Goal: Transaction & Acquisition: Purchase product/service

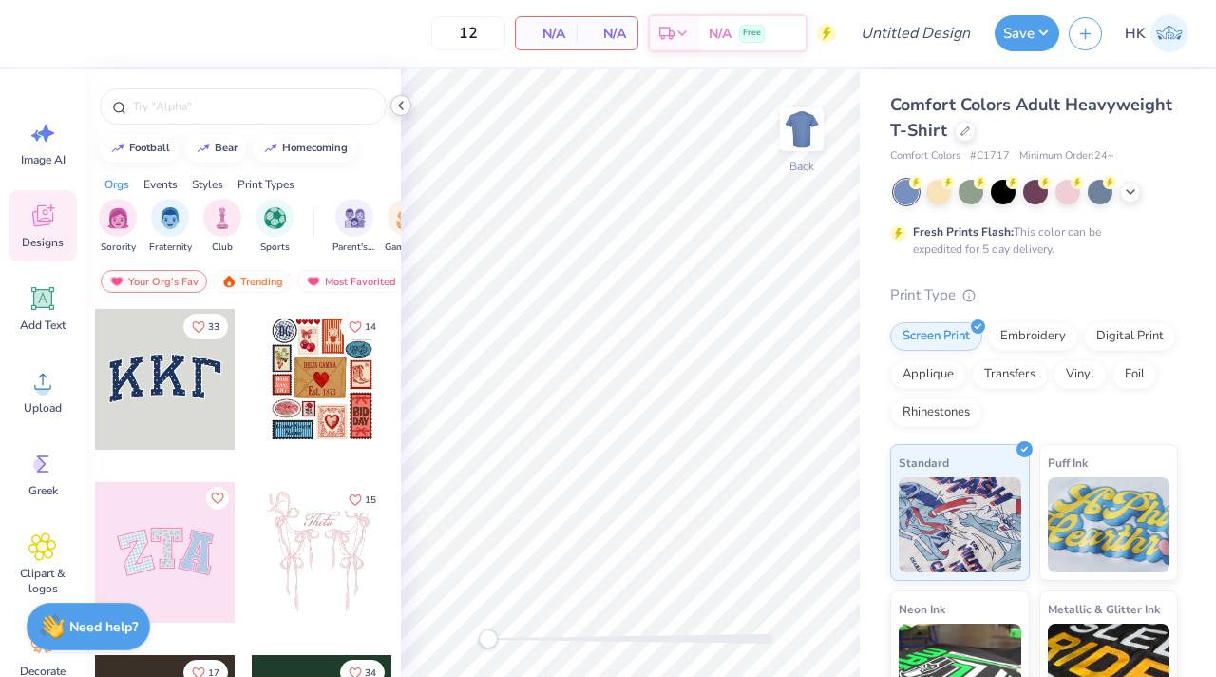
click at [403, 103] on icon at bounding box center [400, 105] width 15 height 15
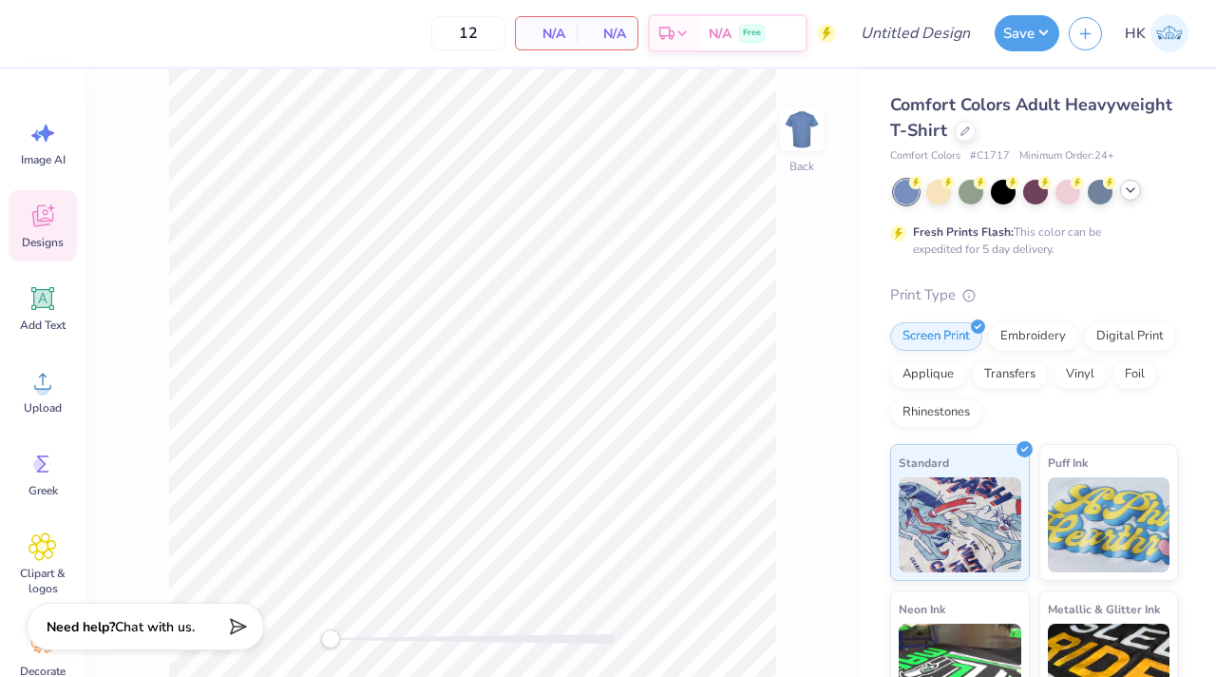
click at [1132, 194] on icon at bounding box center [1130, 189] width 15 height 15
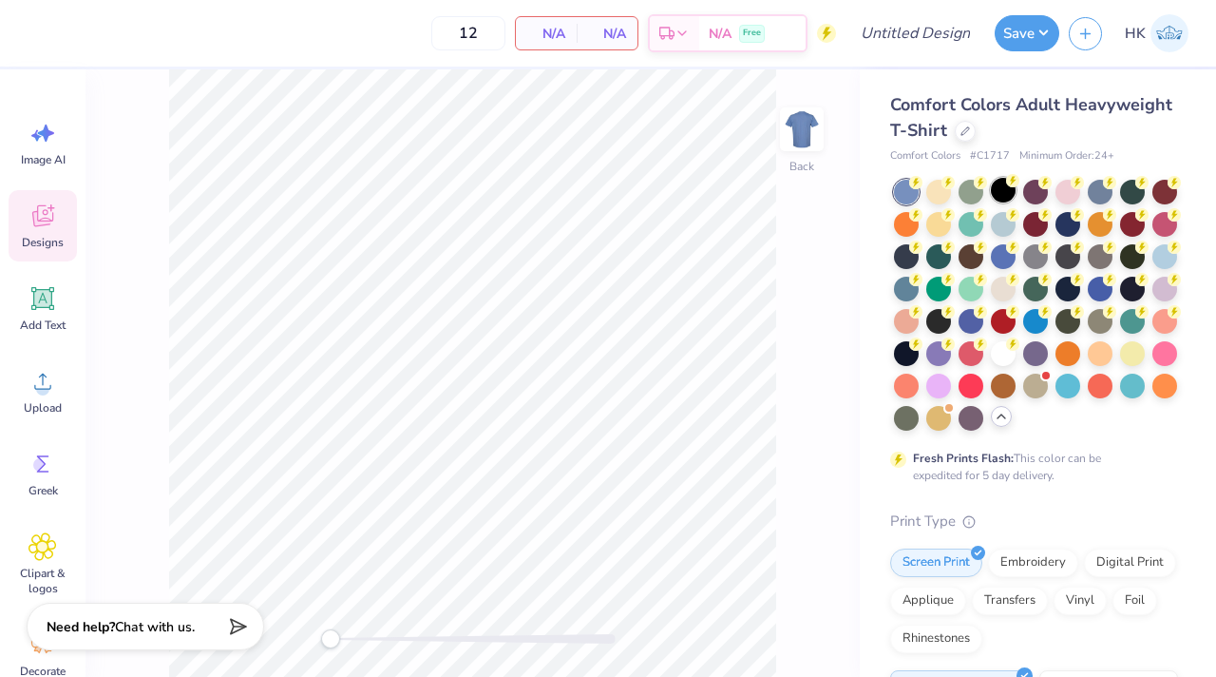
click at [1001, 183] on div at bounding box center [1003, 190] width 25 height 25
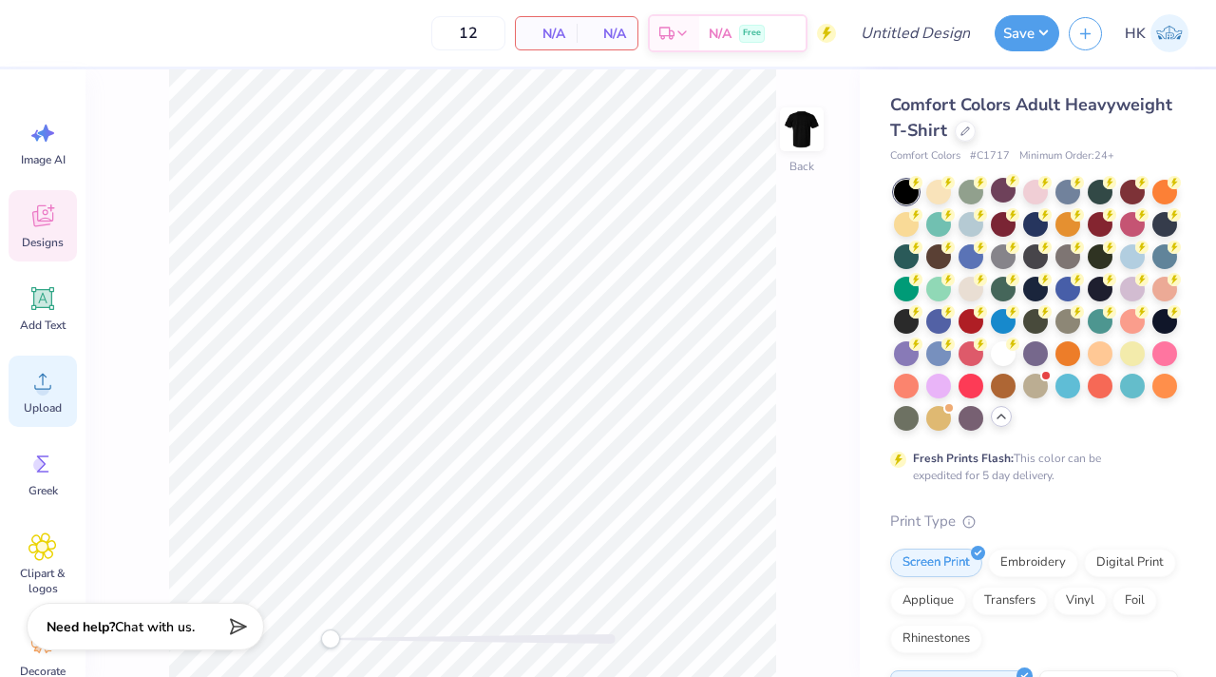
click at [39, 389] on icon at bounding box center [42, 381] width 17 height 16
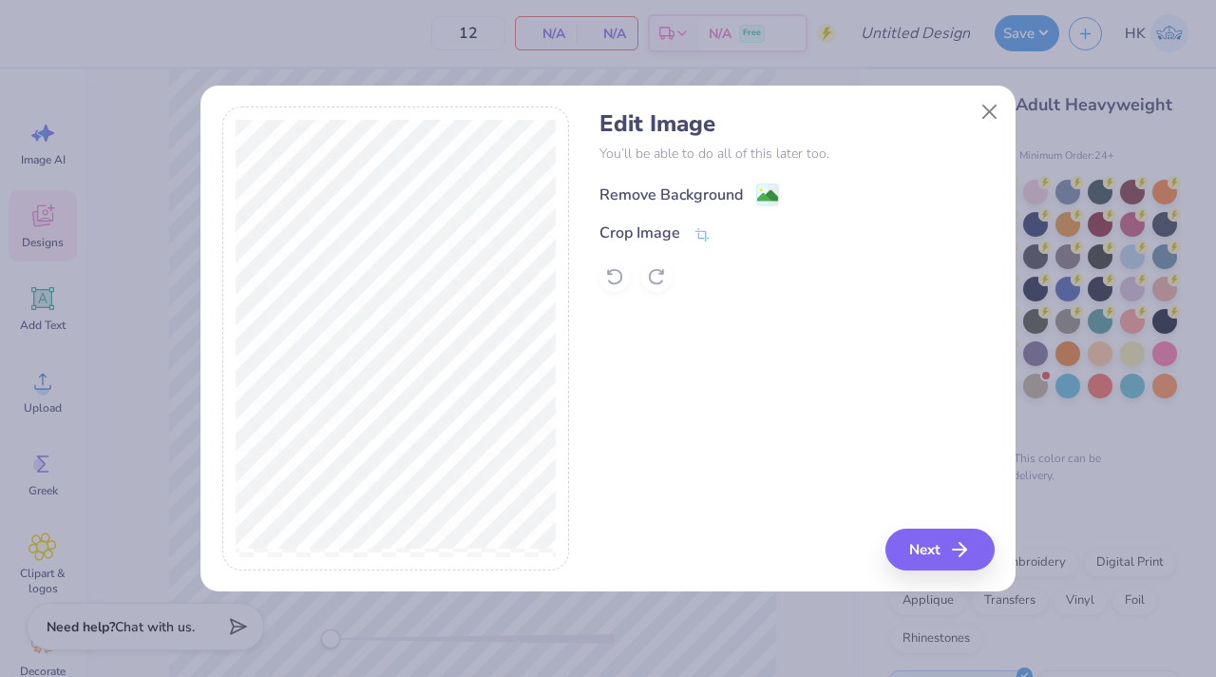
click at [649, 192] on div "Remove Background" at bounding box center [671, 194] width 143 height 23
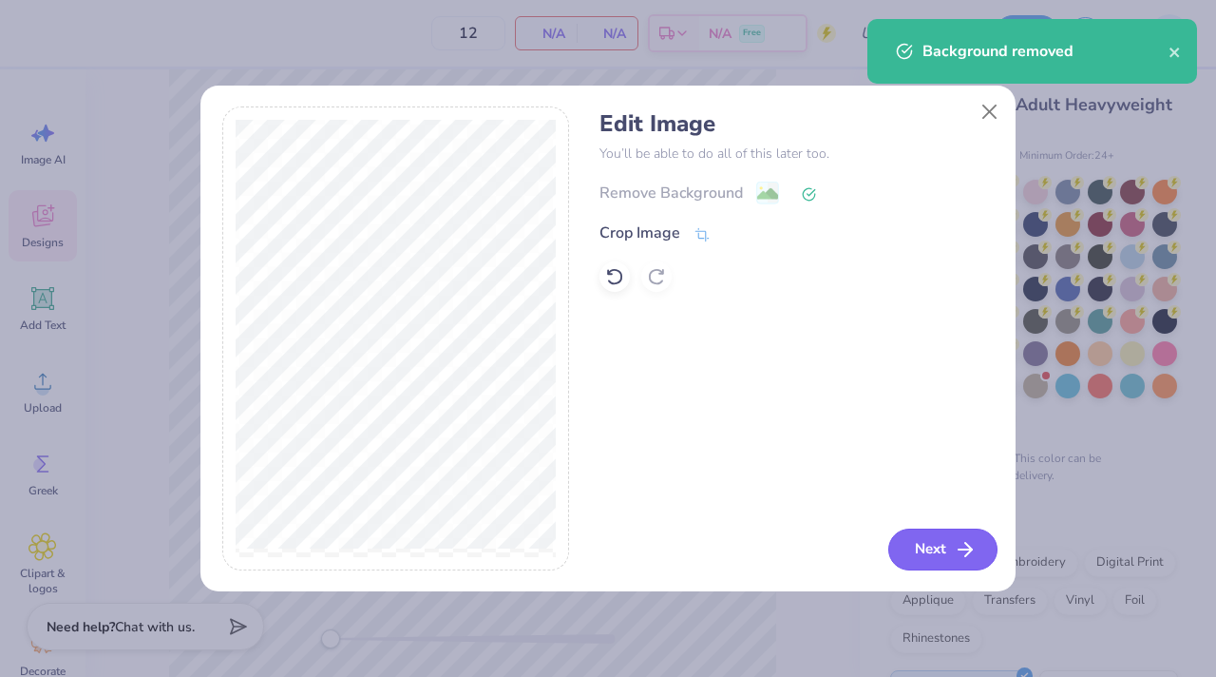
click at [910, 547] on button "Next" at bounding box center [942, 549] width 109 height 42
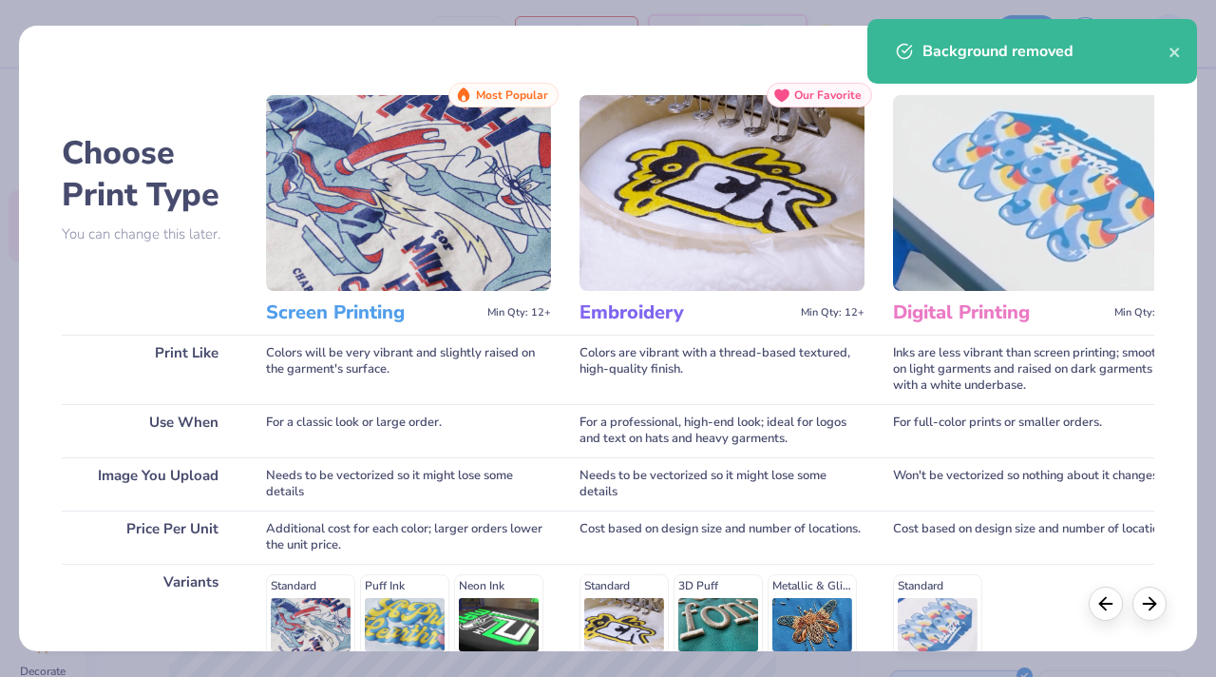
scroll to position [271, 0]
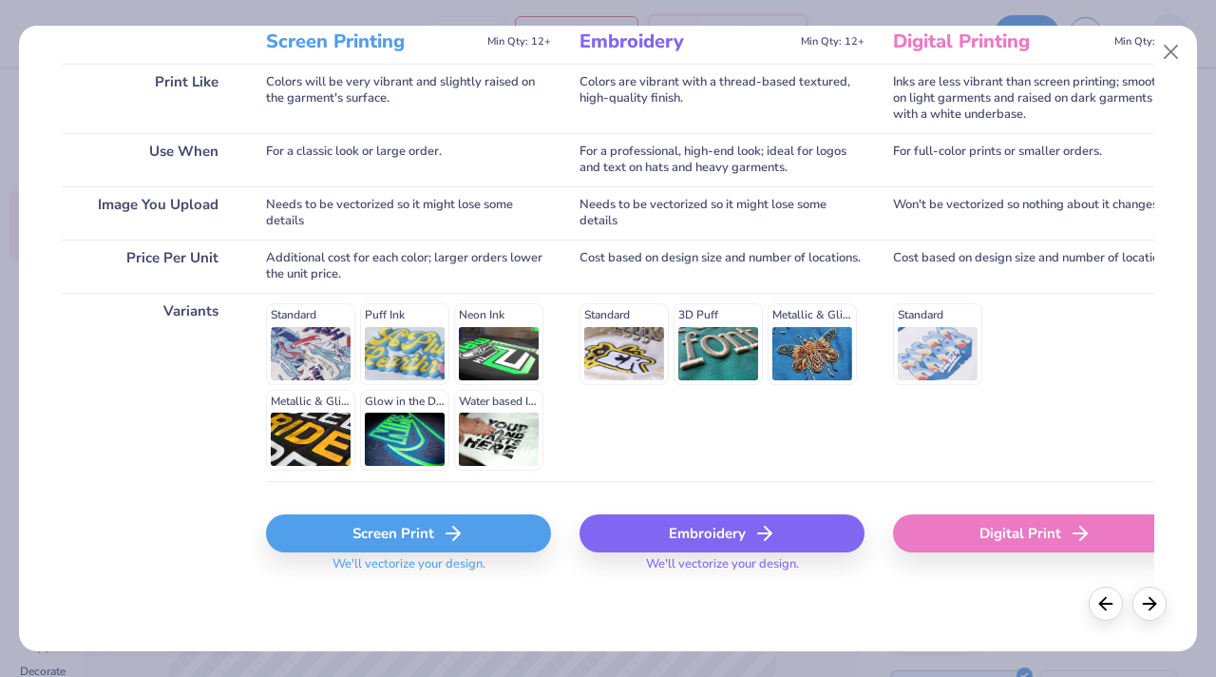
click at [381, 531] on div "Screen Print" at bounding box center [408, 533] width 285 height 38
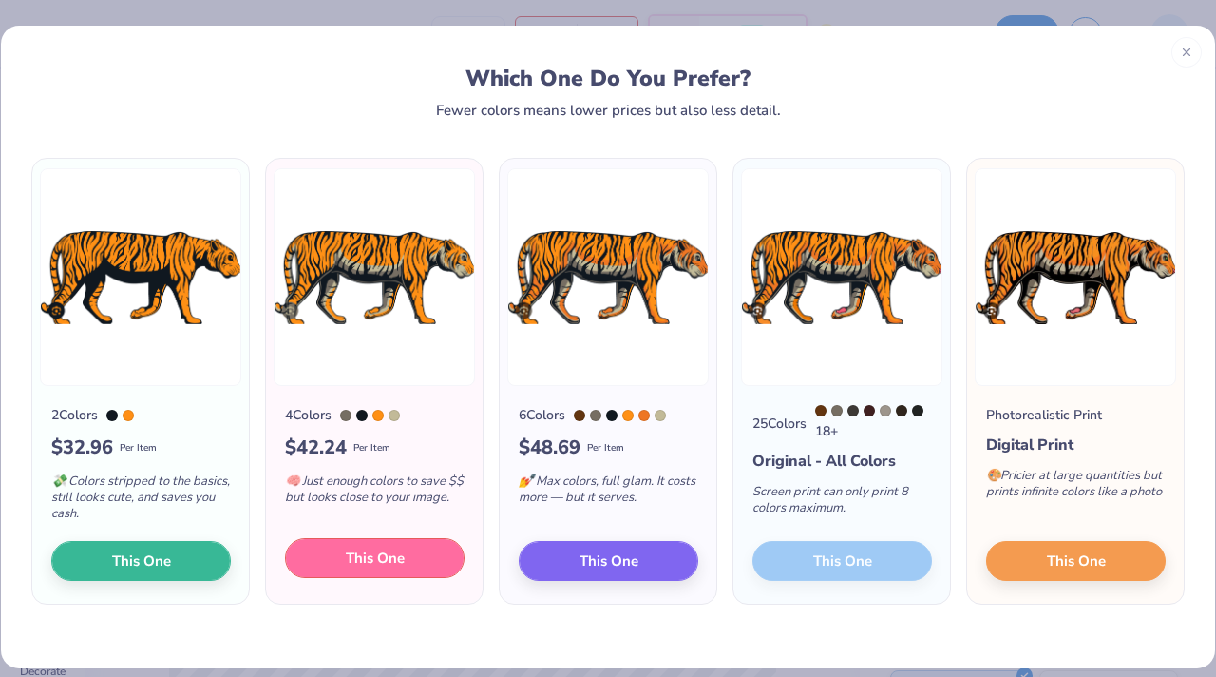
click at [352, 559] on span "This One" at bounding box center [375, 558] width 59 height 22
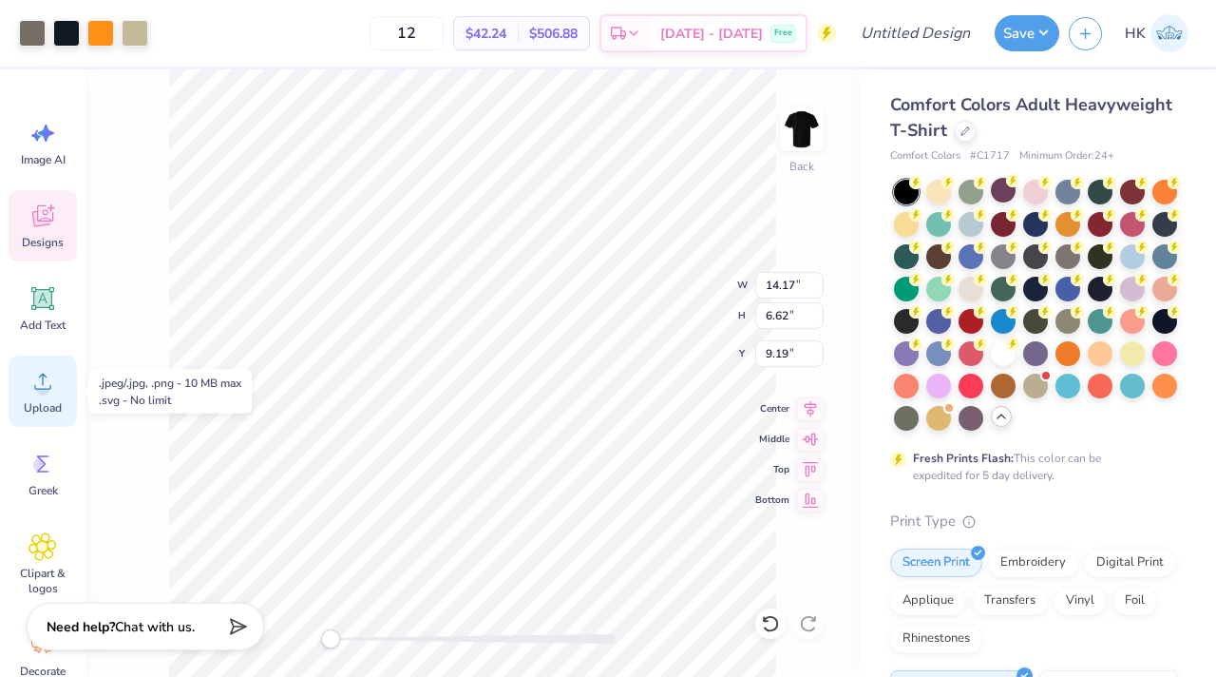
click at [40, 398] on div "Upload" at bounding box center [43, 390] width 68 height 71
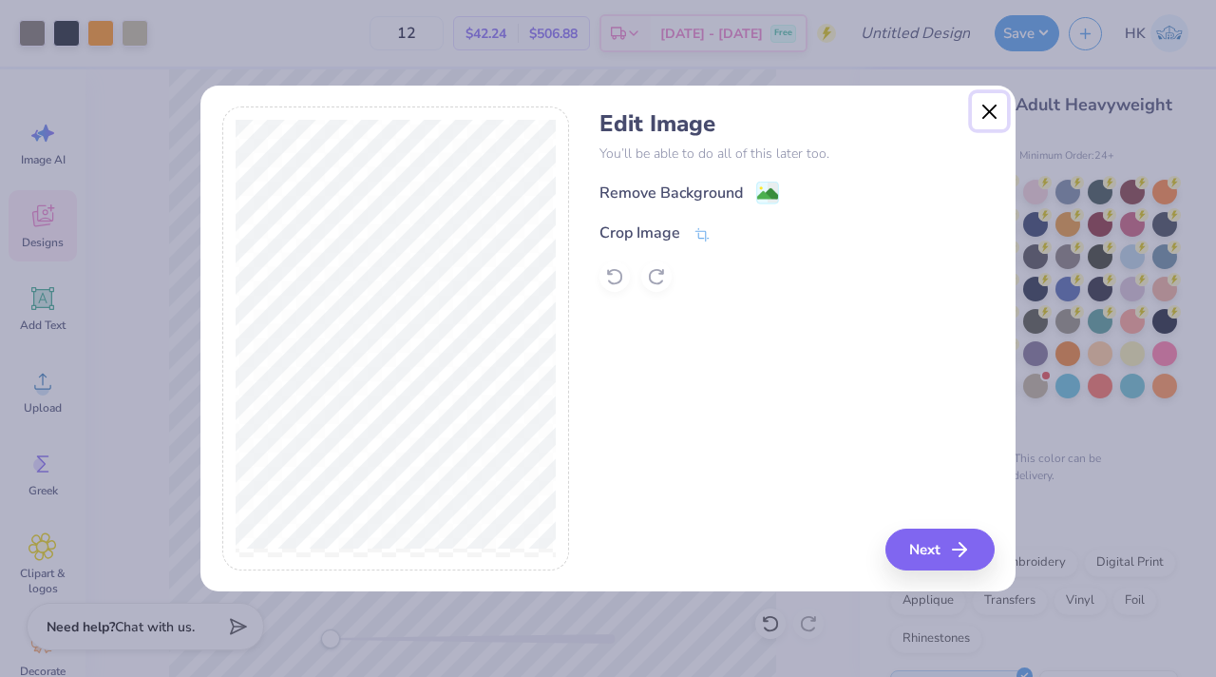
click at [989, 105] on button "Close" at bounding box center [990, 111] width 36 height 36
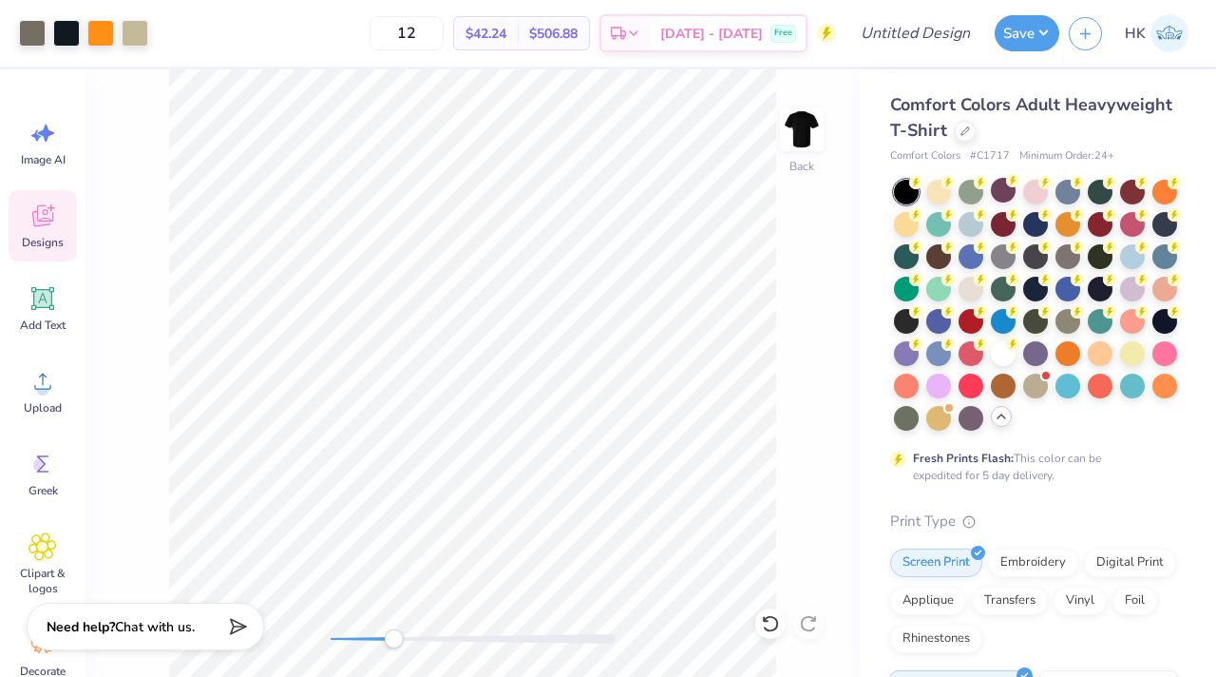
drag, startPoint x: 334, startPoint y: 641, endPoint x: 451, endPoint y: 636, distance: 118.0
click at [403, 636] on div "Accessibility label" at bounding box center [393, 638] width 19 height 19
drag, startPoint x: 450, startPoint y: 638, endPoint x: 350, endPoint y: 632, distance: 100.9
click at [350, 632] on div "Accessibility label" at bounding box center [353, 638] width 19 height 19
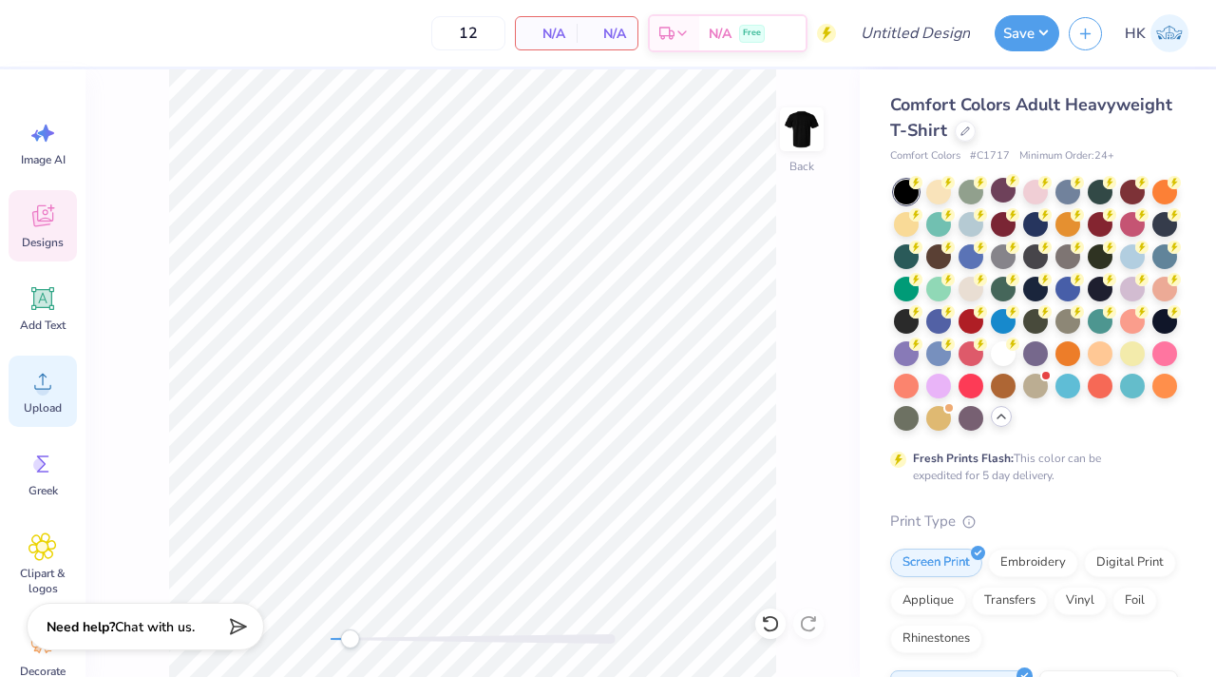
click at [34, 391] on icon at bounding box center [43, 381] width 29 height 29
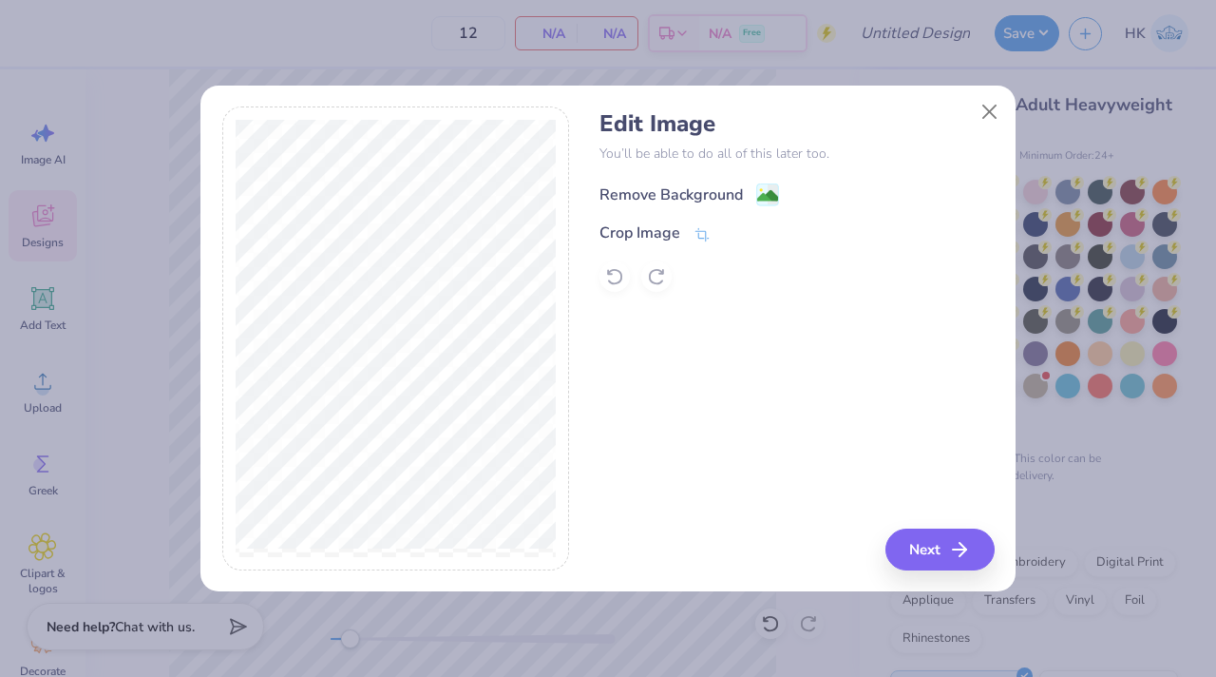
click at [708, 194] on div "Remove Background" at bounding box center [671, 194] width 143 height 23
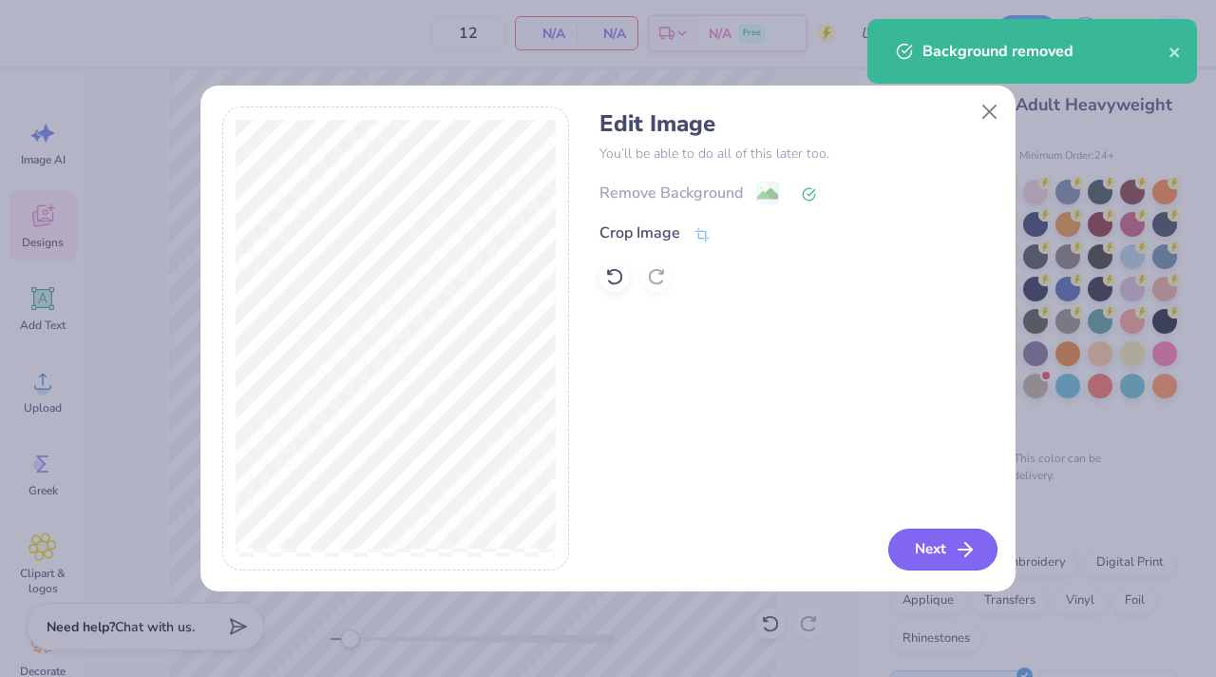
click at [914, 541] on button "Next" at bounding box center [942, 549] width 109 height 42
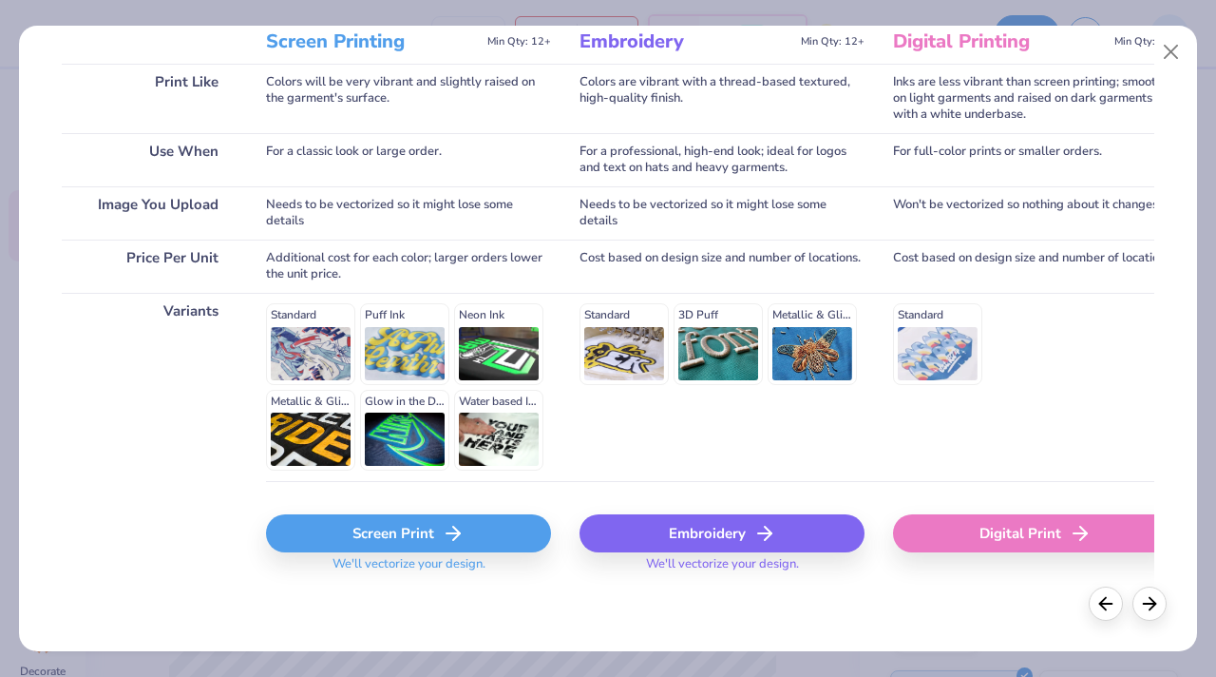
click at [442, 521] on div "Screen Print" at bounding box center [408, 533] width 285 height 38
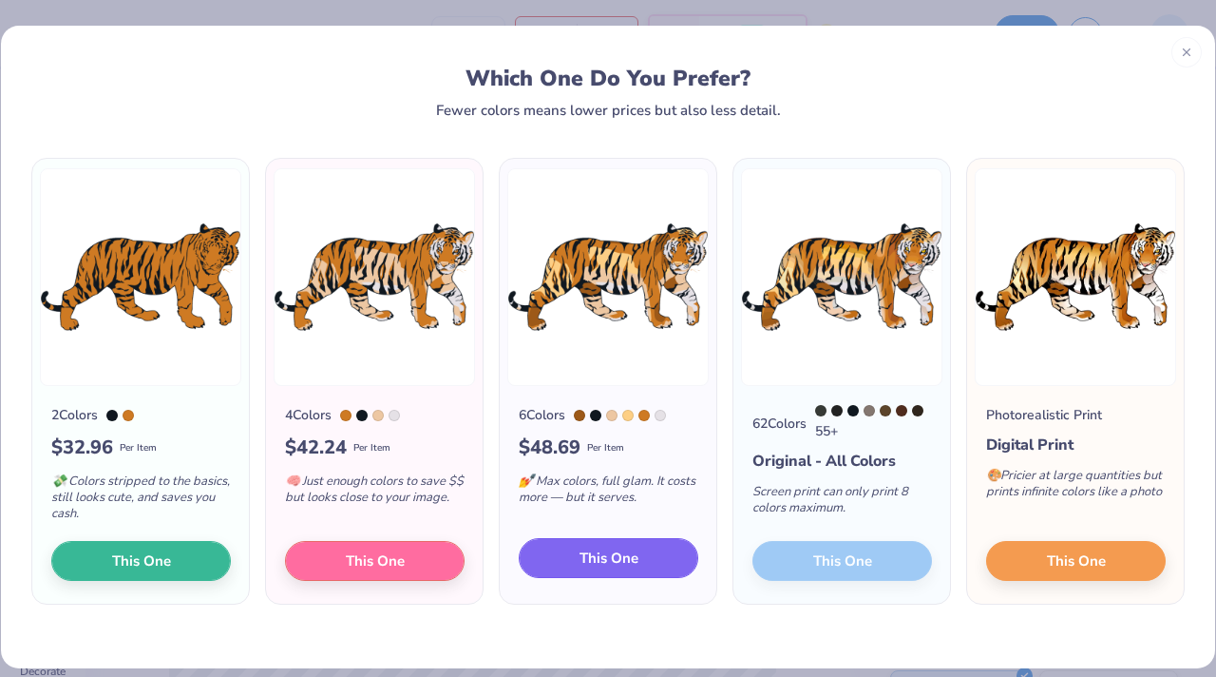
click at [591, 551] on span "This One" at bounding box center [609, 558] width 59 height 22
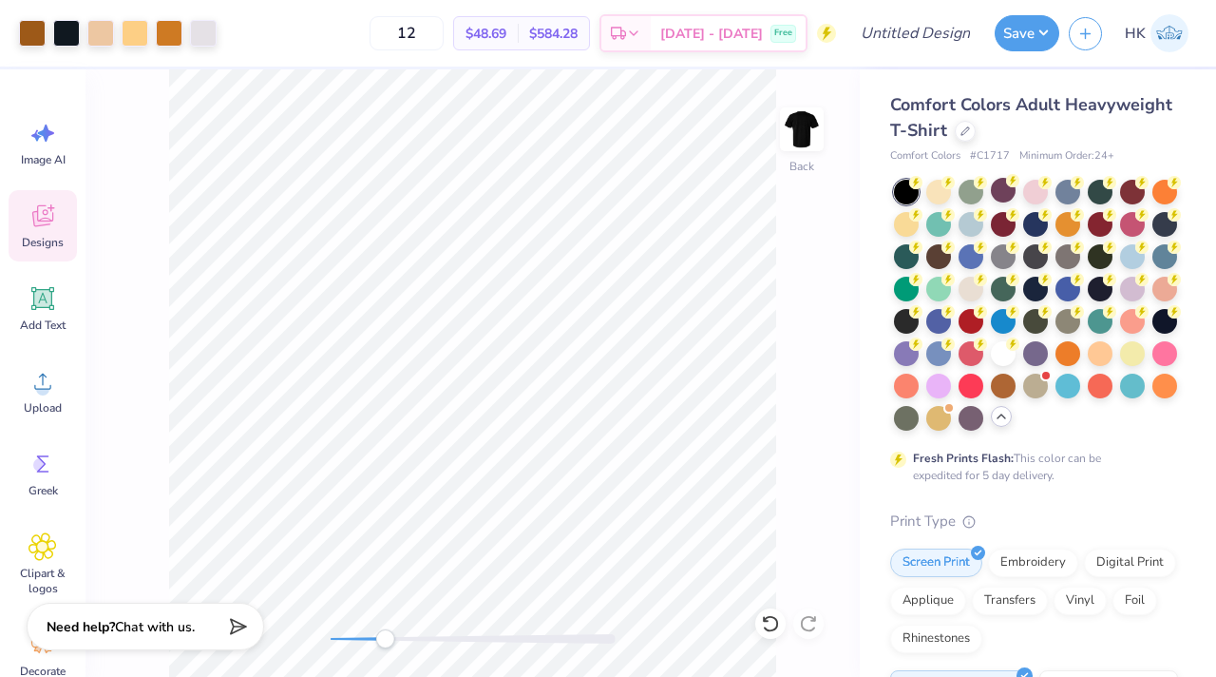
drag, startPoint x: 351, startPoint y: 635, endPoint x: 385, endPoint y: 635, distance: 34.2
click at [385, 635] on div "Accessibility label" at bounding box center [384, 638] width 19 height 19
click at [1001, 345] on div at bounding box center [1003, 351] width 25 height 25
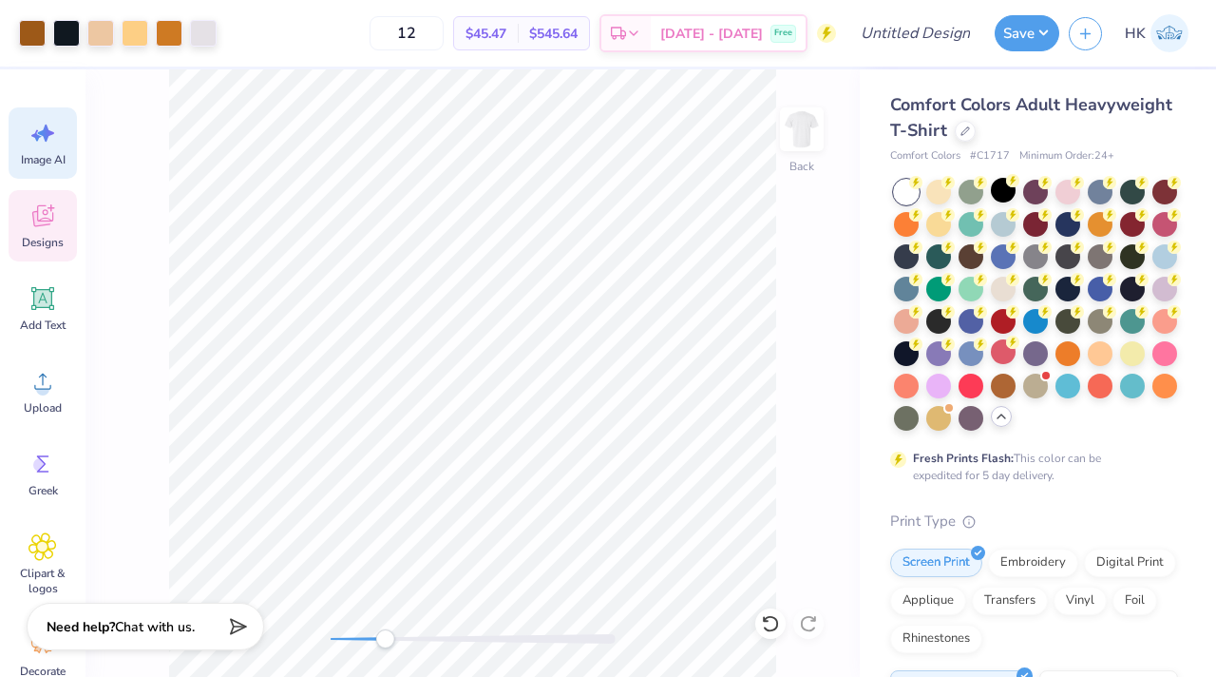
click at [42, 142] on icon at bounding box center [43, 133] width 29 height 29
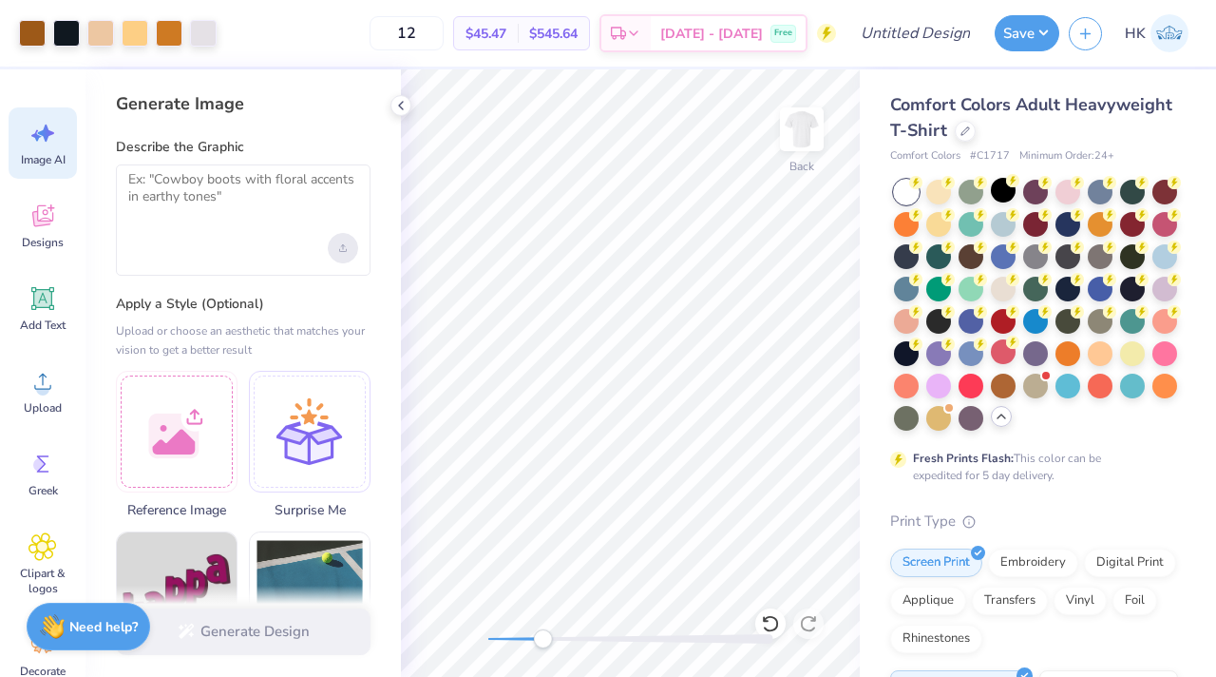
click at [346, 242] on div "Upload image" at bounding box center [343, 248] width 30 height 30
click at [55, 223] on icon at bounding box center [43, 215] width 29 height 29
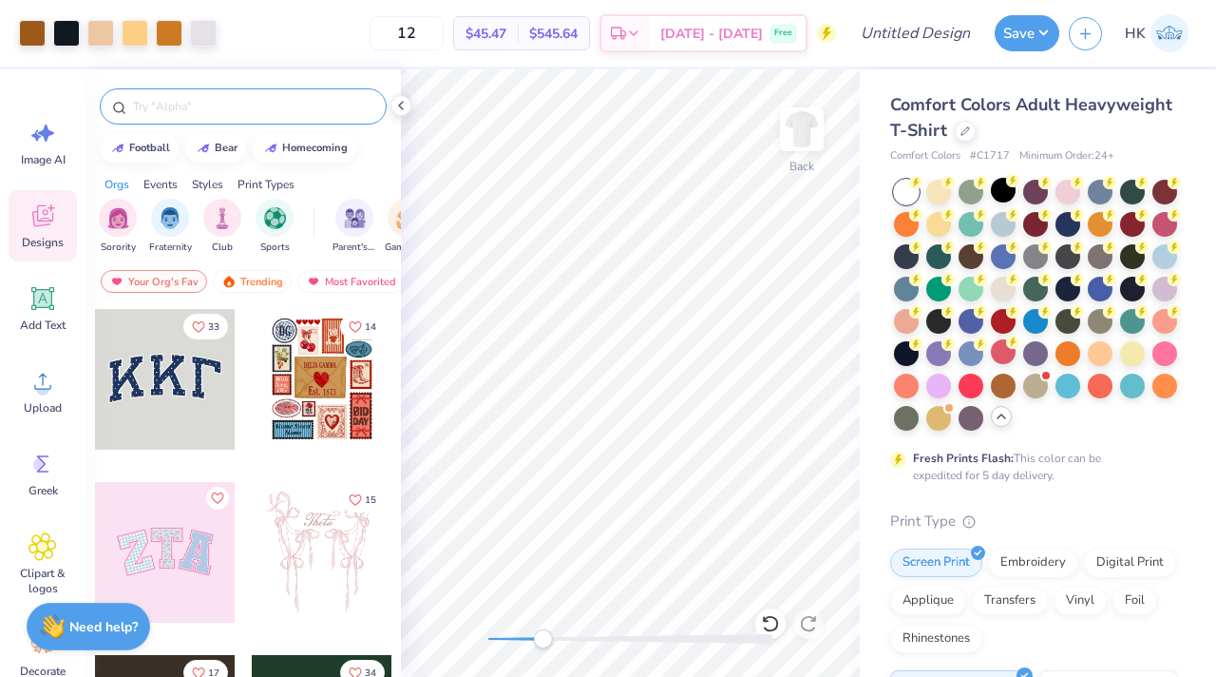
click at [189, 112] on input "text" at bounding box center [252, 106] width 243 height 19
type input "golf flag"
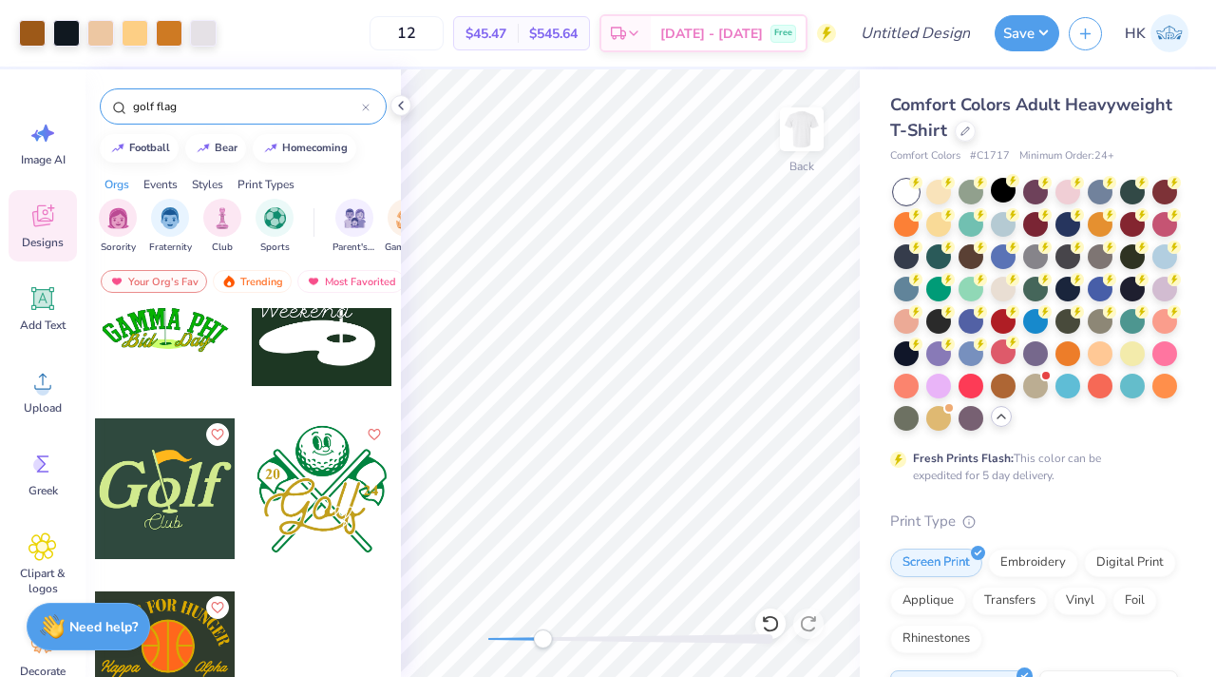
scroll to position [252, 0]
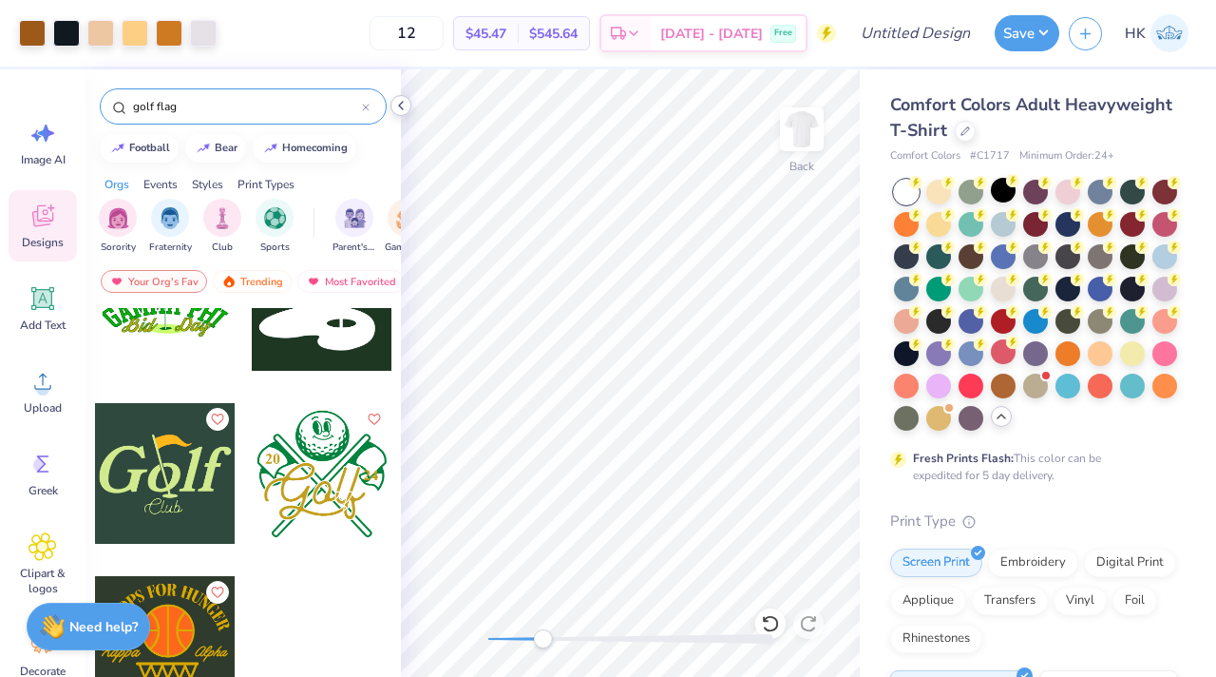
click at [398, 101] on icon at bounding box center [400, 105] width 15 height 15
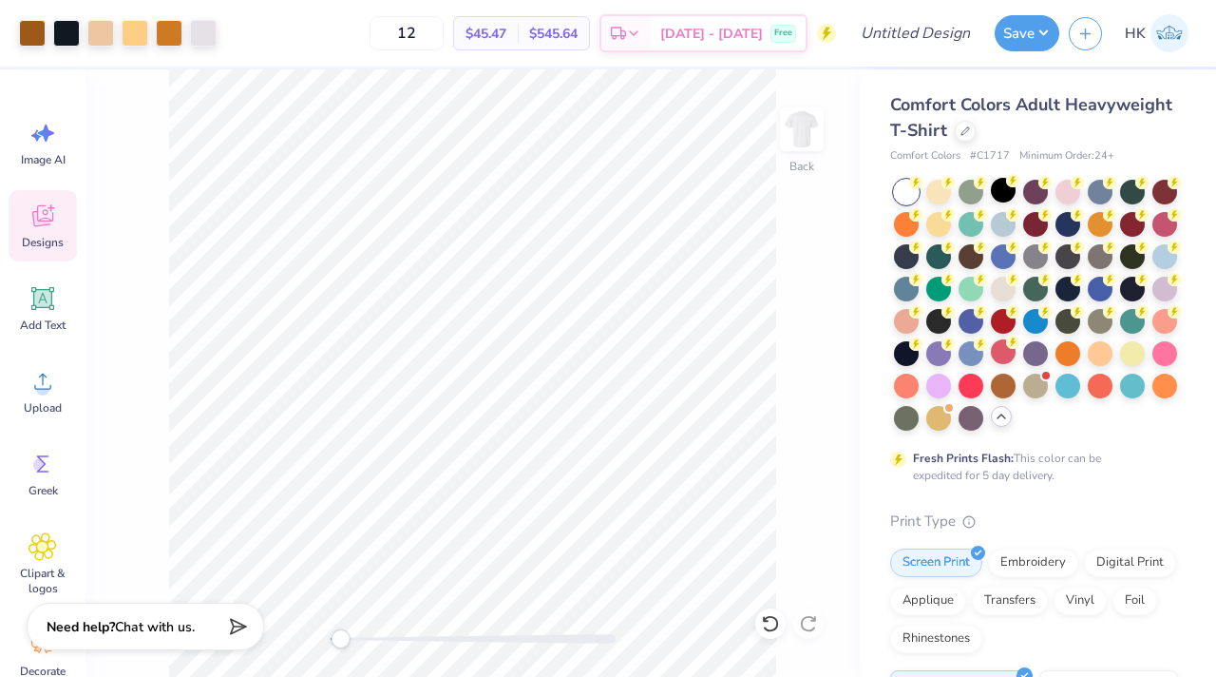
drag, startPoint x: 392, startPoint y: 637, endPoint x: 340, endPoint y: 638, distance: 52.3
click at [340, 638] on div "Accessibility label" at bounding box center [340, 638] width 19 height 19
click at [48, 395] on div "Upload" at bounding box center [43, 390] width 68 height 71
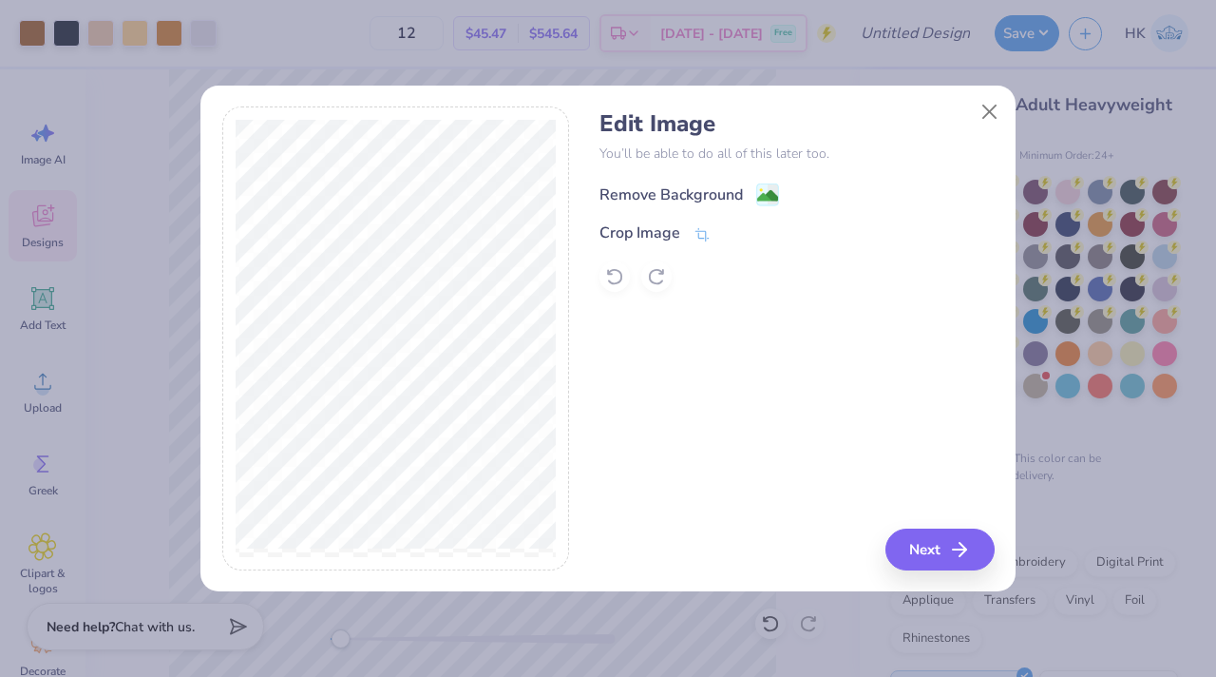
click at [670, 195] on div "Remove Background" at bounding box center [671, 194] width 143 height 23
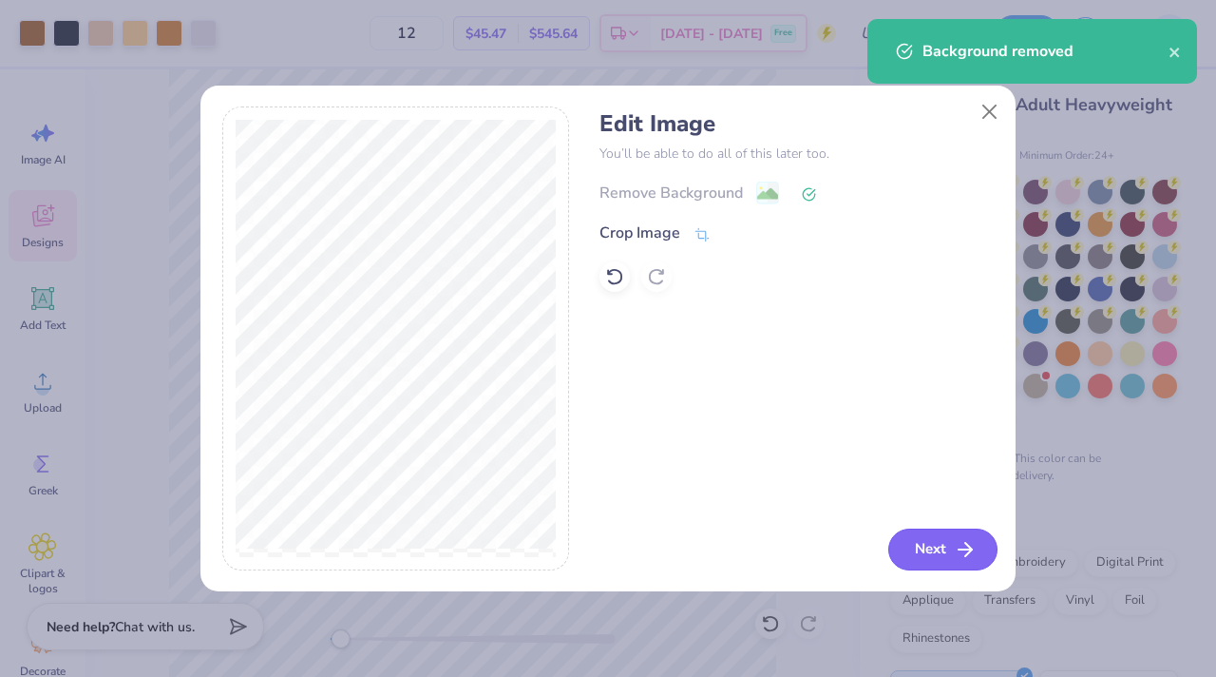
click at [908, 547] on button "Next" at bounding box center [942, 549] width 109 height 42
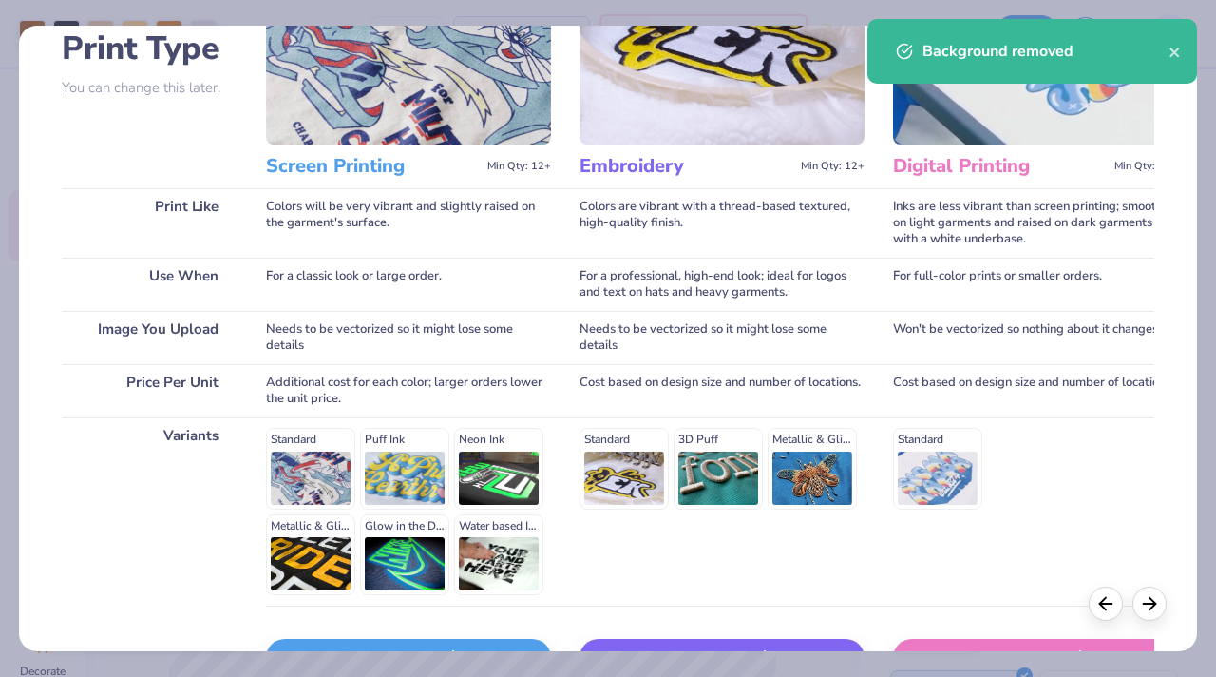
scroll to position [271, 0]
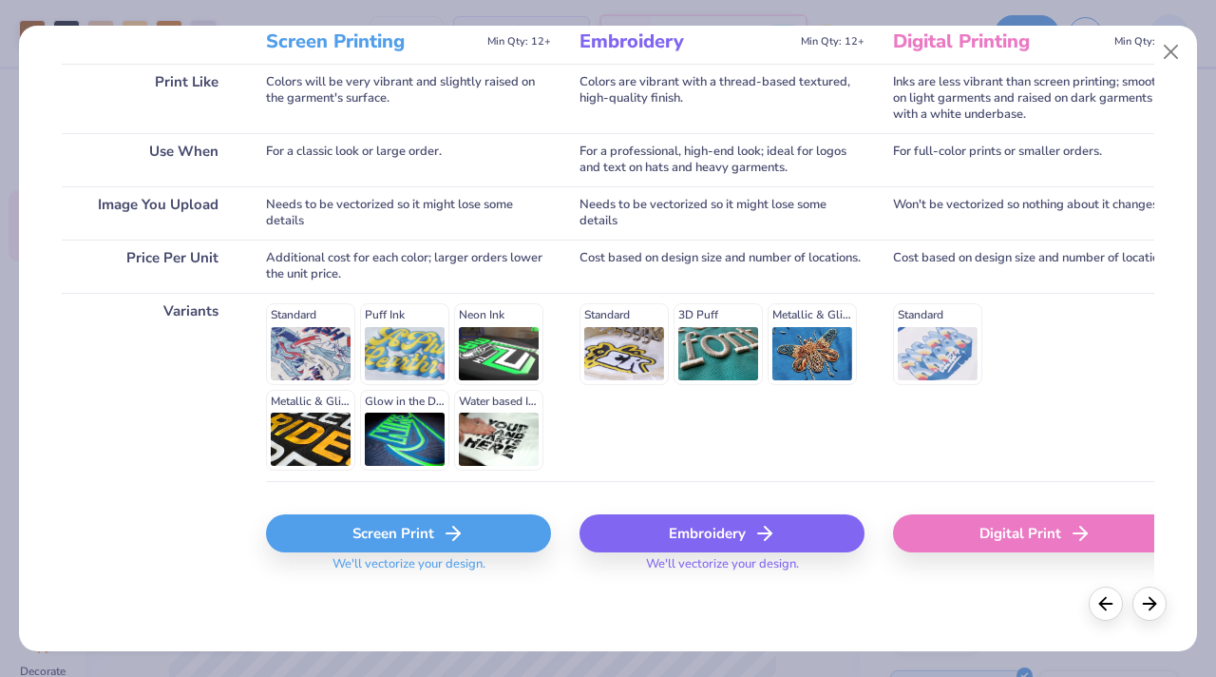
click at [343, 542] on div "Screen Print" at bounding box center [408, 533] width 285 height 38
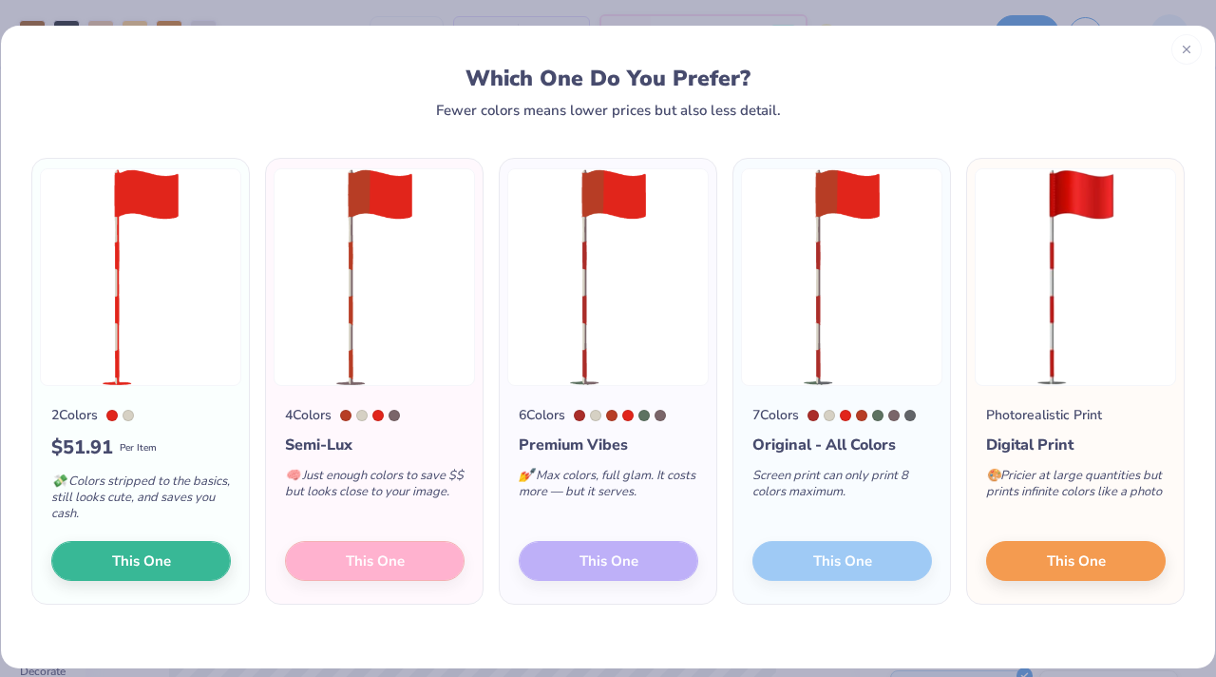
click at [1186, 46] on icon at bounding box center [1186, 49] width 13 height 13
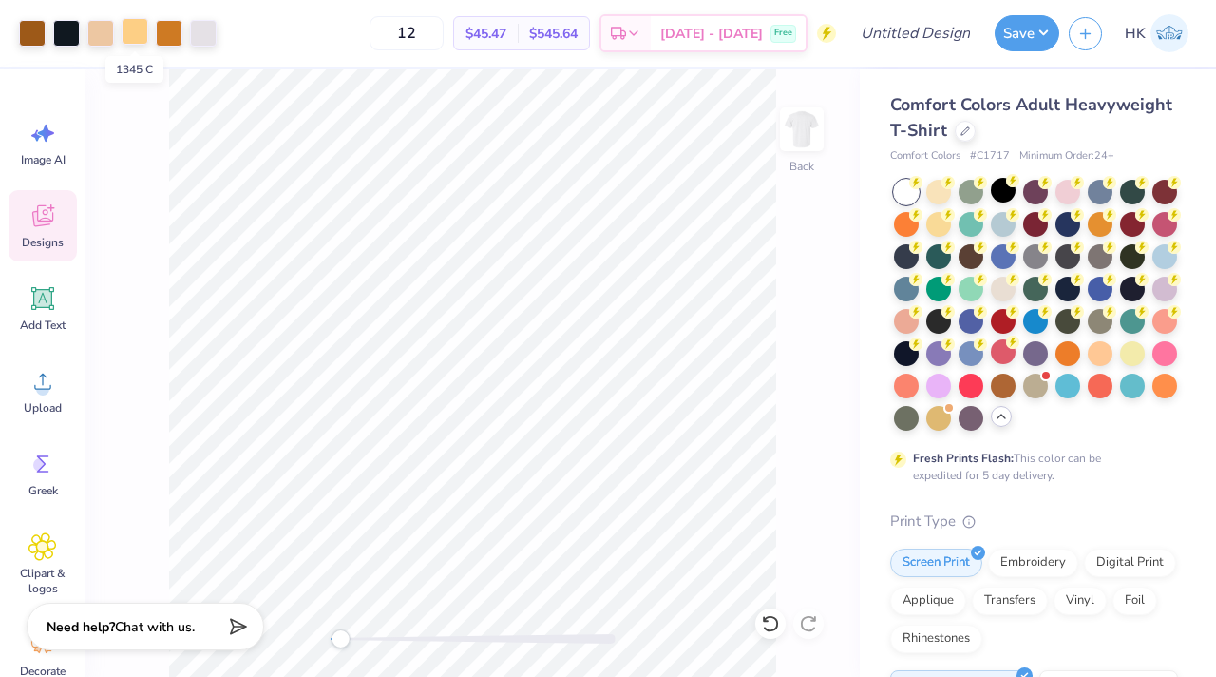
click at [139, 31] on div at bounding box center [135, 31] width 27 height 27
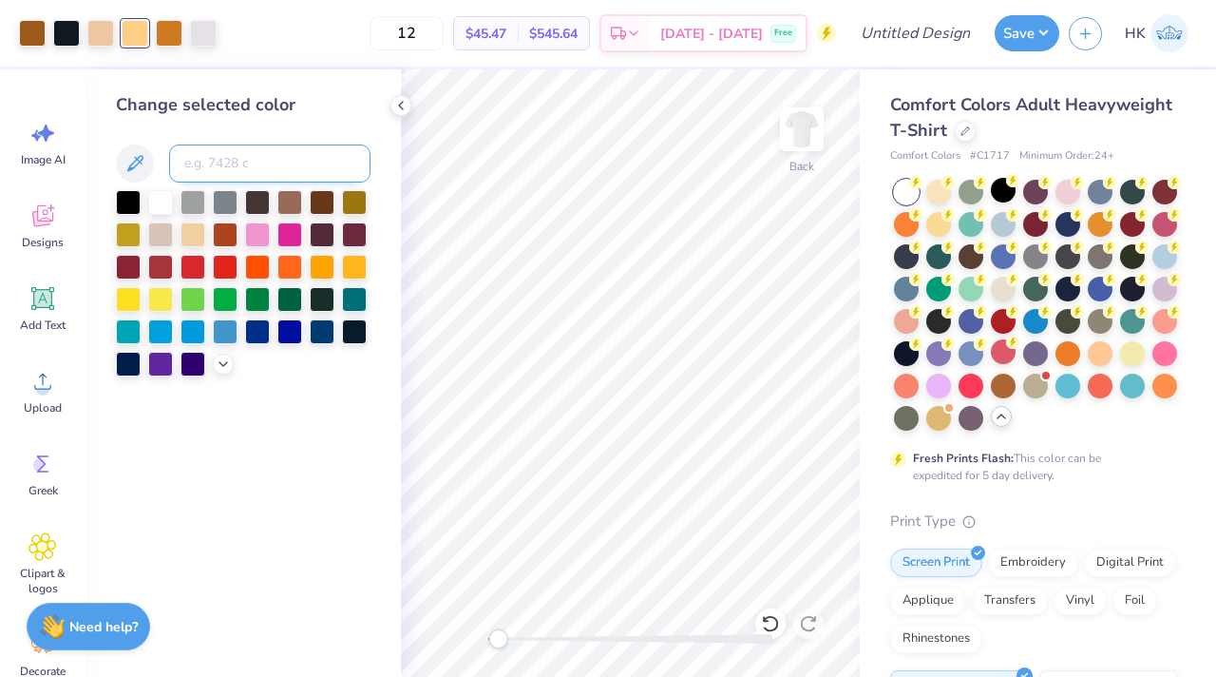
click at [207, 168] on input at bounding box center [269, 163] width 201 height 38
type input "154"
click at [402, 115] on div at bounding box center [401, 105] width 21 height 21
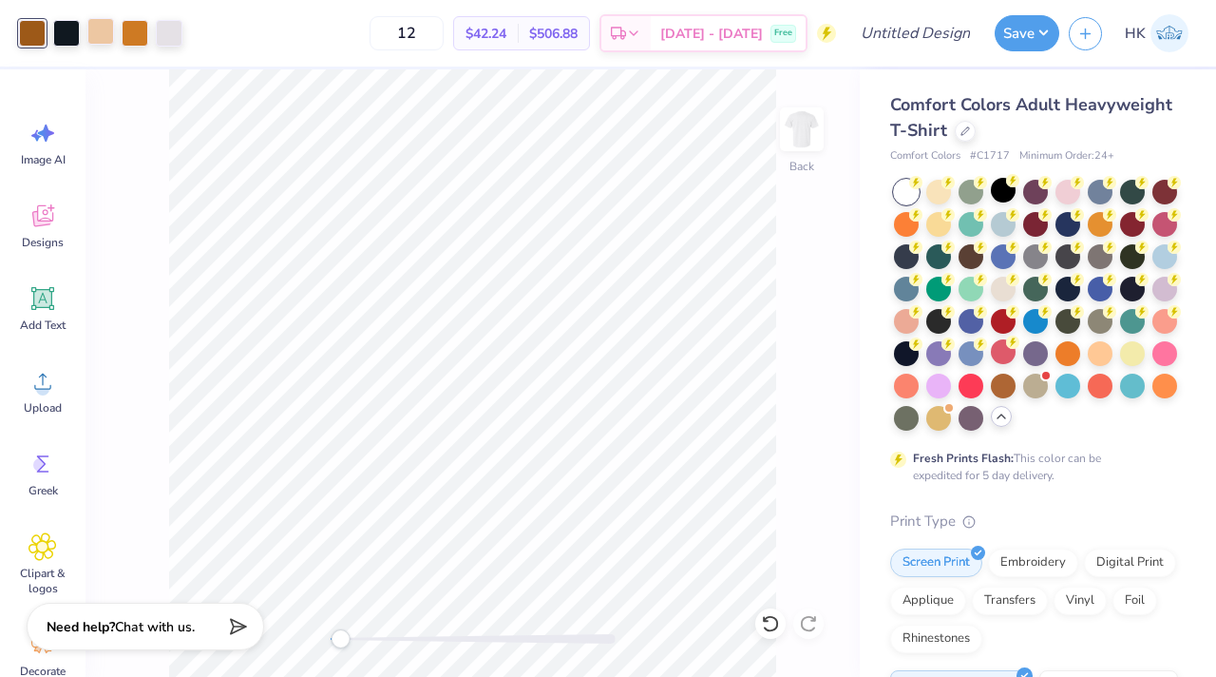
click at [106, 29] on div at bounding box center [100, 31] width 27 height 27
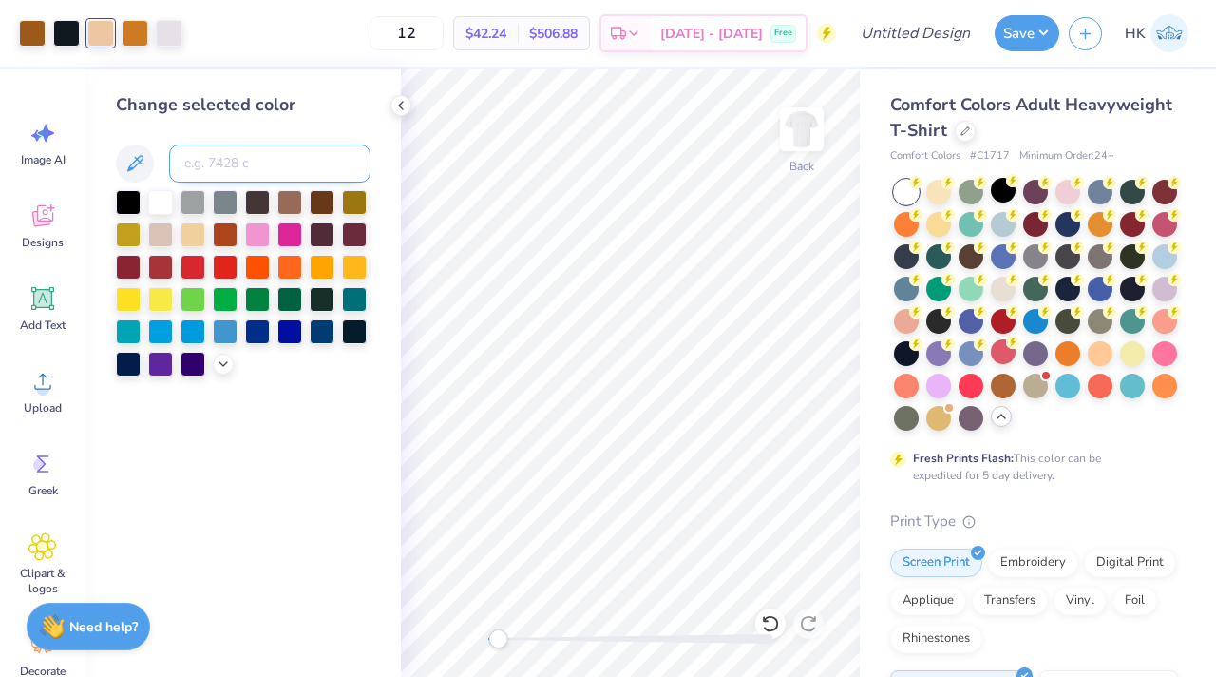
click at [213, 153] on input at bounding box center [269, 163] width 201 height 38
type input "7565"
click at [396, 108] on icon at bounding box center [400, 105] width 15 height 15
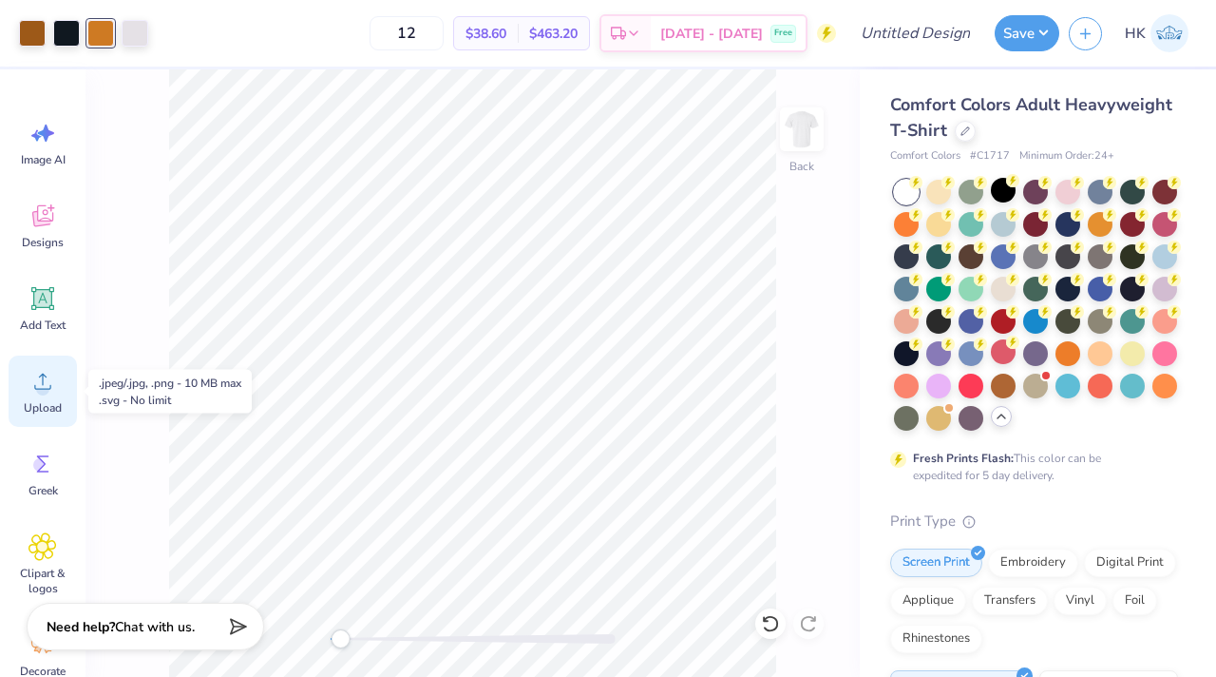
click at [42, 382] on icon at bounding box center [42, 381] width 17 height 16
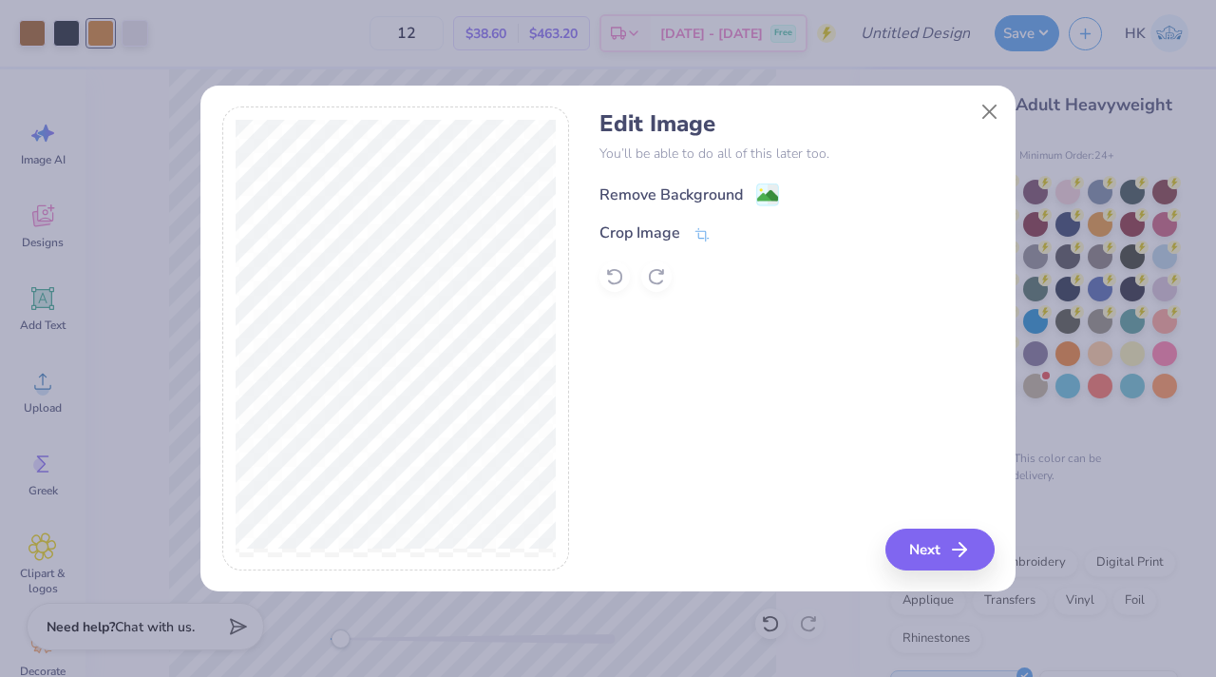
click at [661, 191] on div "Remove Background" at bounding box center [671, 194] width 143 height 23
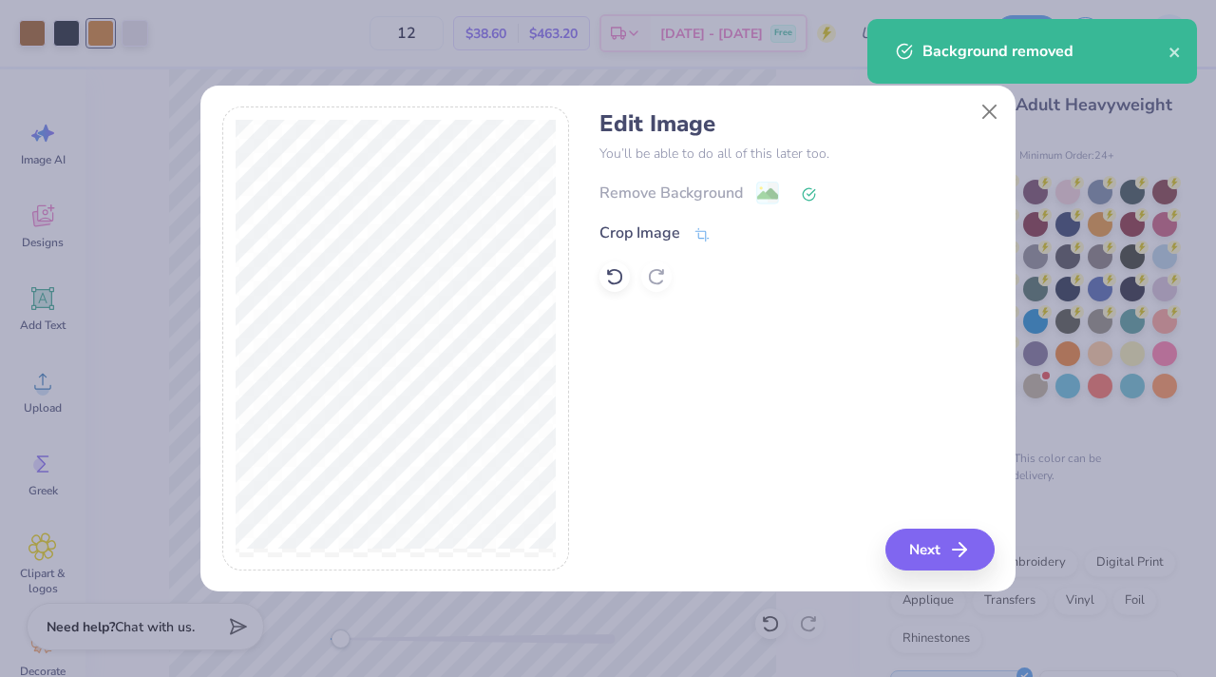
click at [922, 526] on div "Edit Image You’ll be able to do all of this later too. Remove Background Crop I…" at bounding box center [797, 338] width 394 height 464
click at [923, 543] on button "Next" at bounding box center [942, 549] width 109 height 42
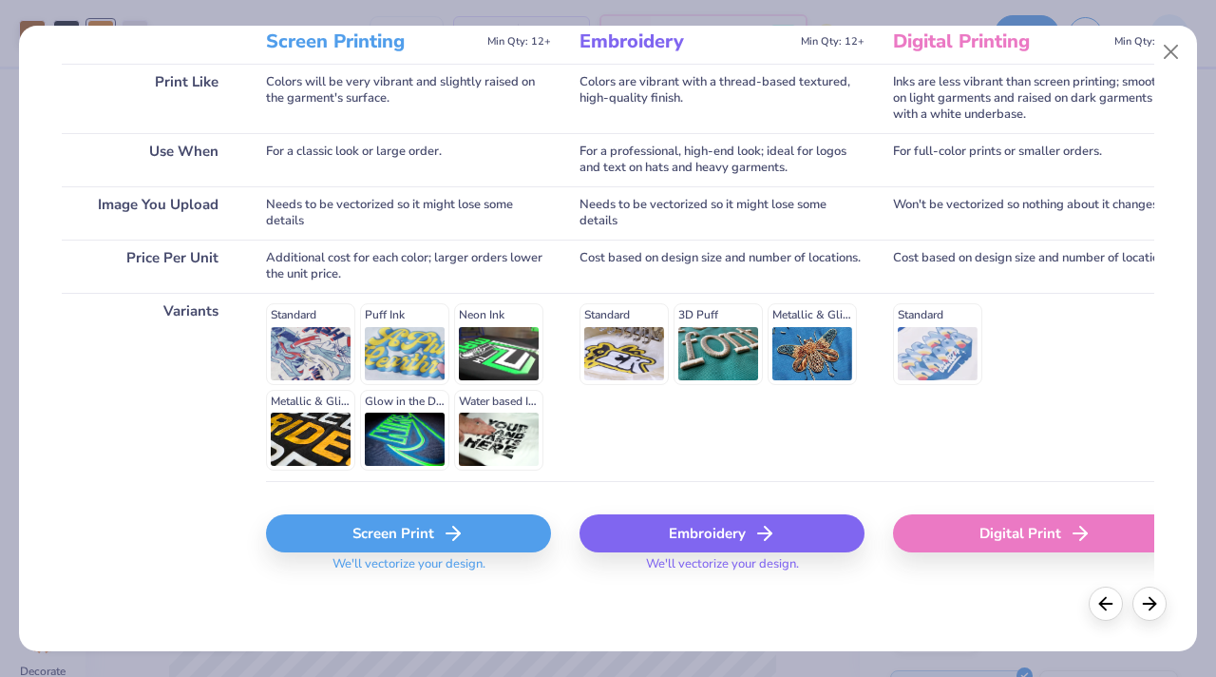
click at [372, 540] on div "Screen Print" at bounding box center [408, 533] width 285 height 38
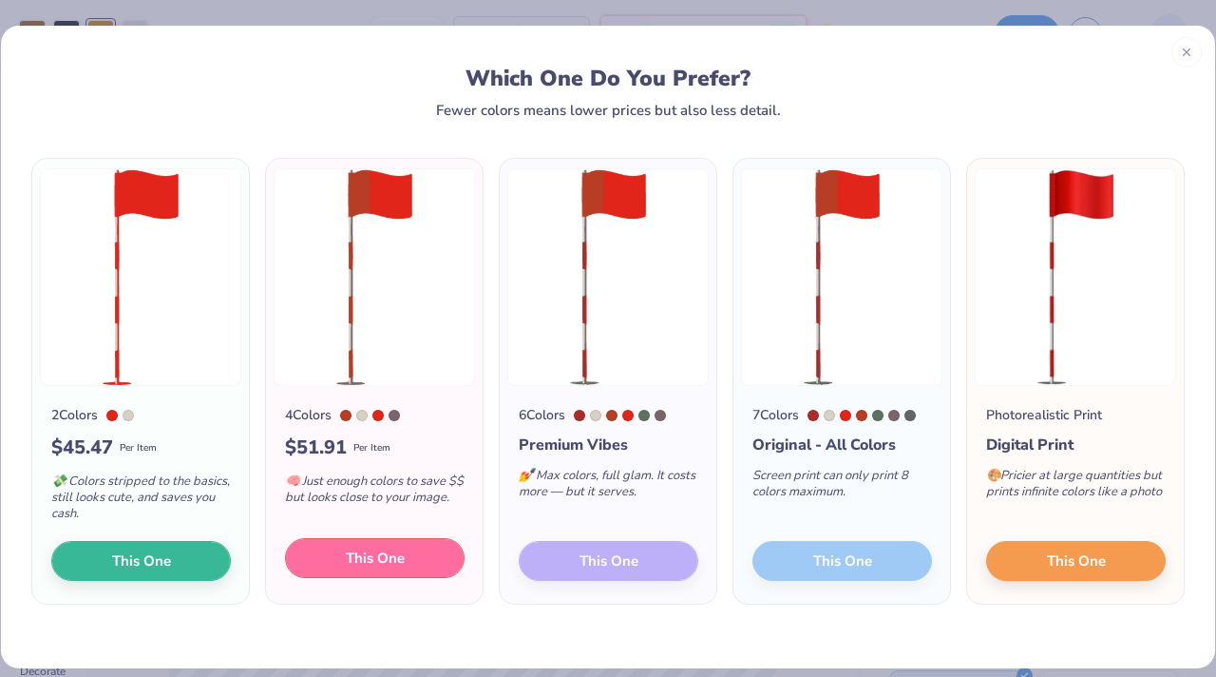
click at [446, 552] on button "This One" at bounding box center [375, 558] width 180 height 40
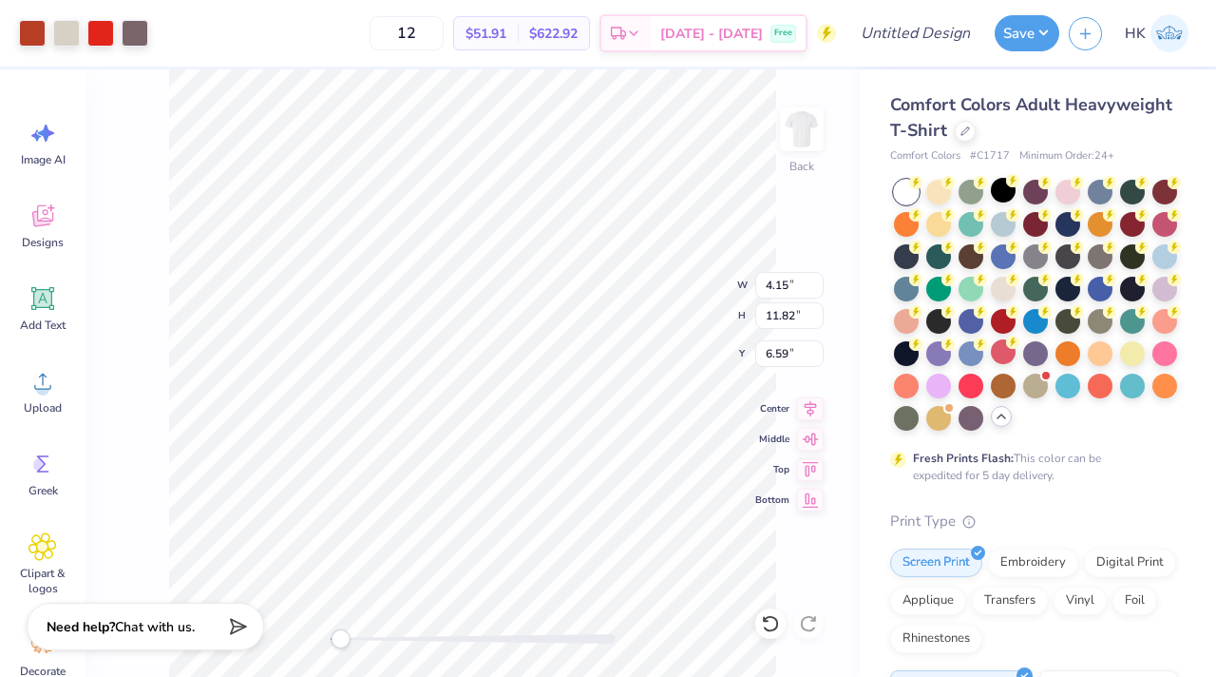
type input "9.45"
type input "5.10"
type input "7.10"
type input "4.15"
type input "11.82"
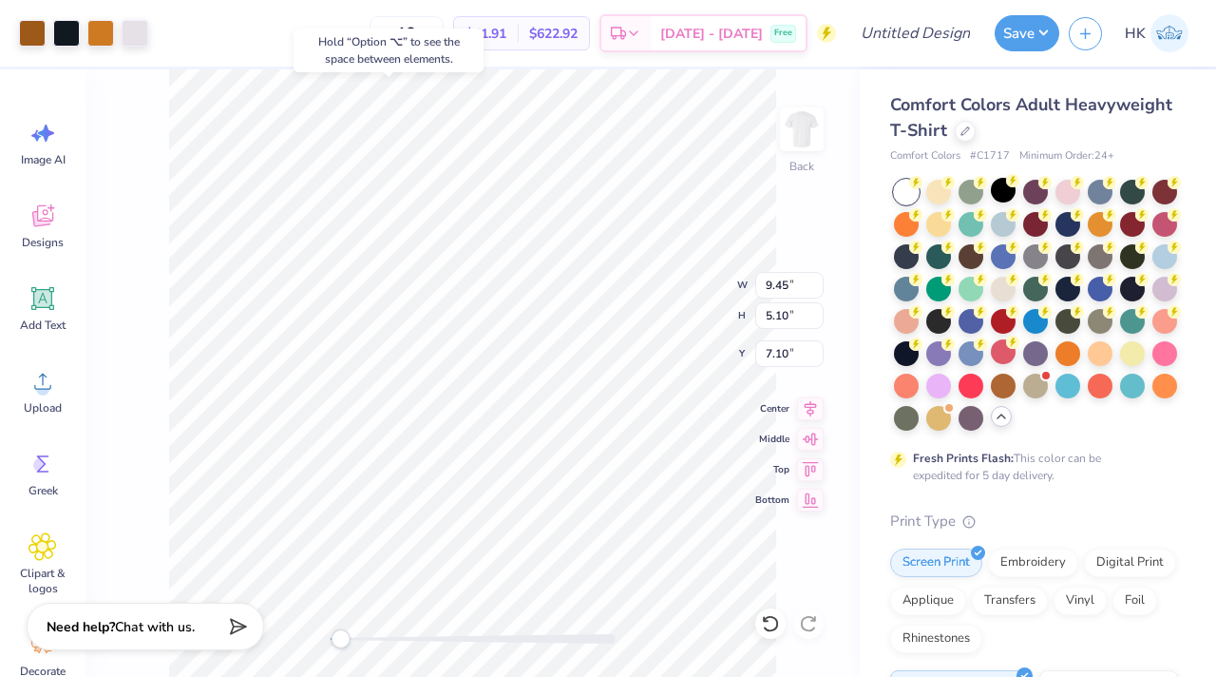
type input "6.59"
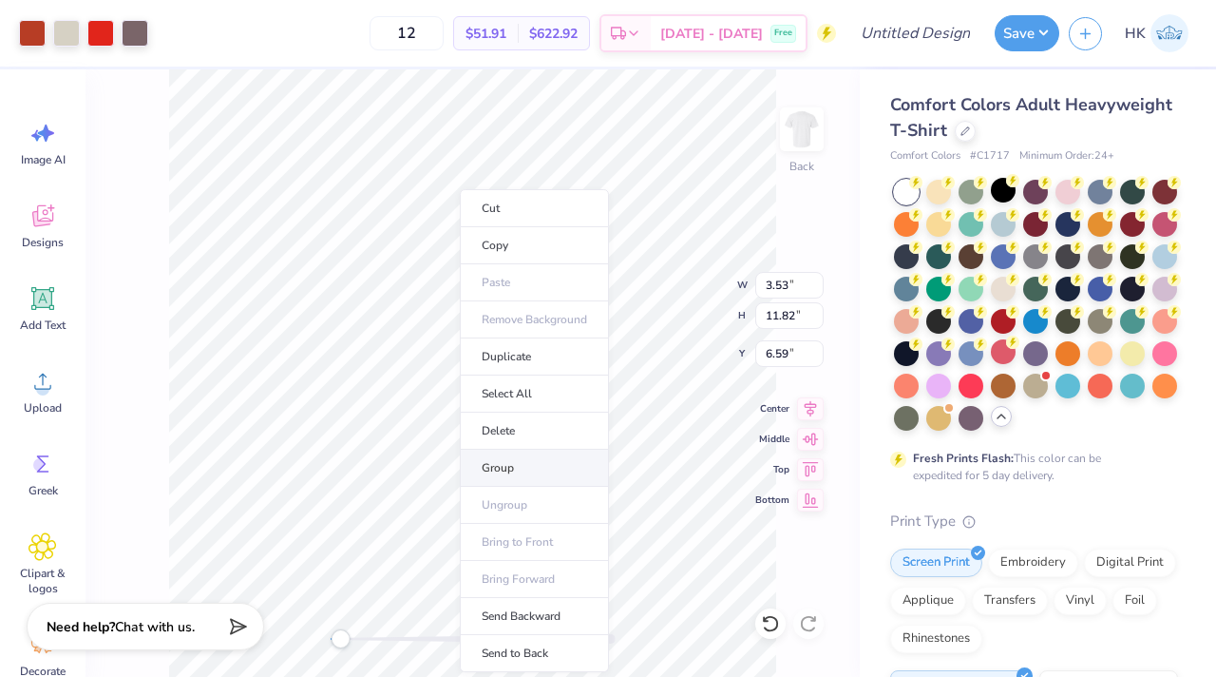
click at [504, 465] on li "Group" at bounding box center [534, 467] width 149 height 37
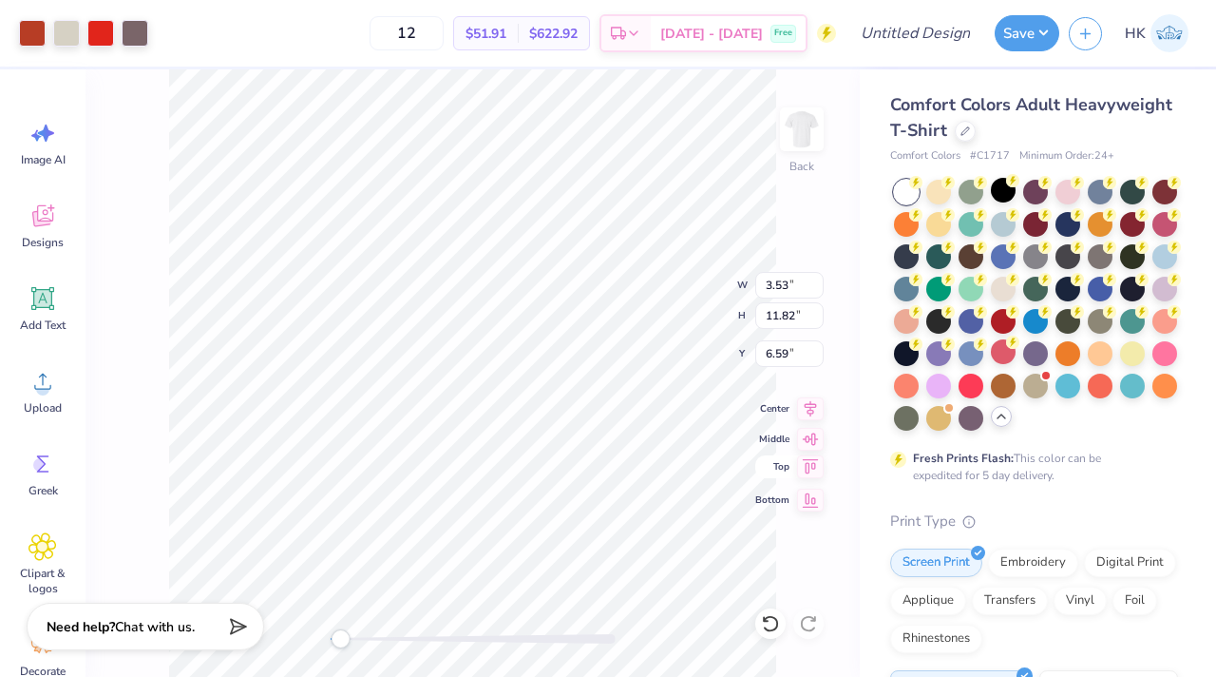
type input "9.45"
type input "5.10"
type input "0.97"
click at [1045, 563] on div "Embroidery" at bounding box center [1033, 559] width 90 height 29
type input "3.53"
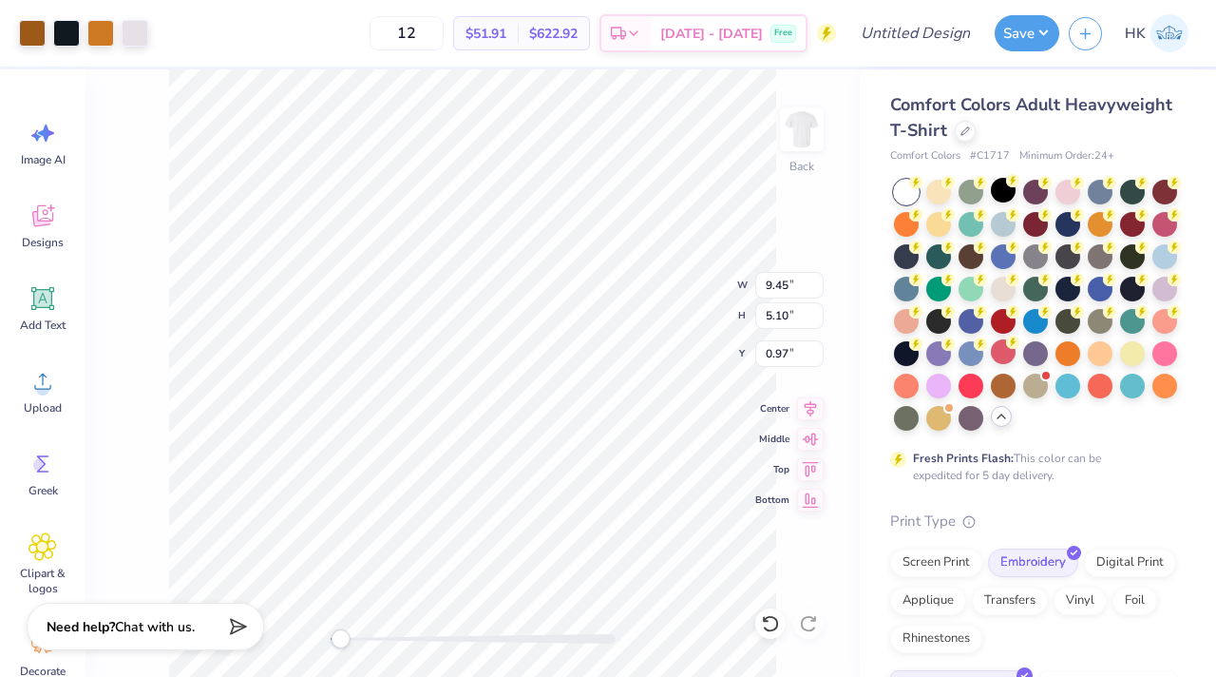
type input "11.82"
type input "6.59"
click at [1039, 558] on div "Embroidery" at bounding box center [1033, 559] width 90 height 29
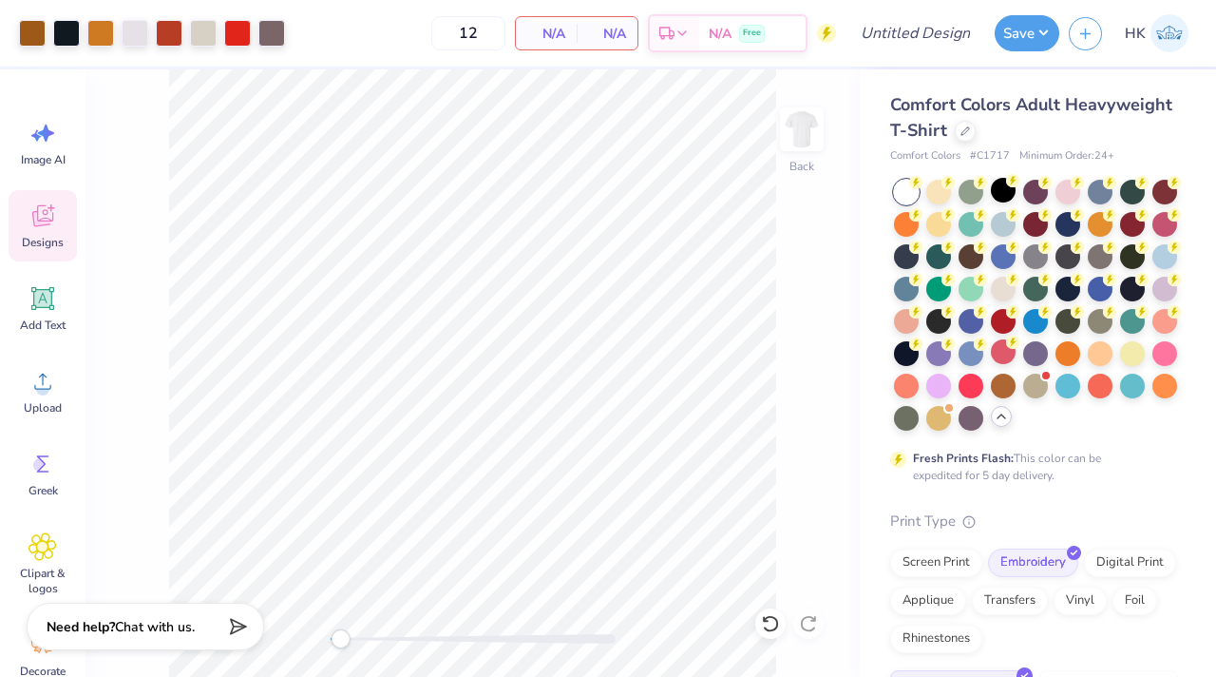
click at [54, 226] on icon at bounding box center [43, 215] width 29 height 29
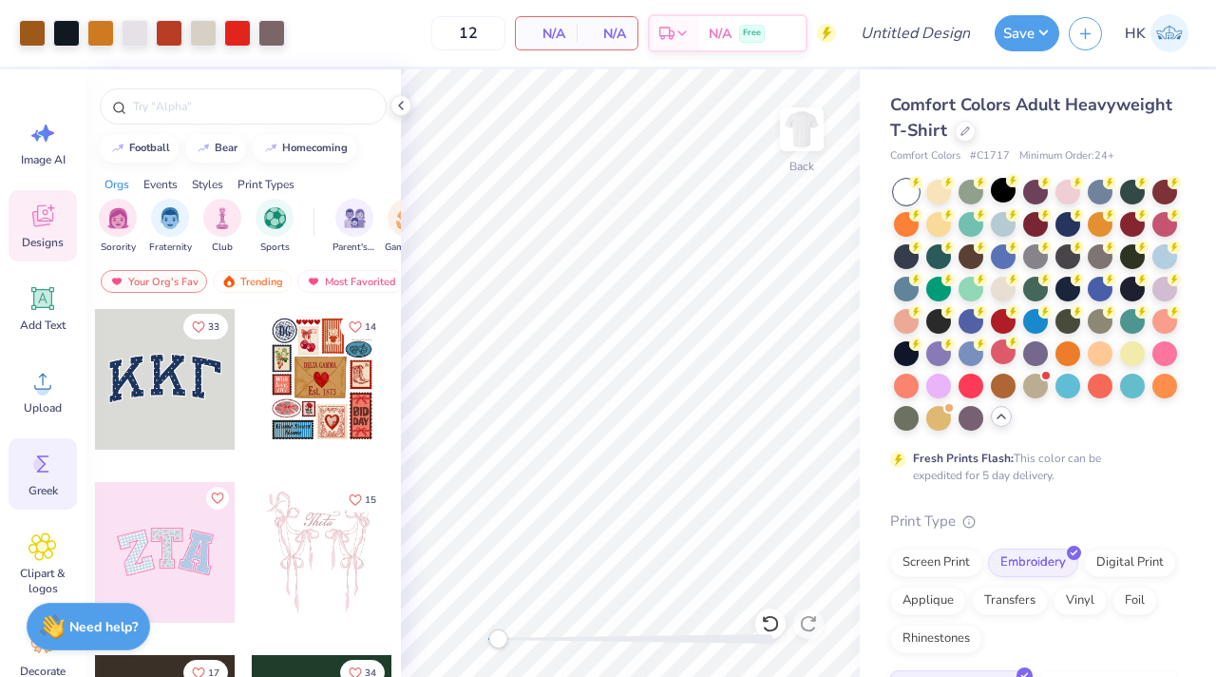
click at [41, 470] on icon at bounding box center [43, 463] width 12 height 17
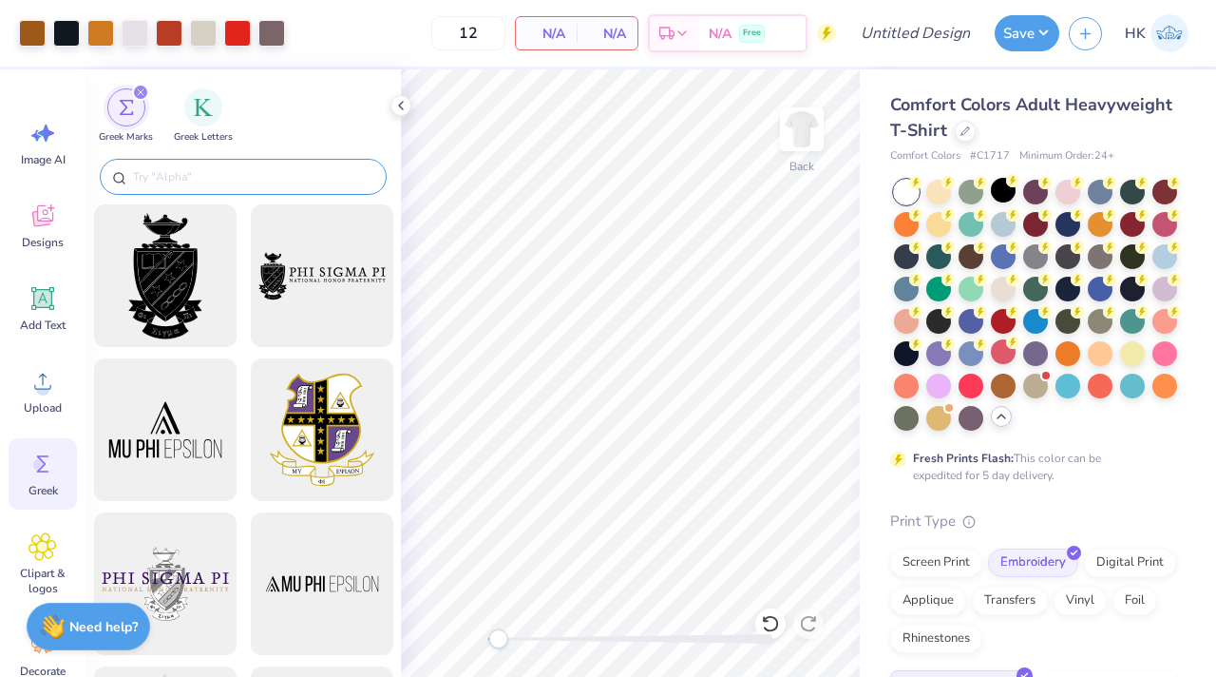
click at [222, 181] on input "text" at bounding box center [252, 176] width 243 height 19
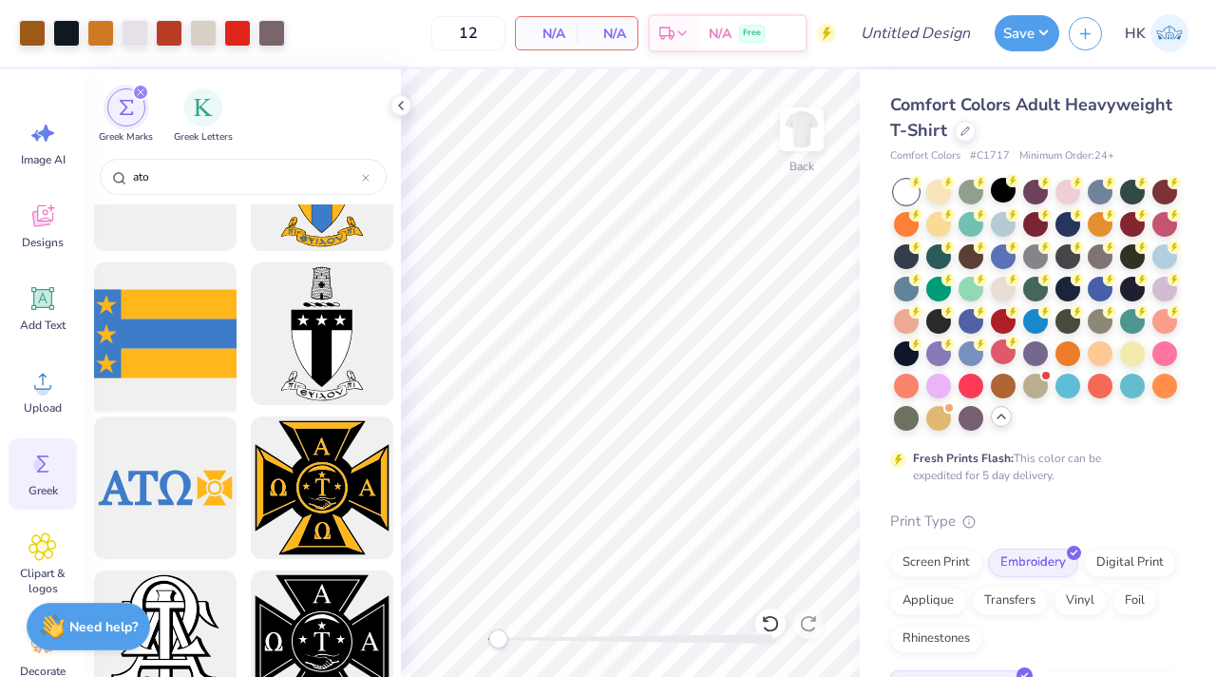
scroll to position [84, 0]
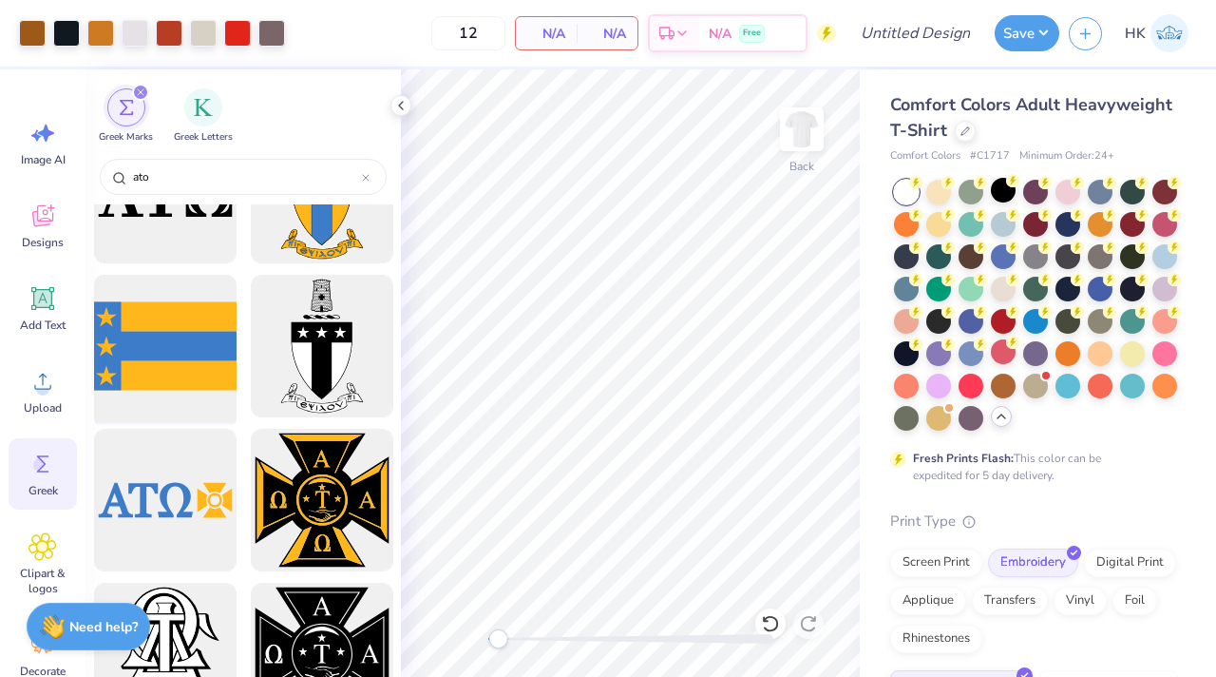
type input "ato"
click at [169, 367] on div at bounding box center [164, 346] width 157 height 157
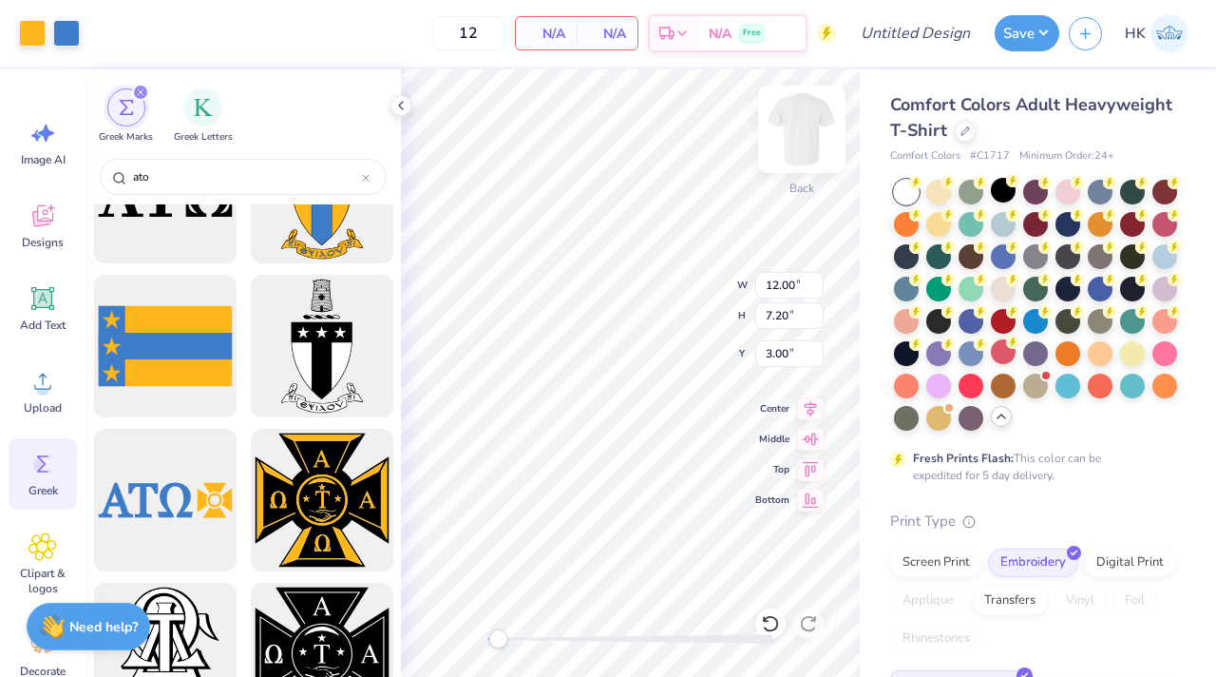
type input "3.53"
type input "11.82"
type input "6.59"
type input "3.53"
type input "11.82"
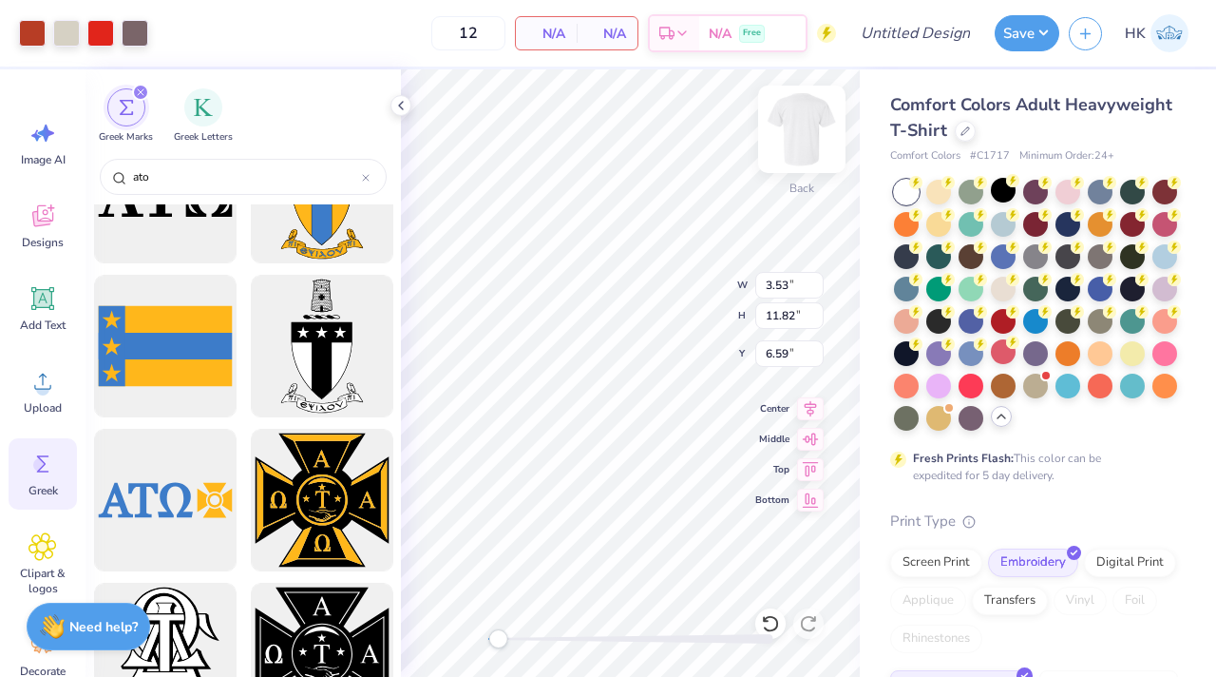
type input "3.53"
type input "11.82"
type input "6.59"
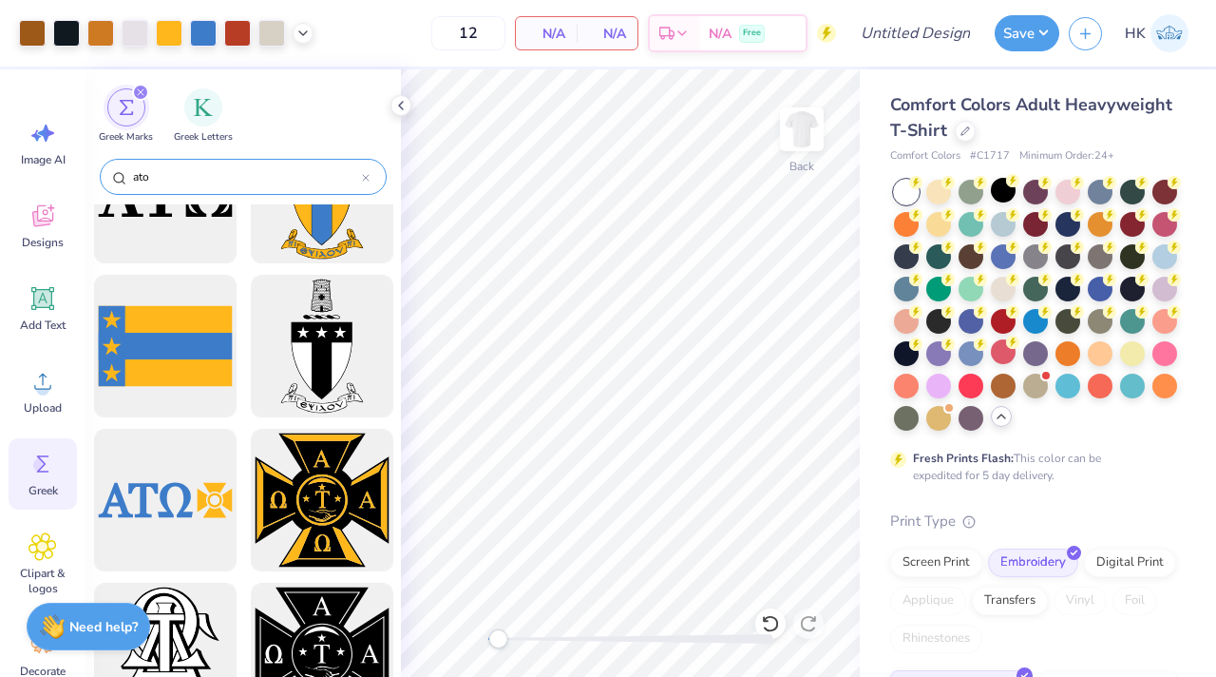
click at [263, 174] on input "ato" at bounding box center [246, 176] width 231 height 19
click at [405, 103] on icon at bounding box center [400, 105] width 15 height 15
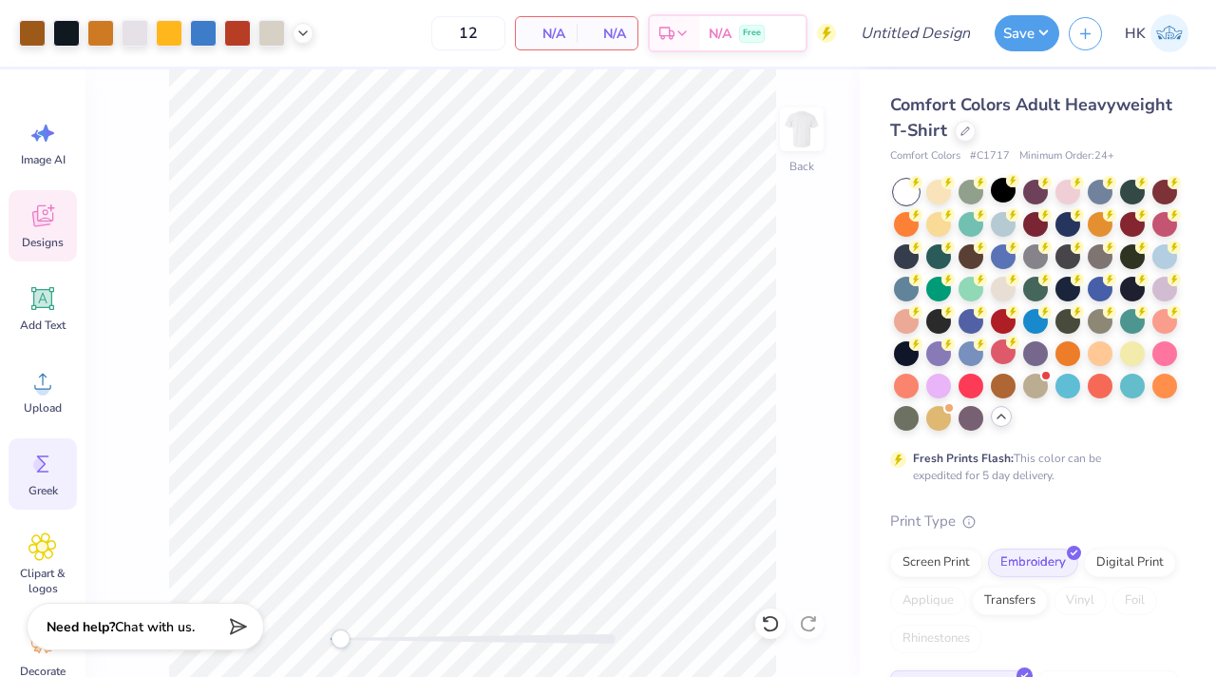
click at [56, 217] on icon at bounding box center [43, 215] width 29 height 29
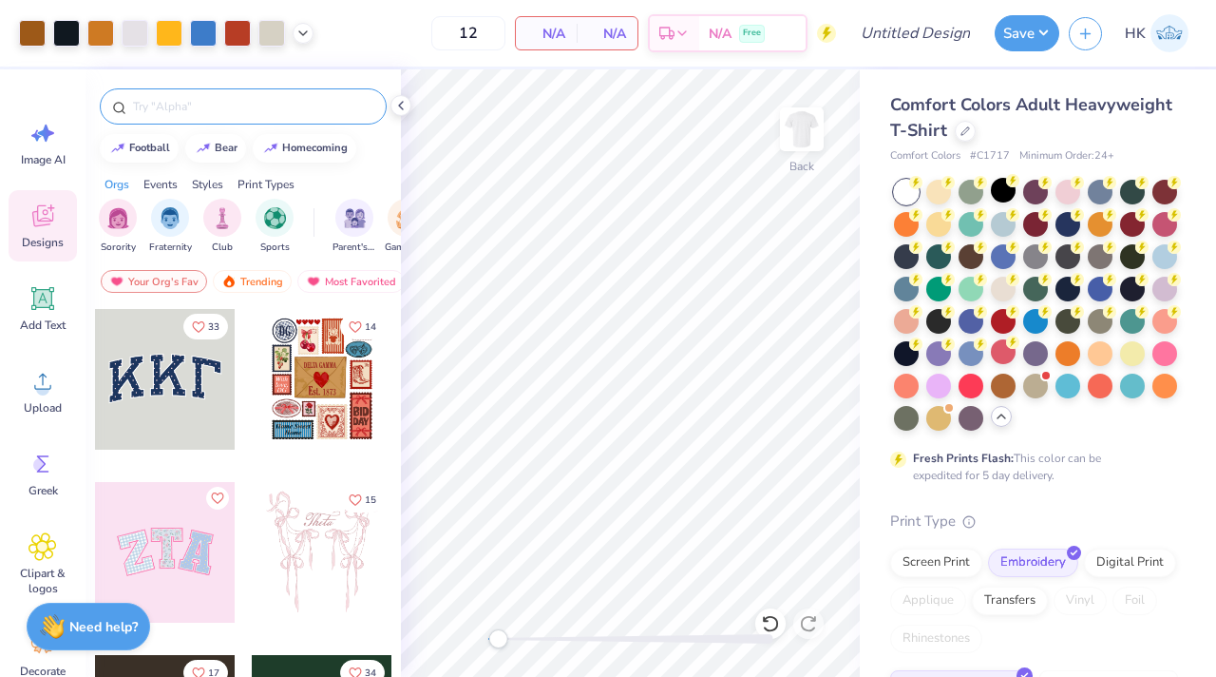
click at [194, 110] on input "text" at bounding box center [252, 106] width 243 height 19
type input "ato"
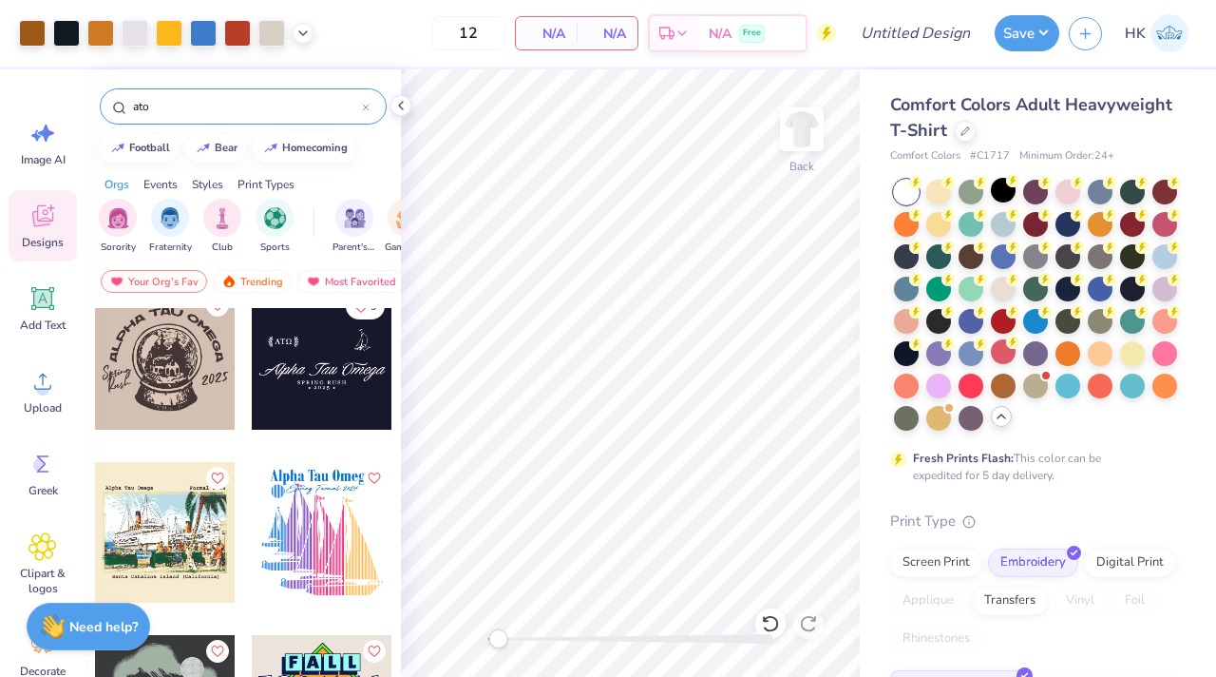
scroll to position [3664, 0]
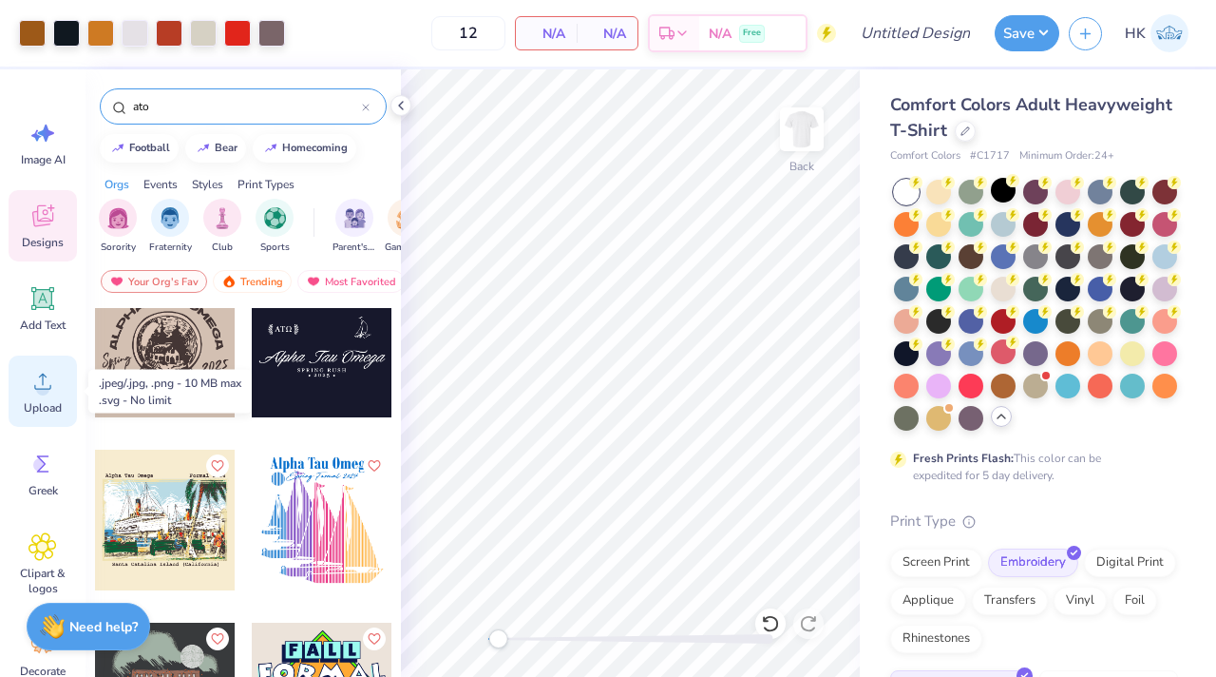
click at [48, 383] on icon at bounding box center [43, 381] width 29 height 29
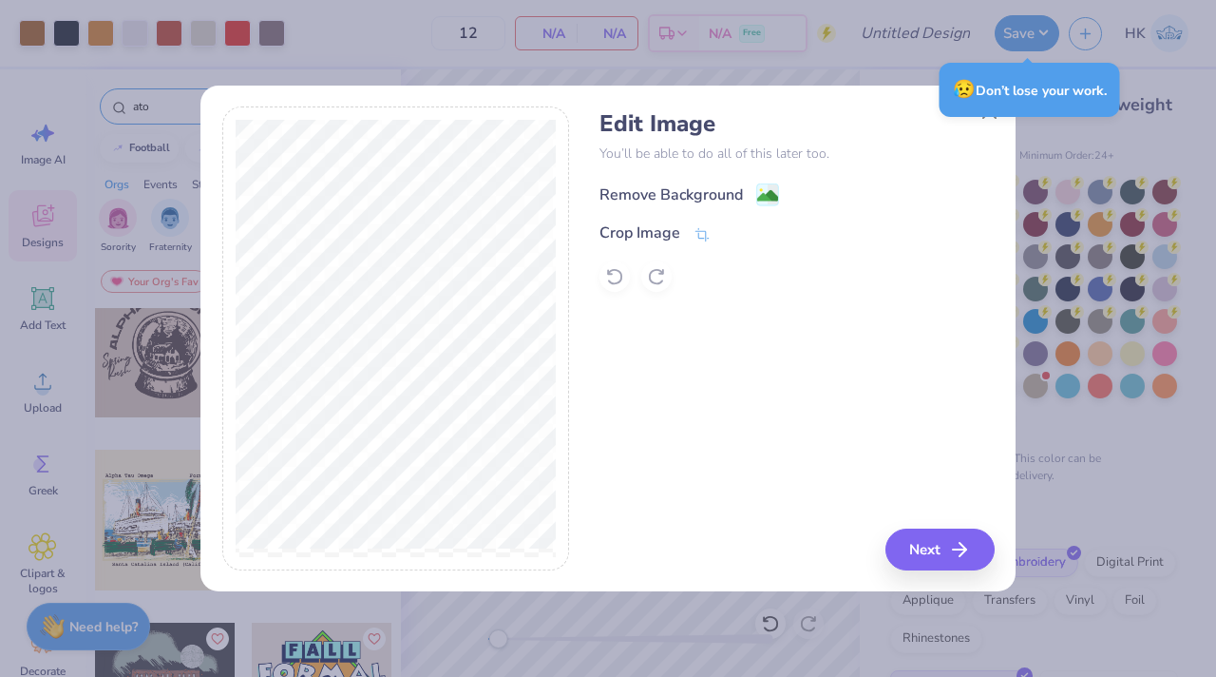
click at [717, 192] on div "Remove Background" at bounding box center [671, 194] width 143 height 23
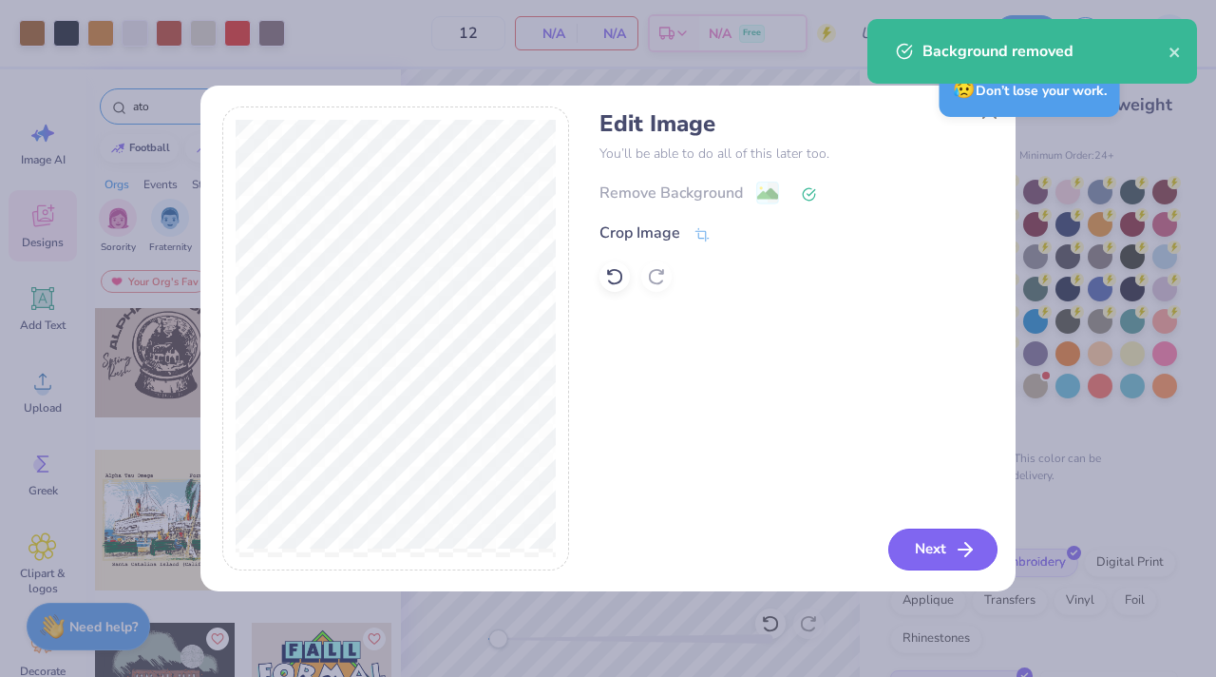
click at [923, 554] on button "Next" at bounding box center [942, 549] width 109 height 42
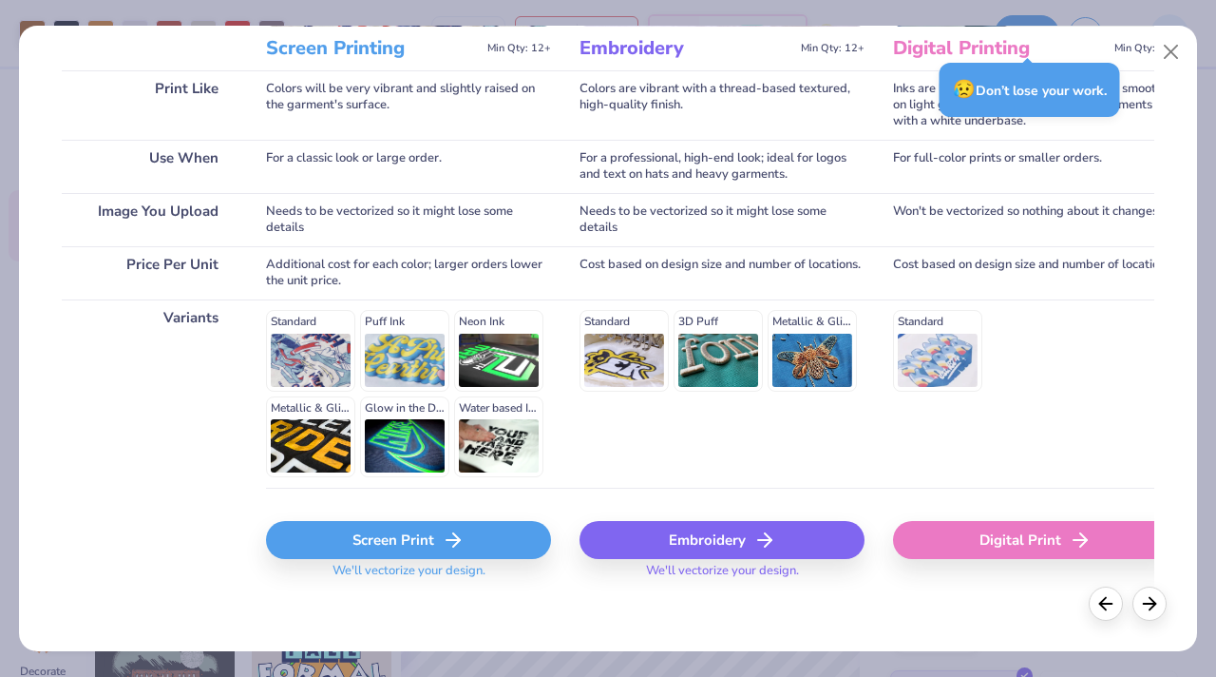
scroll to position [271, 0]
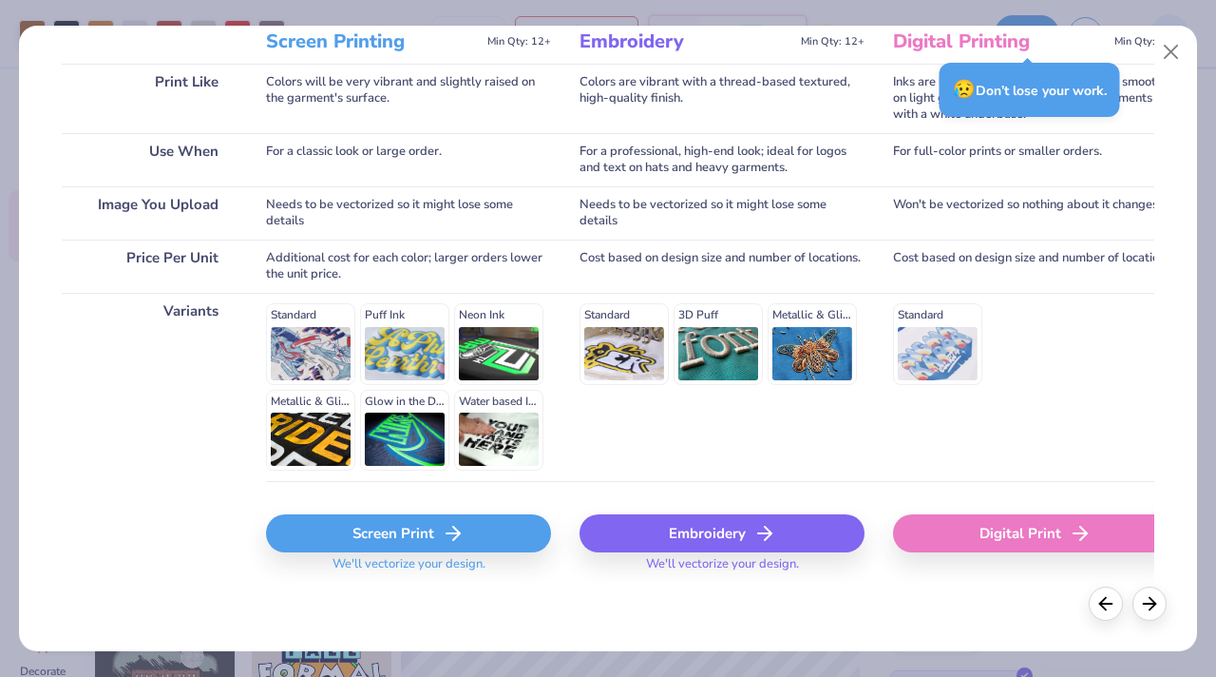
click at [483, 524] on div "Screen Print" at bounding box center [408, 533] width 285 height 38
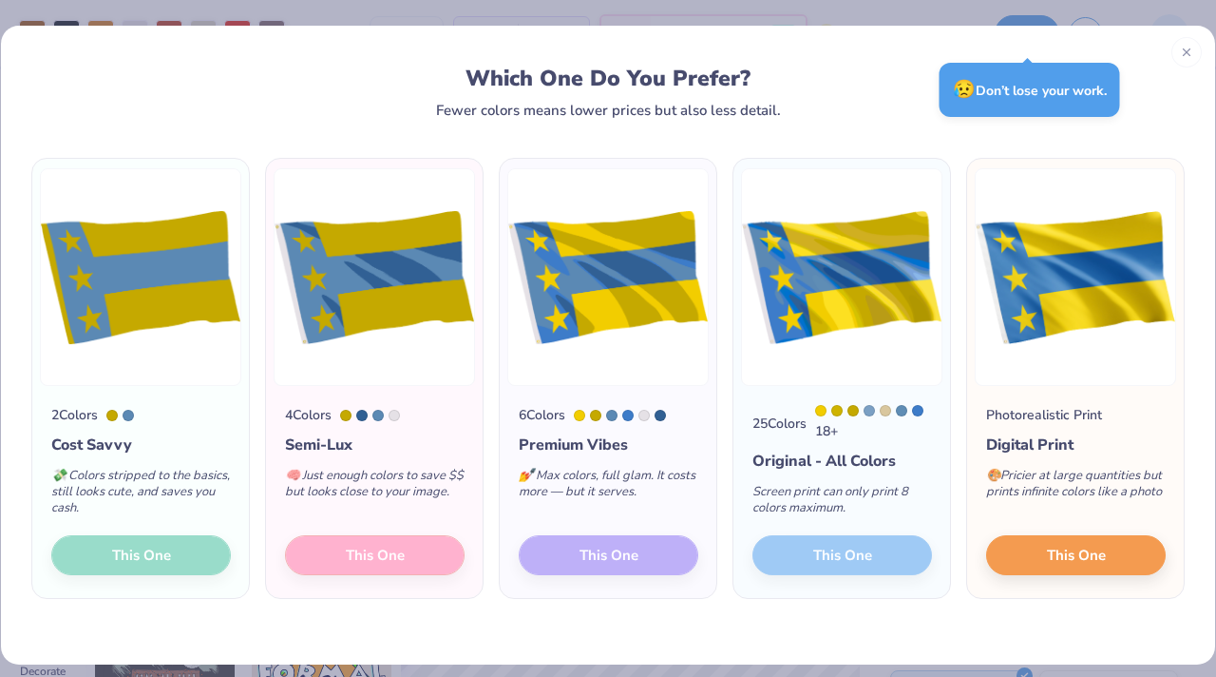
click at [314, 562] on div "4 Colors Semi-Lux 🧠 Just enough colors to save $$ but looks close to your image…" at bounding box center [374, 492] width 217 height 212
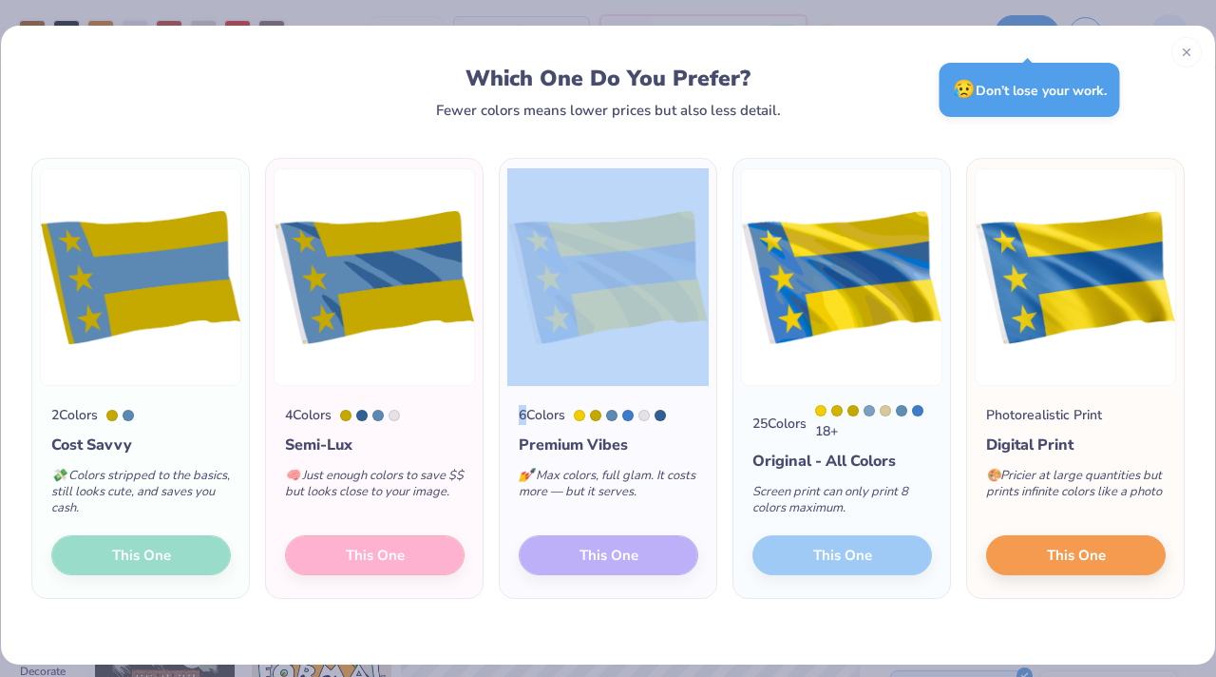
click at [314, 562] on div "4 Colors Semi-Lux 🧠 Just enough colors to save $$ but looks close to your image…" at bounding box center [374, 492] width 217 height 212
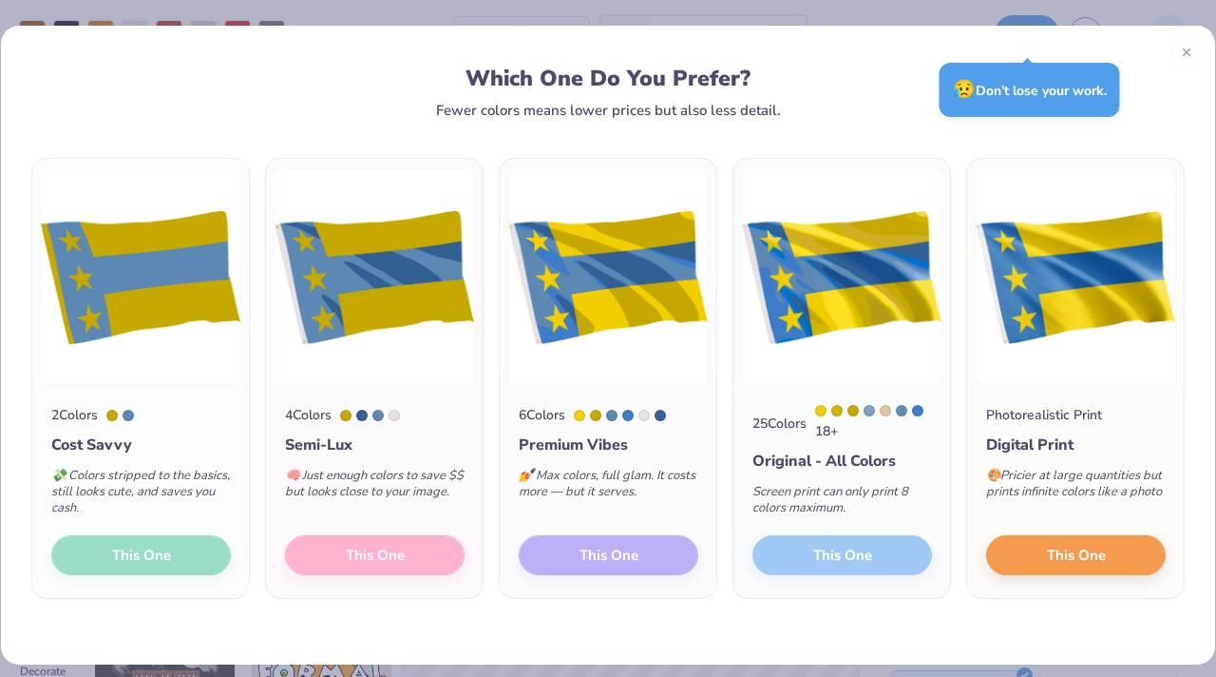
click at [368, 123] on div "2 Colors Cost Savvy 💸 Colors stripped to the basics, still looks cute, and save…" at bounding box center [608, 391] width 1214 height 546
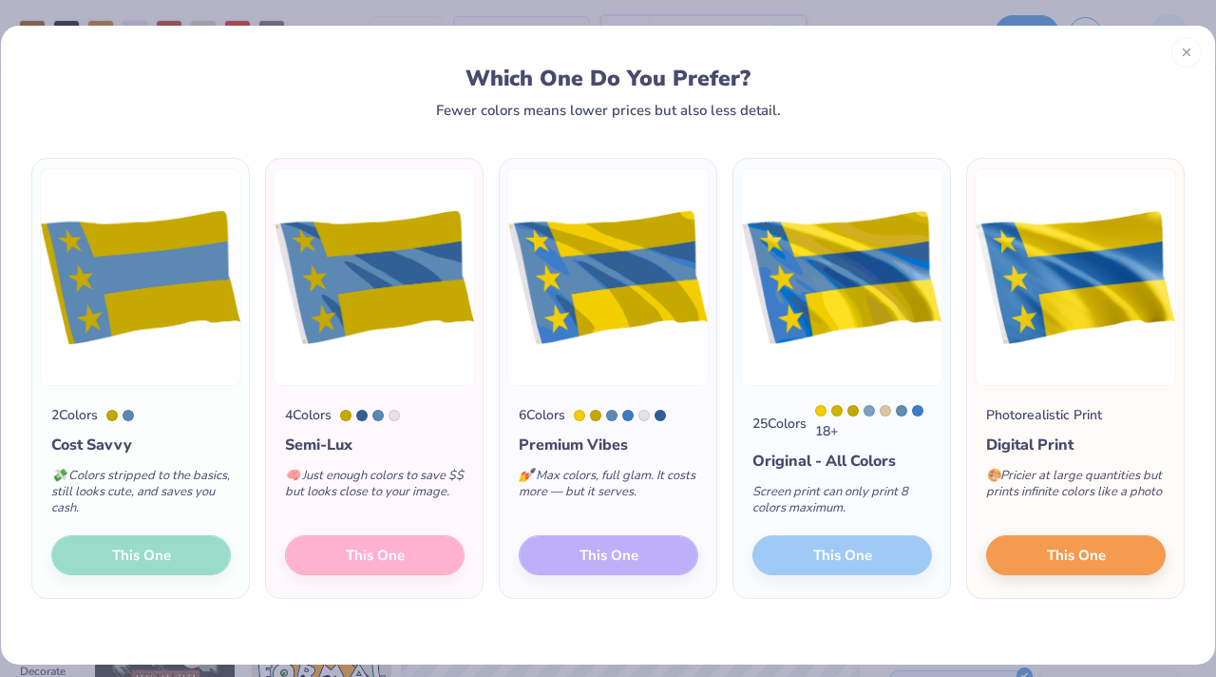
click at [349, 414] on div at bounding box center [345, 415] width 11 height 11
click at [1188, 49] on icon at bounding box center [1186, 49] width 13 height 13
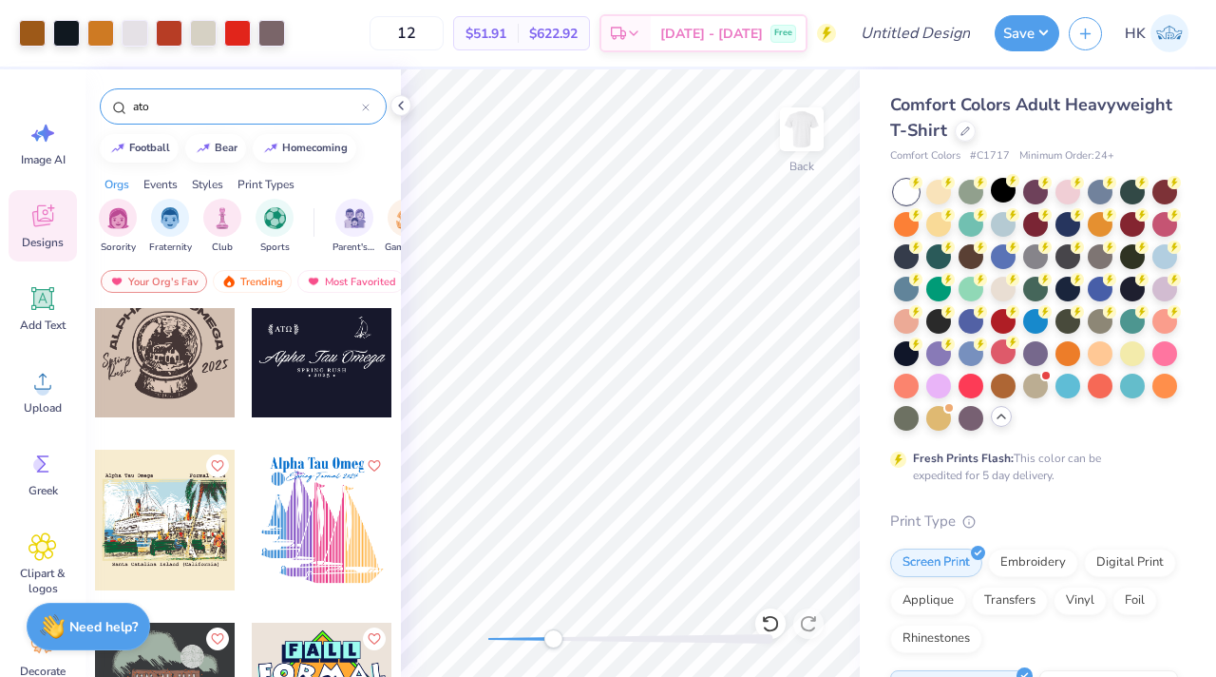
drag, startPoint x: 494, startPoint y: 635, endPoint x: 556, endPoint y: 640, distance: 62.0
click at [556, 640] on div "Accessibility label" at bounding box center [553, 638] width 19 height 19
drag, startPoint x: 555, startPoint y: 634, endPoint x: 492, endPoint y: 634, distance: 62.7
click at [492, 634] on div "Accessibility label" at bounding box center [492, 638] width 19 height 19
click at [136, 30] on div at bounding box center [135, 31] width 27 height 27
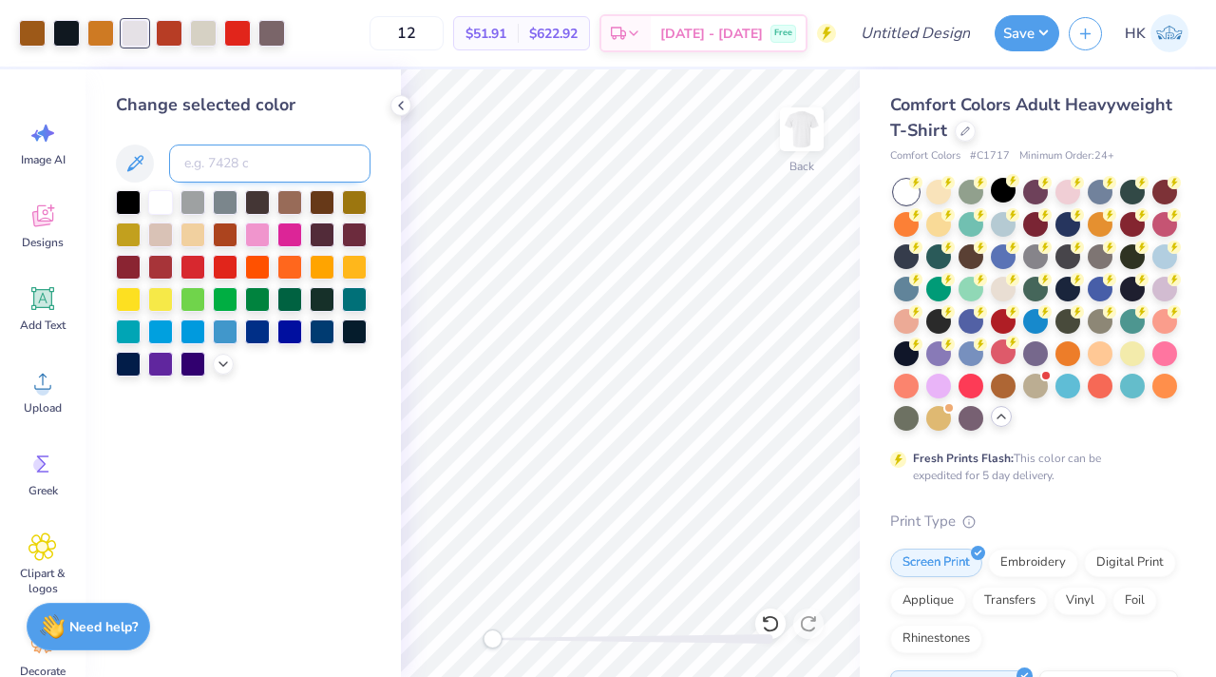
click at [253, 163] on input at bounding box center [269, 163] width 201 height 38
type input "7527"
click at [175, 37] on div at bounding box center [169, 31] width 27 height 27
click at [221, 160] on input at bounding box center [269, 163] width 201 height 38
type input "7576"
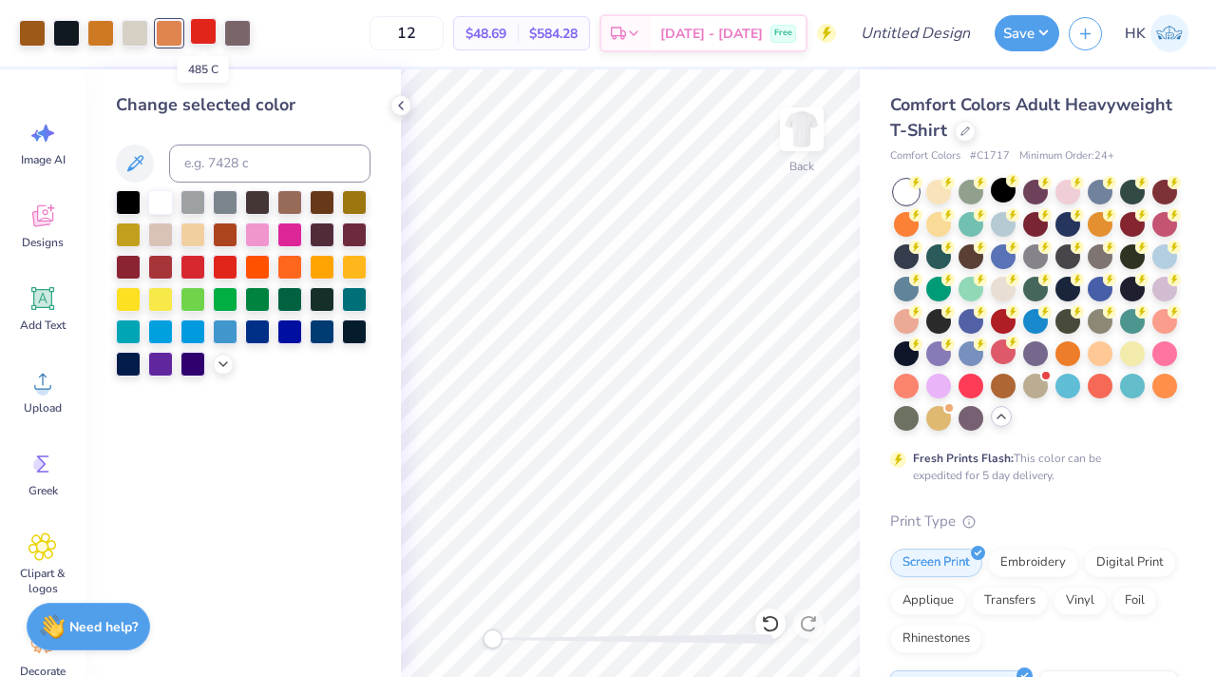
click at [205, 30] on div at bounding box center [203, 31] width 27 height 27
click at [257, 157] on input at bounding box center [269, 163] width 201 height 38
type input "7576"
click at [200, 28] on div at bounding box center [203, 31] width 27 height 27
click at [279, 187] on div "Change selected color" at bounding box center [243, 234] width 255 height 284
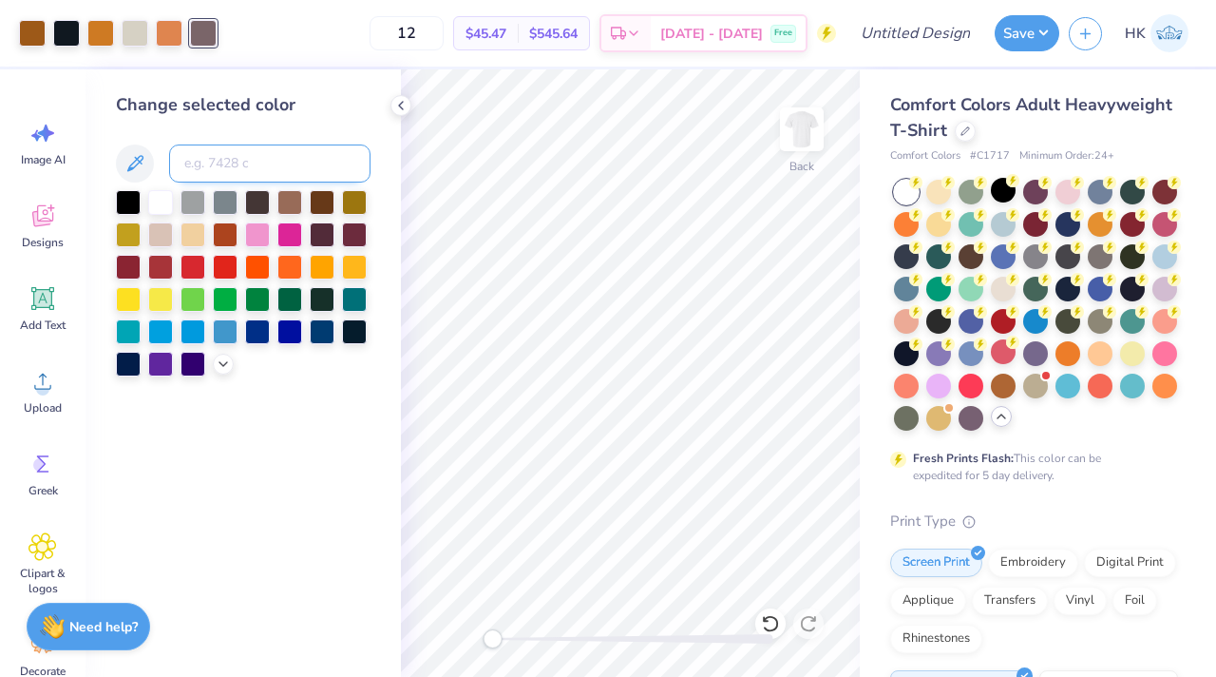
click at [273, 156] on input at bounding box center [269, 163] width 201 height 38
type input "7576"
click at [398, 108] on icon at bounding box center [400, 105] width 15 height 15
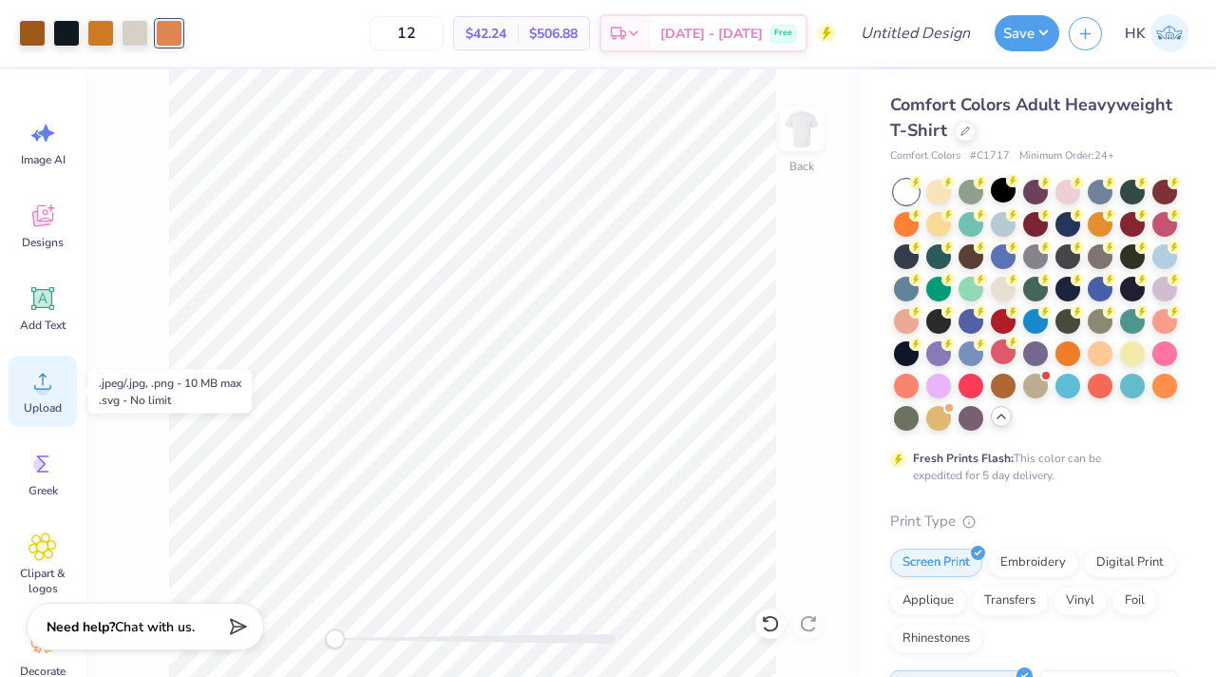
click at [60, 401] on span "Upload" at bounding box center [43, 407] width 38 height 15
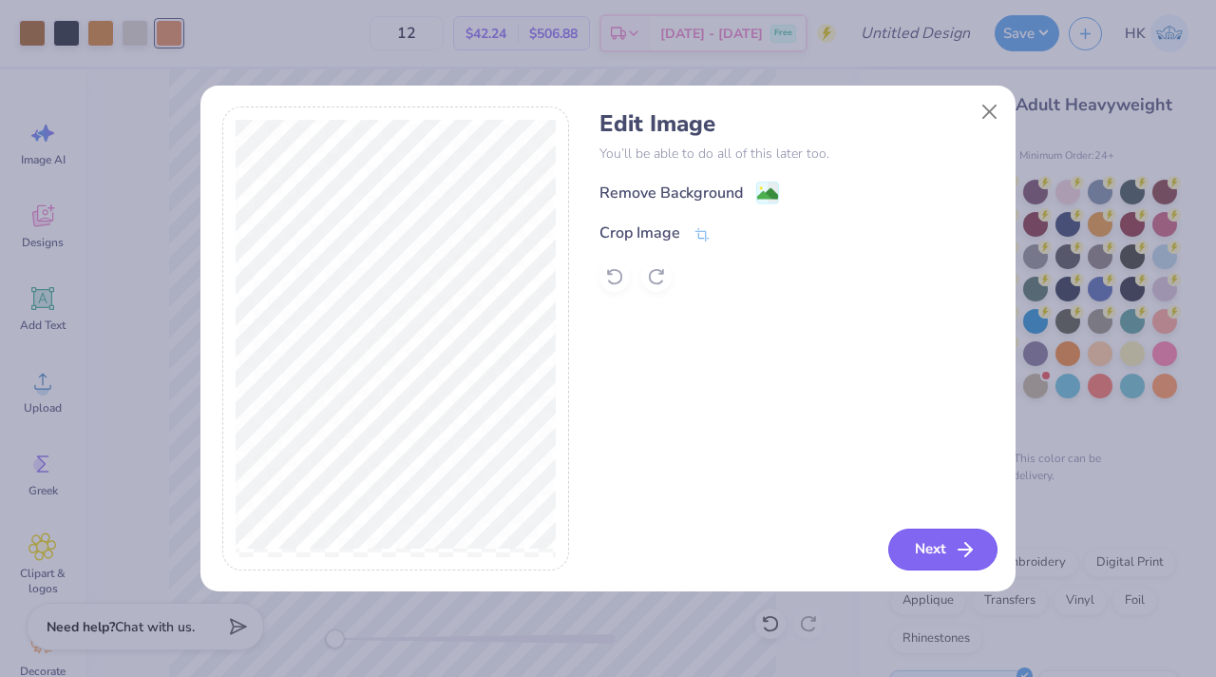
click at [957, 544] on icon "button" at bounding box center [965, 549] width 23 height 23
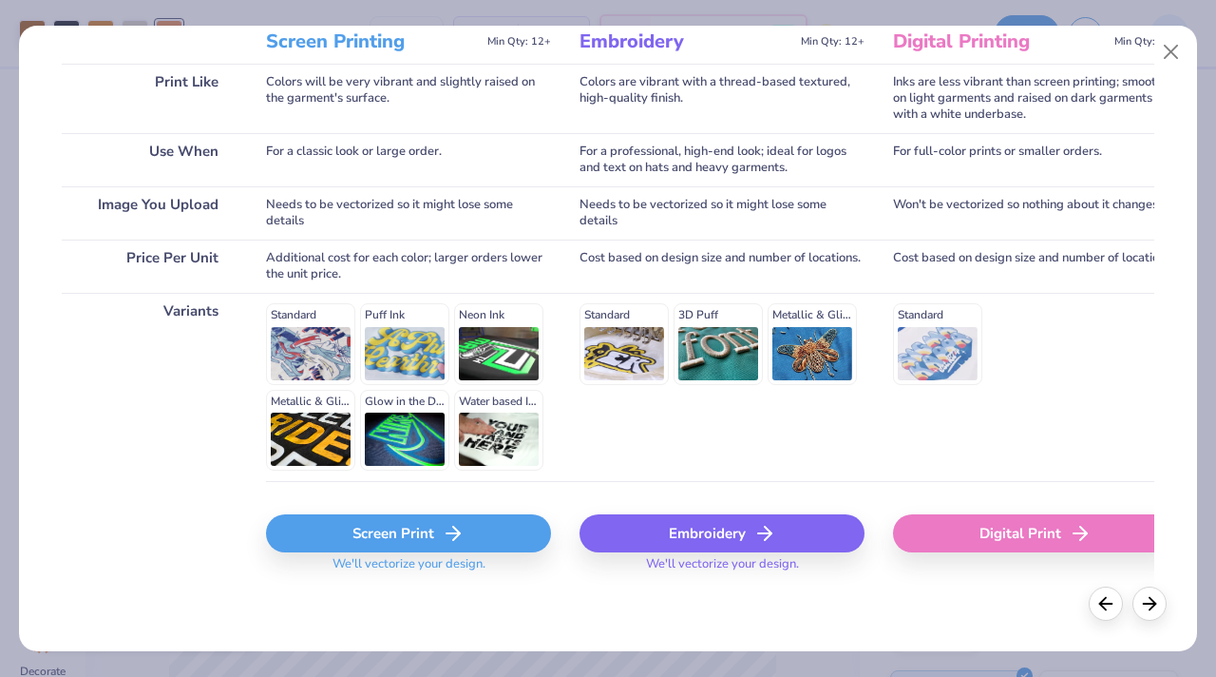
click at [362, 508] on div "Screen Print We'll vectorize your design." at bounding box center [408, 537] width 285 height 113
click at [358, 522] on div "Screen Print" at bounding box center [408, 533] width 285 height 38
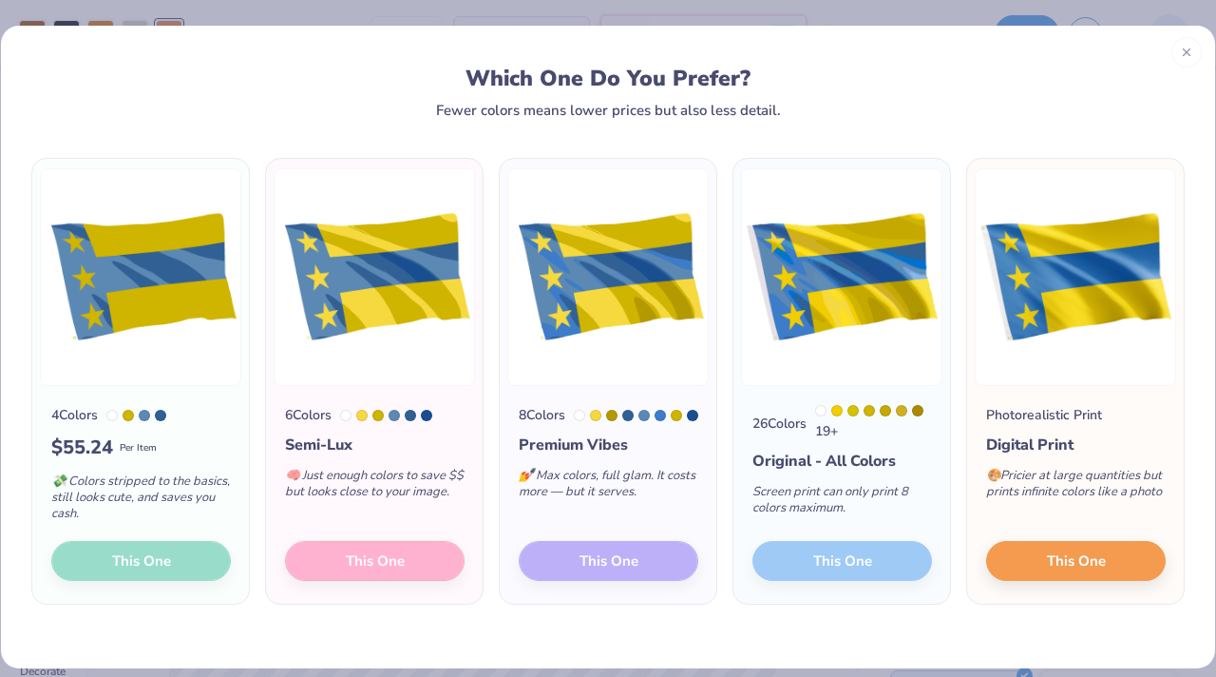
click at [142, 544] on div "4 Colors $ 55.24 Per Item 💸 Colors stripped to the basics, still looks cute, an…" at bounding box center [140, 495] width 217 height 218
click at [1185, 47] on icon at bounding box center [1186, 49] width 13 height 13
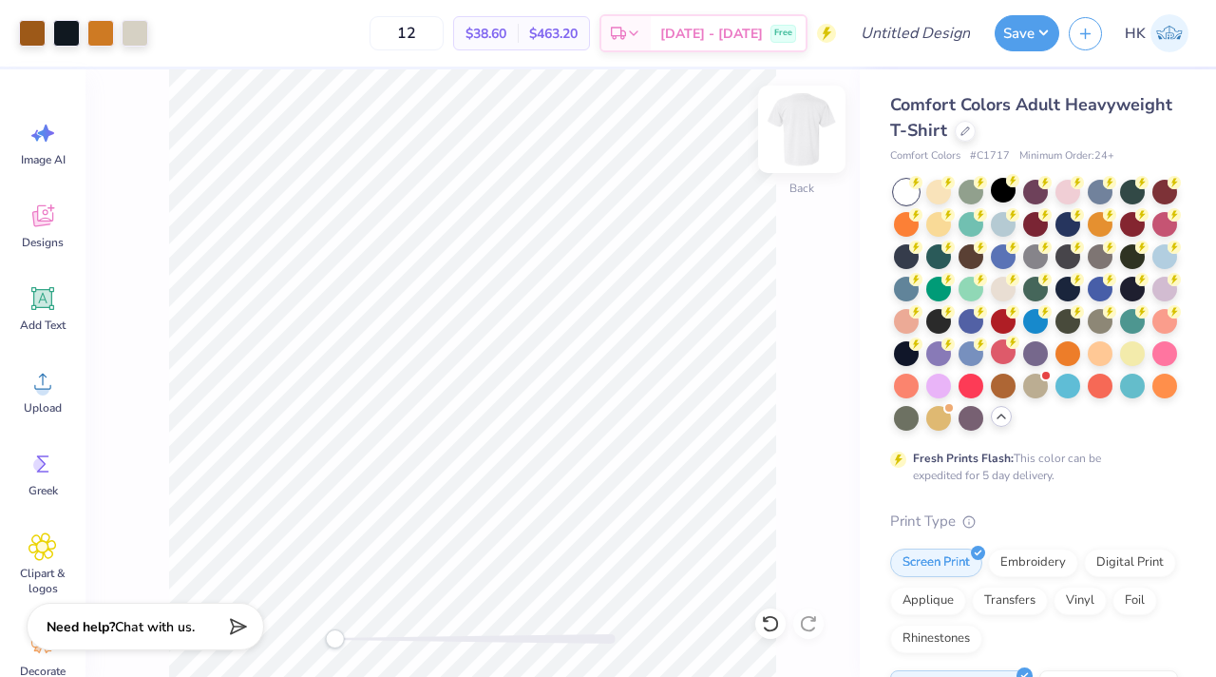
click at [791, 132] on img at bounding box center [802, 129] width 76 height 76
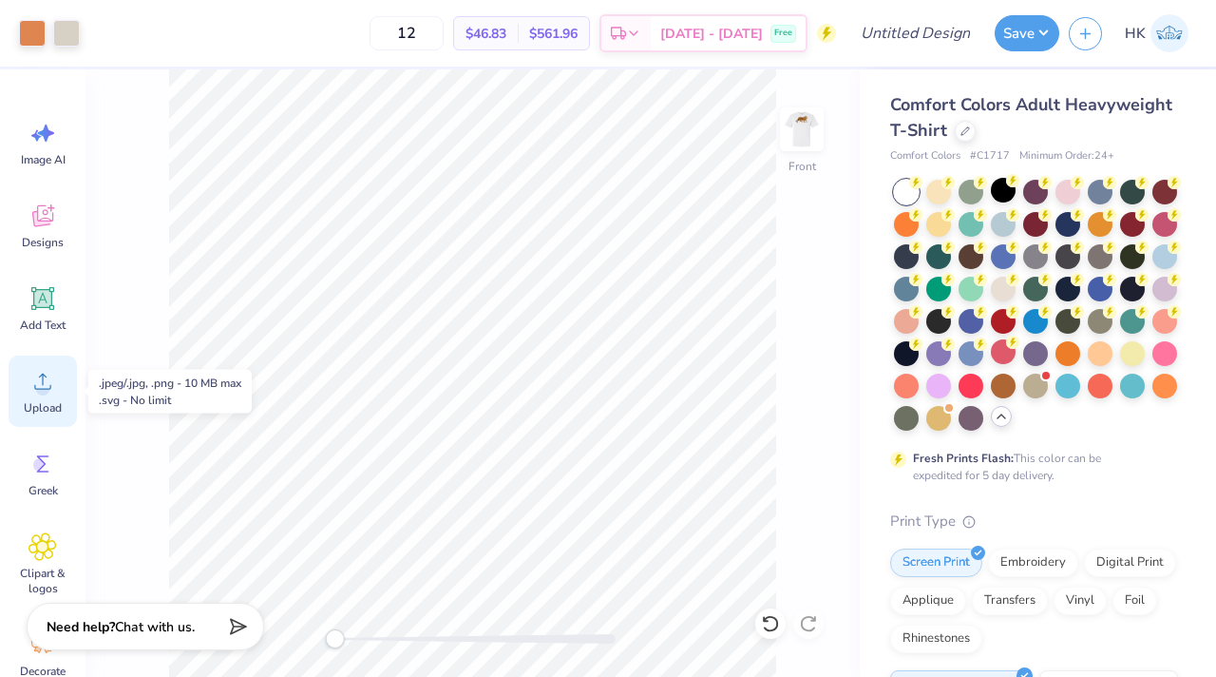
click at [41, 392] on circle at bounding box center [42, 388] width 13 height 13
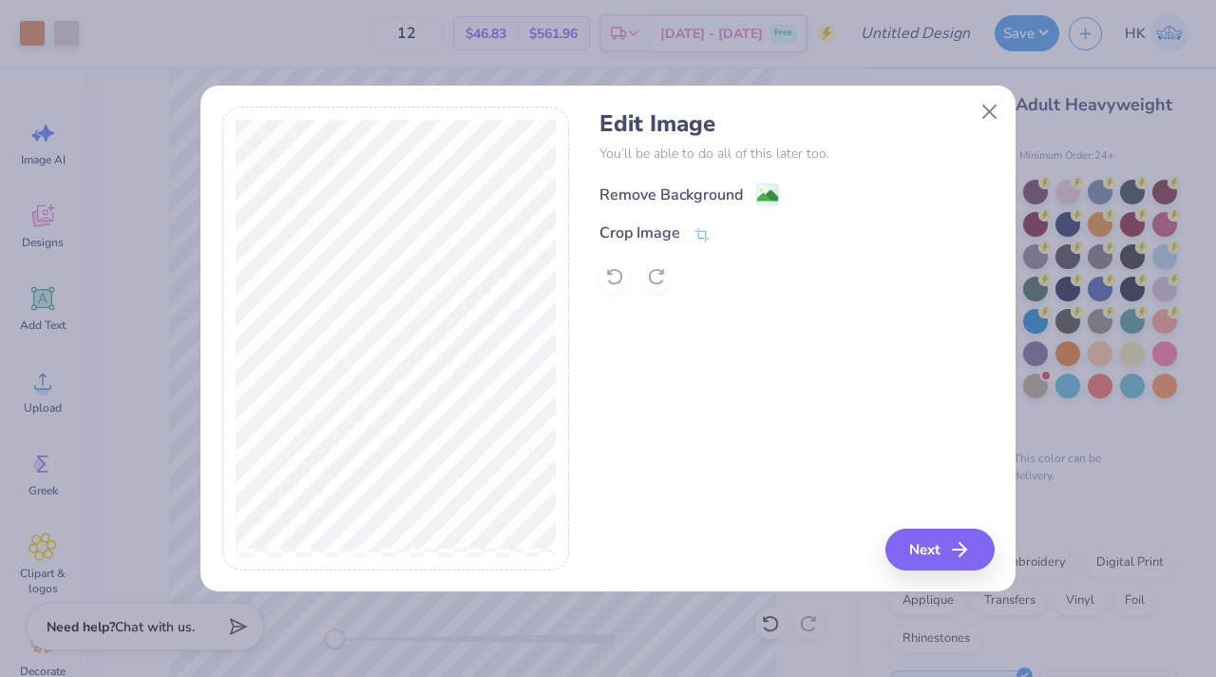
click at [638, 193] on div "Remove Background" at bounding box center [671, 194] width 143 height 23
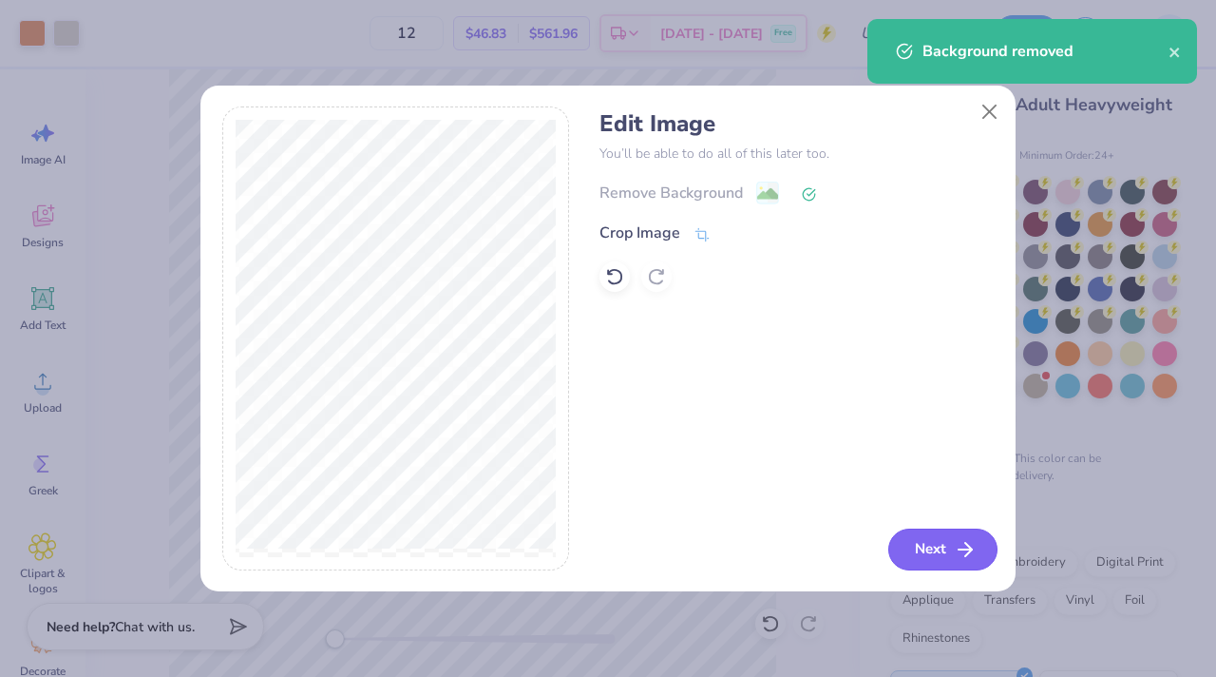
click at [907, 539] on button "Next" at bounding box center [942, 549] width 109 height 42
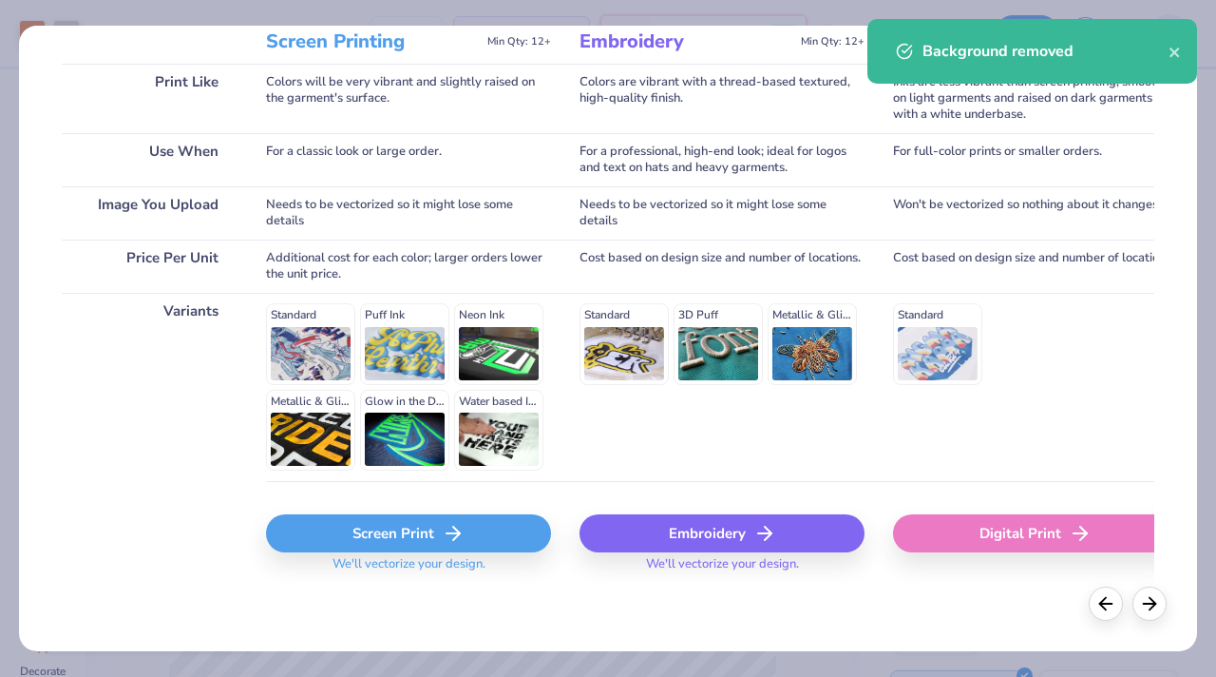
click at [393, 527] on div "Screen Print" at bounding box center [408, 533] width 285 height 38
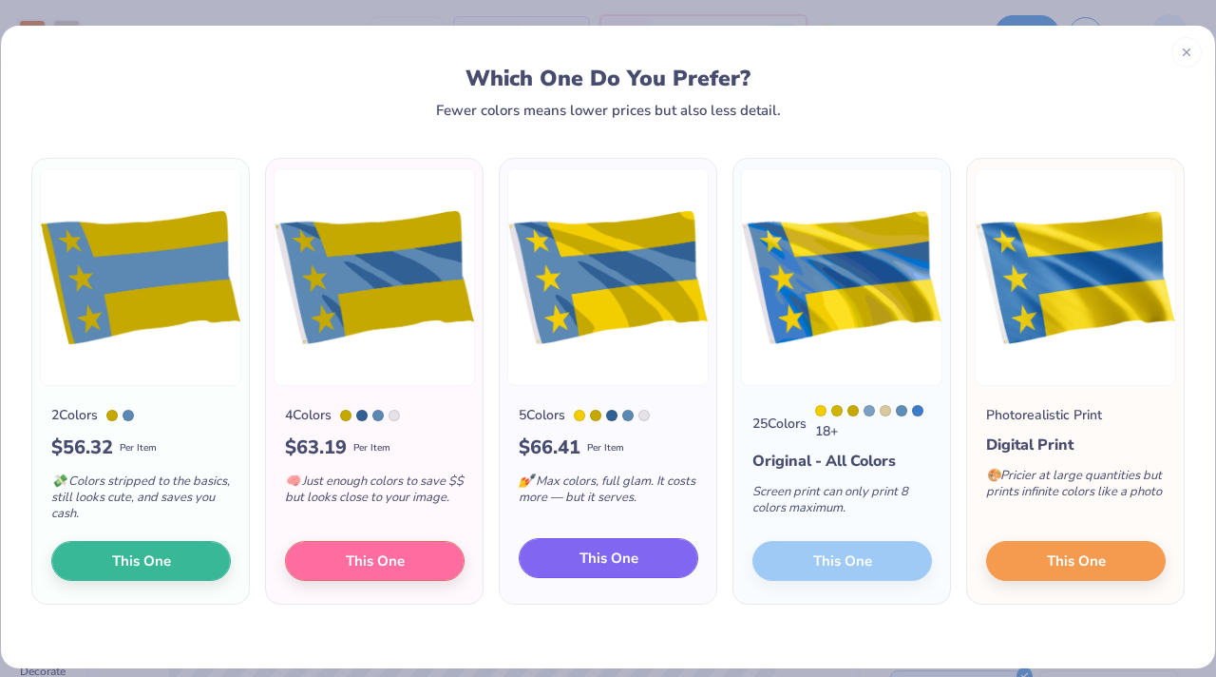
click at [592, 554] on span "This One" at bounding box center [609, 558] width 59 height 22
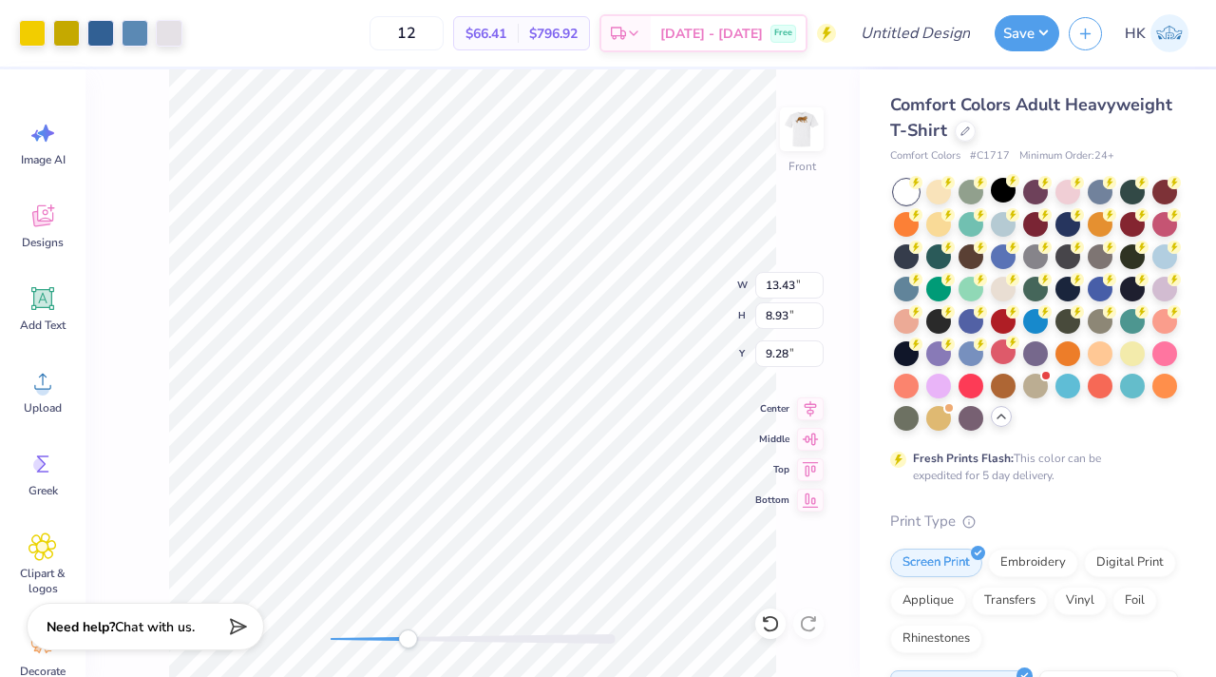
drag, startPoint x: 335, startPoint y: 639, endPoint x: 418, endPoint y: 641, distance: 82.7
click at [417, 641] on div "Accessibility label" at bounding box center [407, 638] width 19 height 19
type input "0.13"
type input "1.40"
type input "11.69"
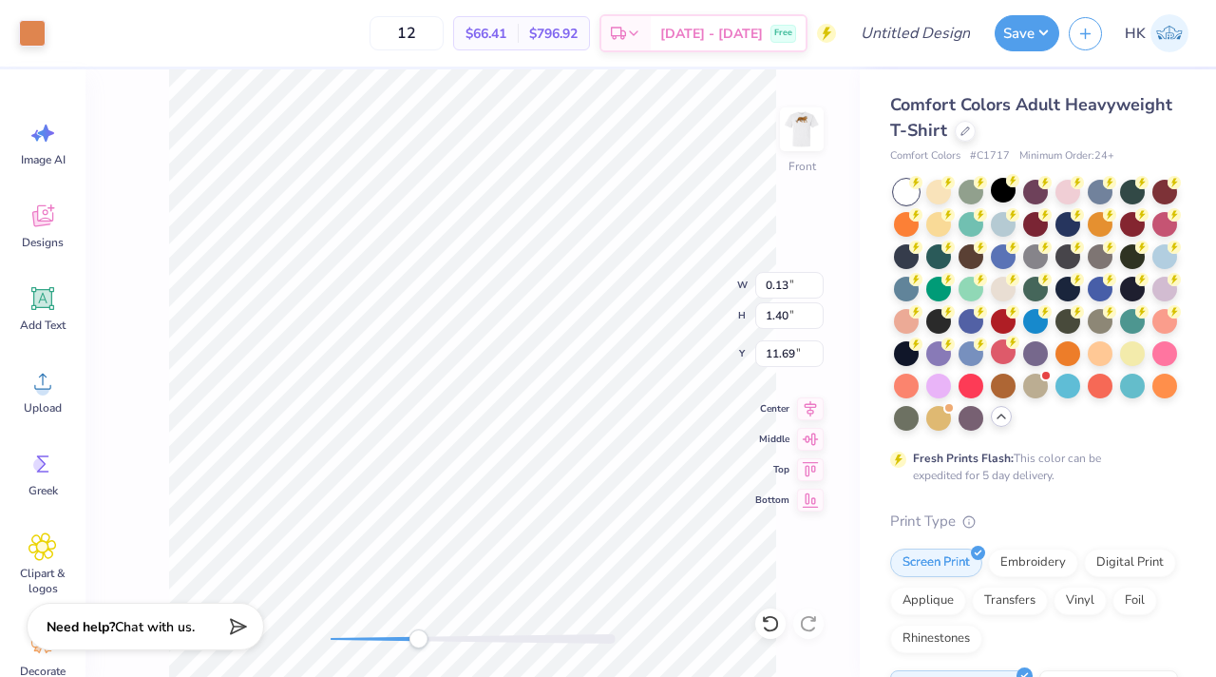
click at [29, 15] on div "Art colors" at bounding box center [23, 33] width 46 height 67
click at [33, 38] on div at bounding box center [32, 31] width 27 height 27
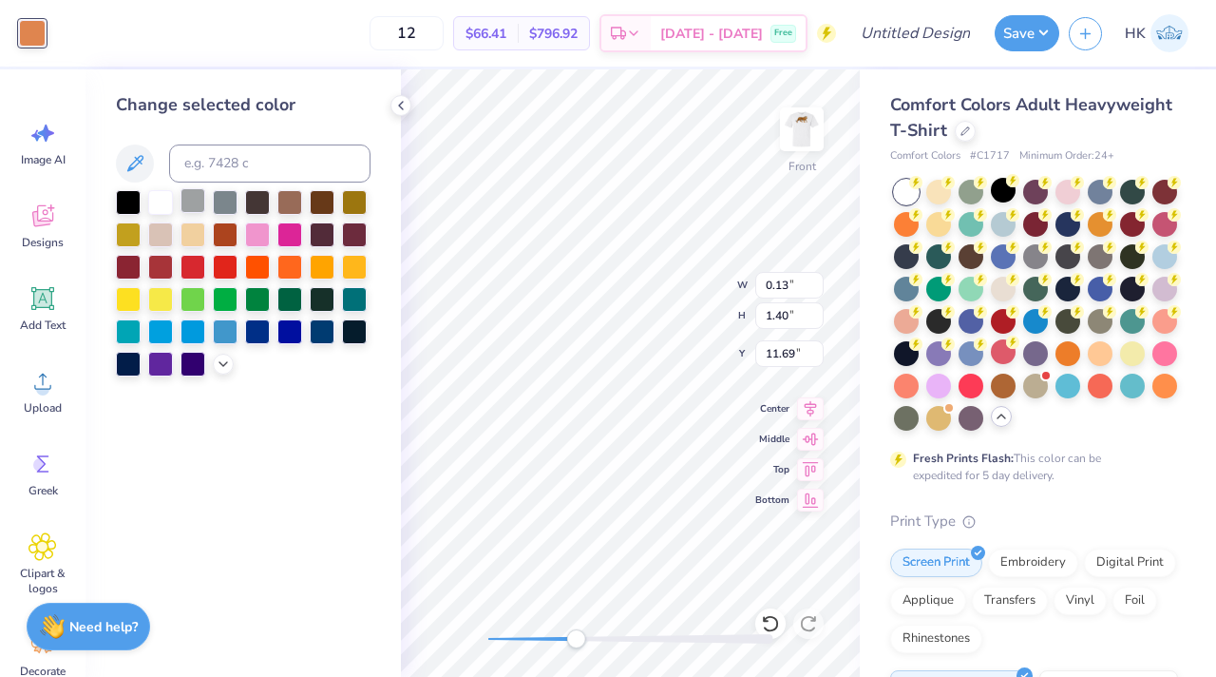
click at [194, 197] on div at bounding box center [193, 200] width 25 height 25
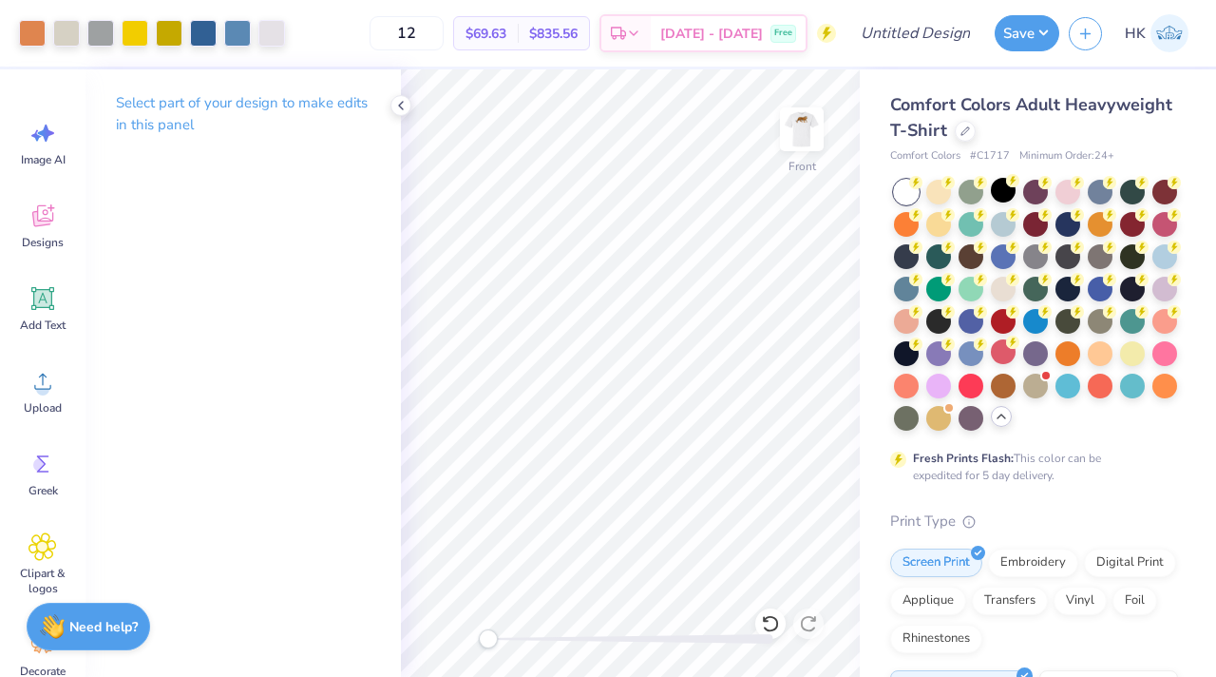
click at [477, 630] on div "Front" at bounding box center [630, 372] width 459 height 607
drag, startPoint x: 487, startPoint y: 637, endPoint x: 535, endPoint y: 640, distance: 47.7
click at [535, 640] on div "Accessibility label" at bounding box center [534, 638] width 19 height 19
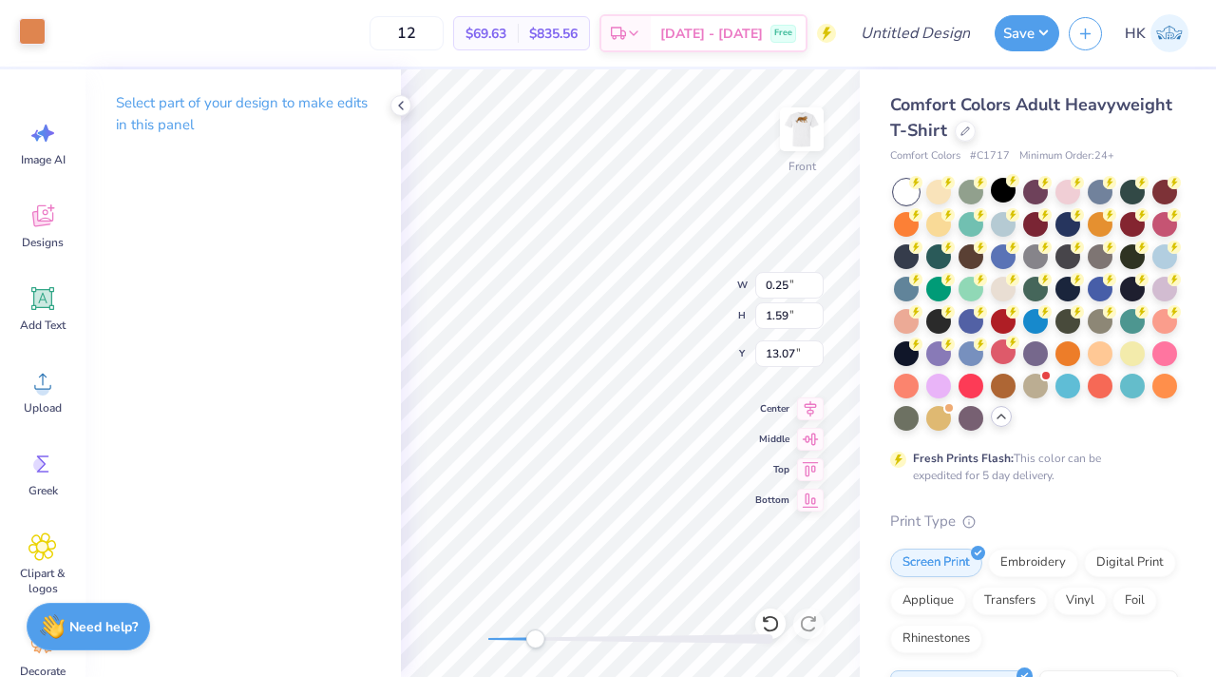
click at [19, 30] on div at bounding box center [32, 31] width 27 height 27
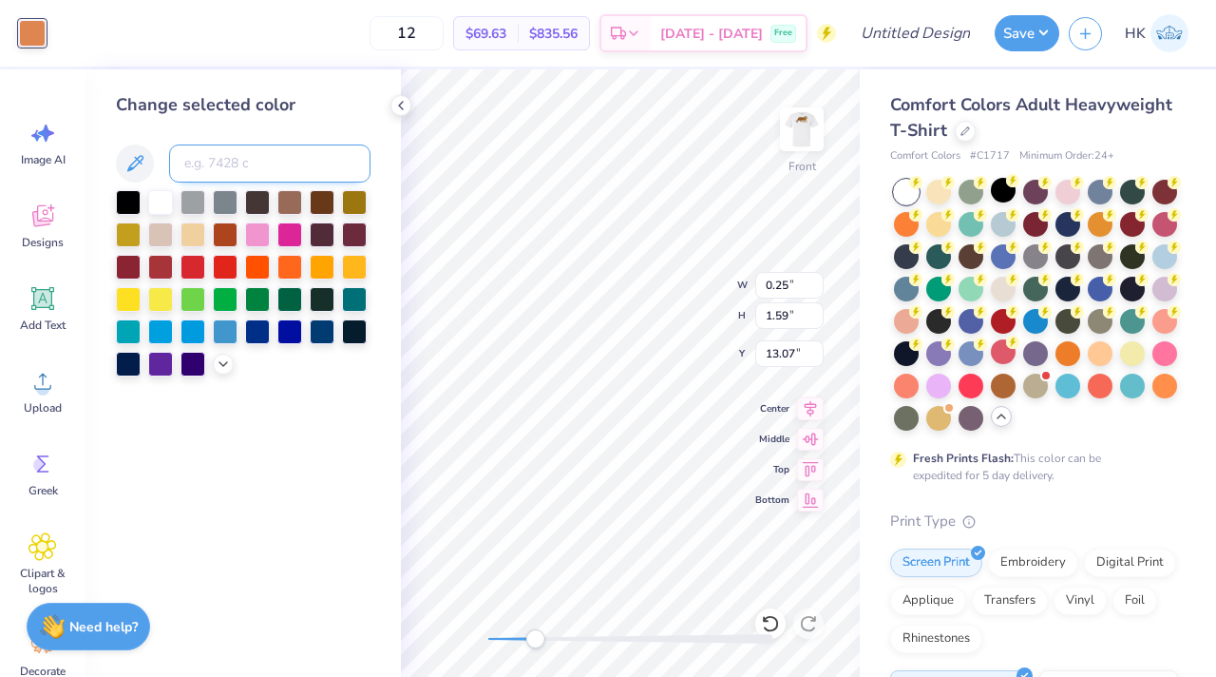
click at [225, 172] on input at bounding box center [269, 163] width 201 height 38
type input "646"
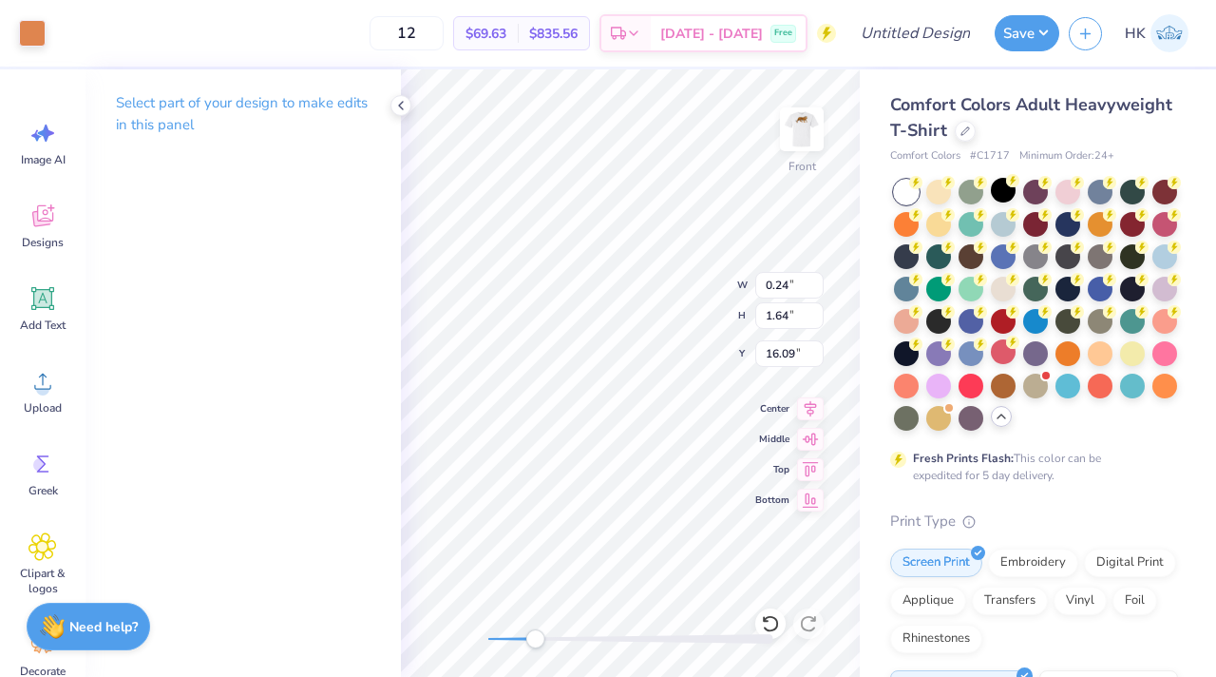
type input "0.25"
type input "4.66"
click at [29, 36] on div at bounding box center [32, 31] width 27 height 27
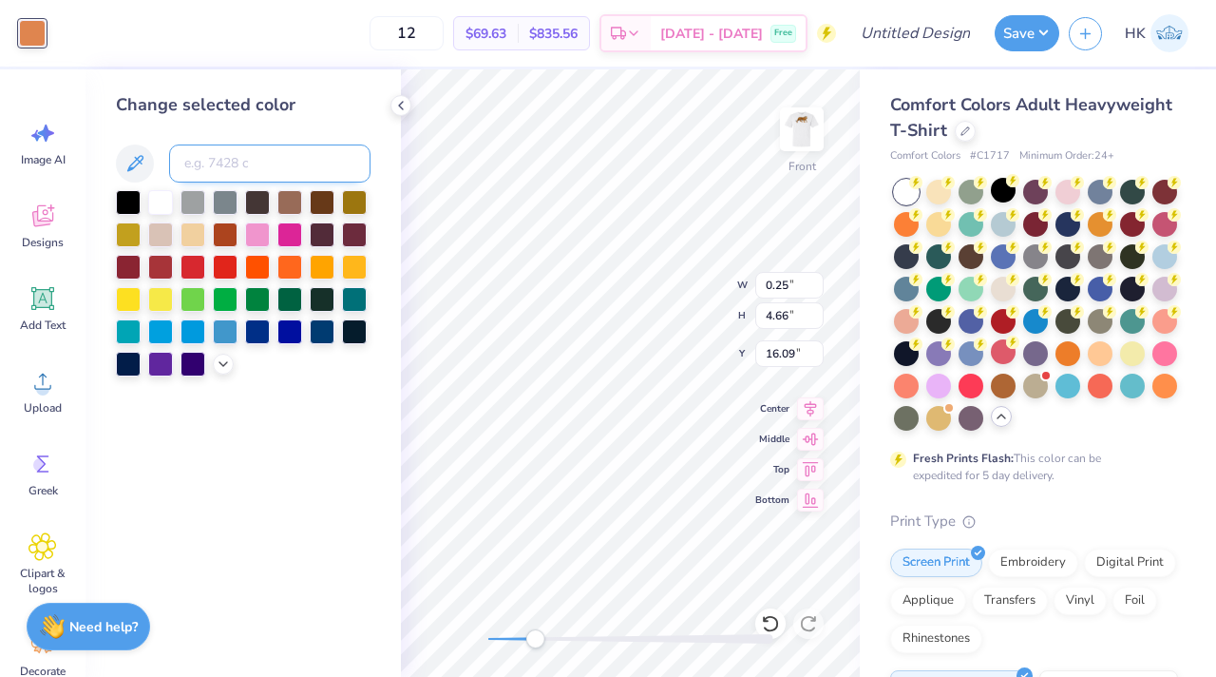
click at [203, 168] on input at bounding box center [269, 163] width 201 height 38
type input "646"
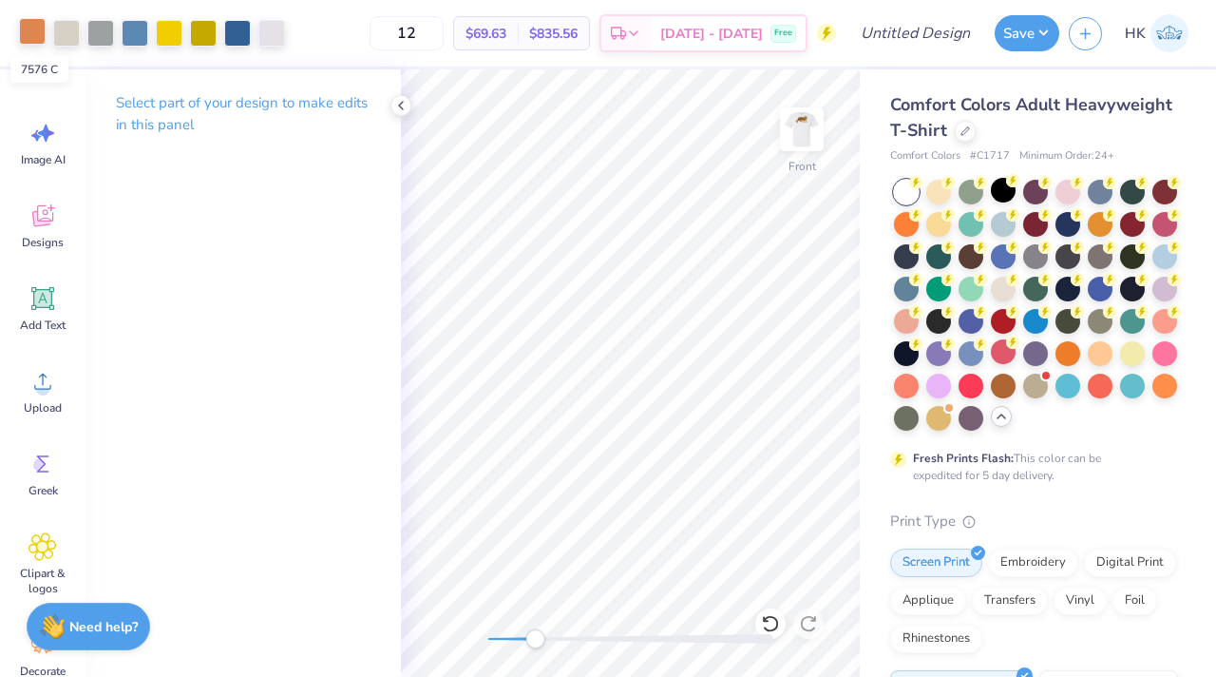
click at [21, 29] on div at bounding box center [32, 31] width 27 height 27
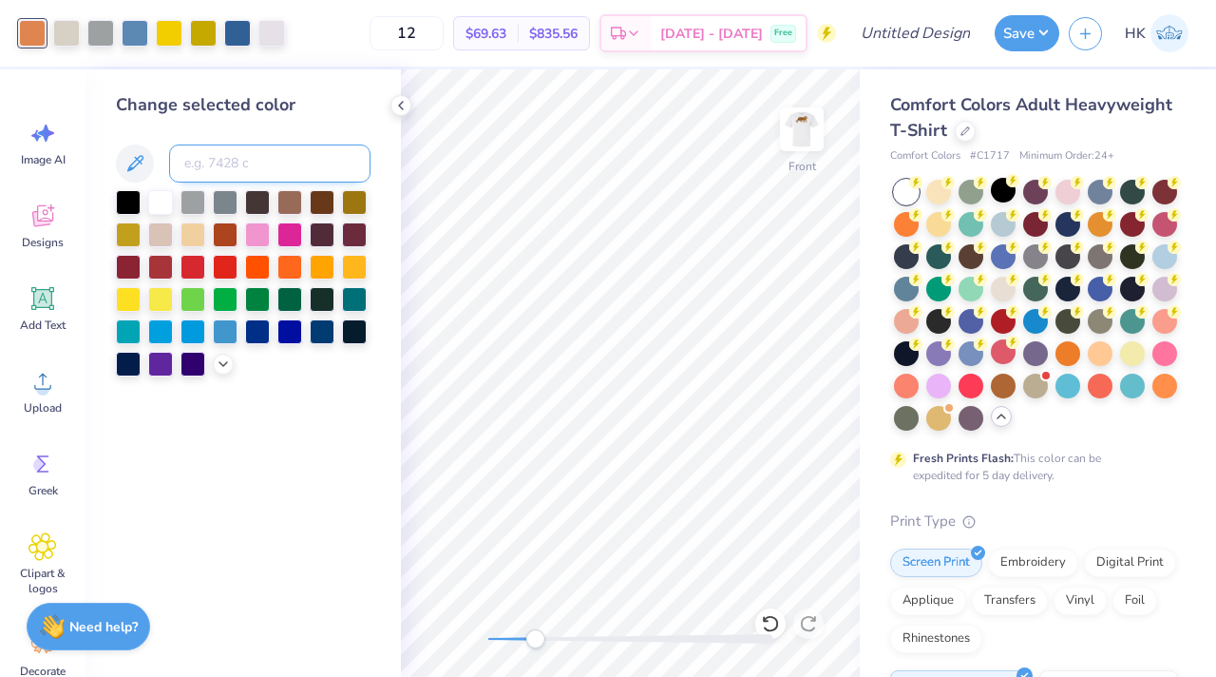
click at [200, 165] on input at bounding box center [269, 163] width 201 height 38
type input "422"
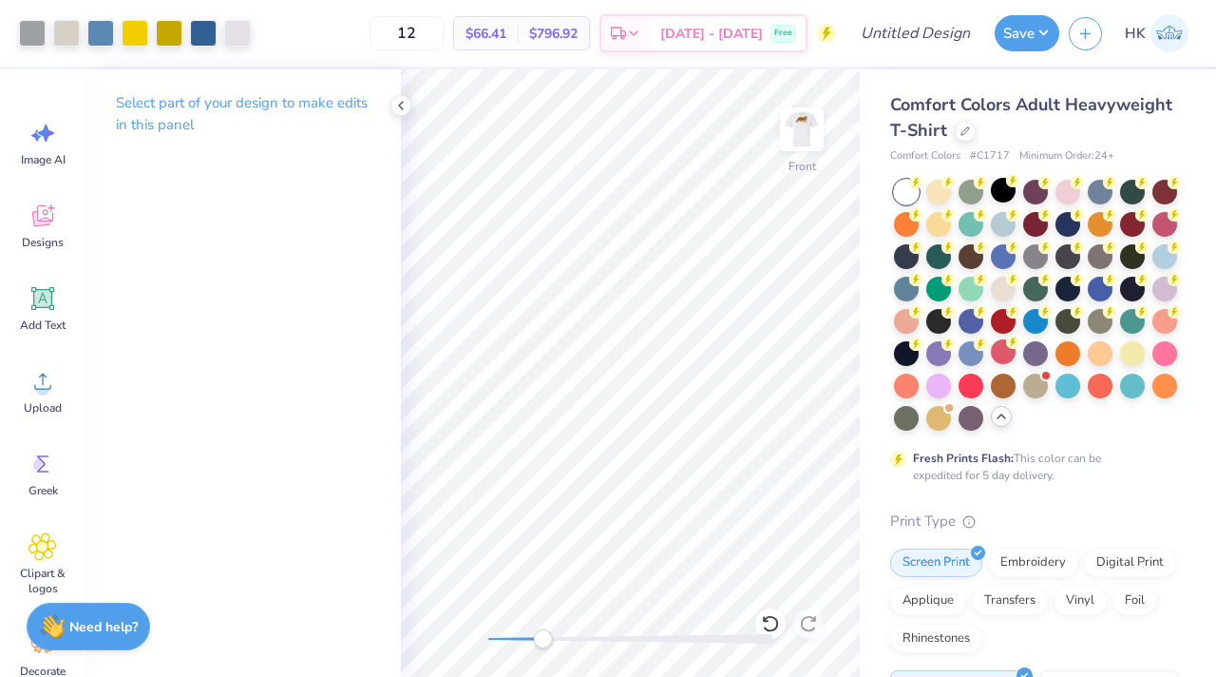
click at [544, 633] on div "Accessibility label" at bounding box center [542, 638] width 19 height 19
click at [233, 27] on div at bounding box center [237, 31] width 27 height 27
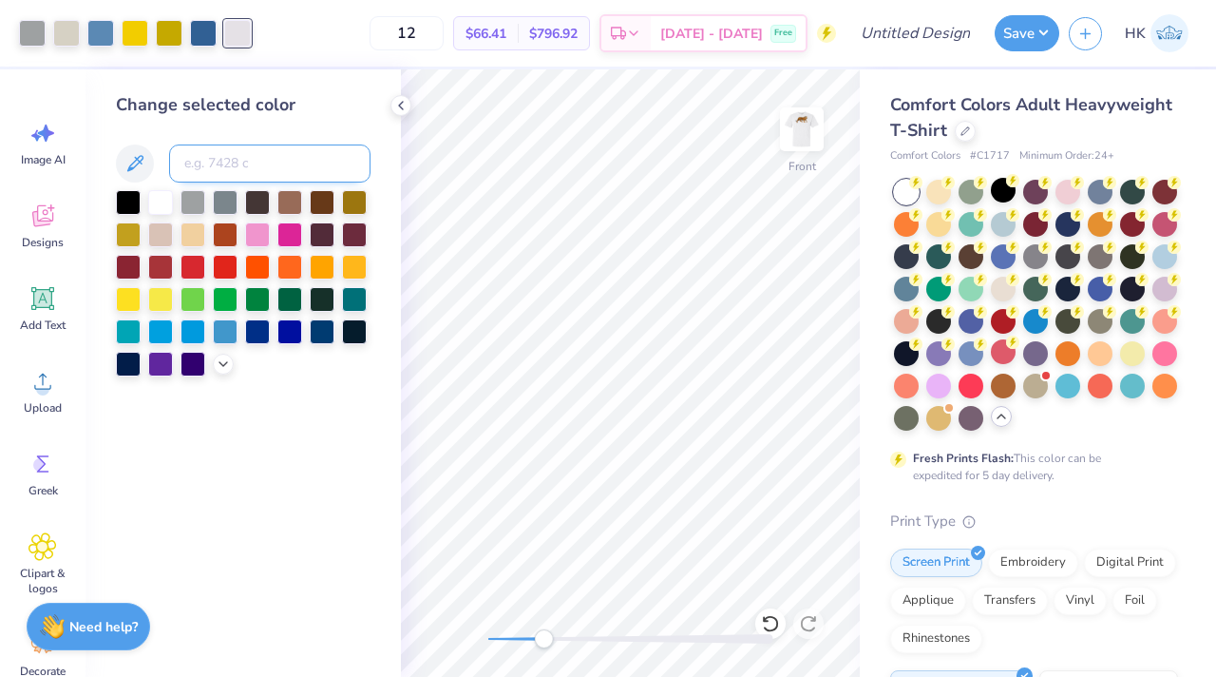
click at [231, 159] on input at bounding box center [269, 163] width 201 height 38
type input "422"
click at [398, 107] on icon at bounding box center [400, 105] width 15 height 15
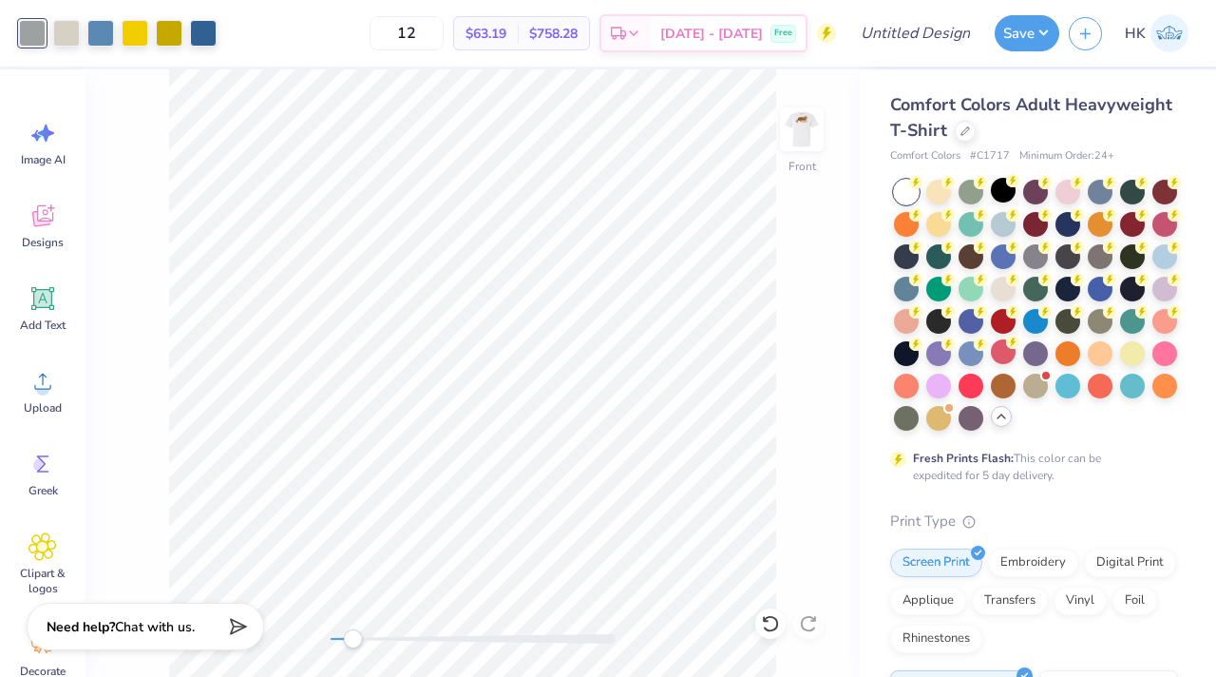
drag, startPoint x: 390, startPoint y: 639, endPoint x: 353, endPoint y: 638, distance: 37.1
click at [353, 638] on div "Accessibility label" at bounding box center [352, 638] width 19 height 19
drag, startPoint x: 361, startPoint y: 647, endPoint x: 342, endPoint y: 647, distance: 19.0
click at [342, 647] on div at bounding box center [473, 638] width 285 height 19
click at [804, 125] on img at bounding box center [802, 129] width 76 height 76
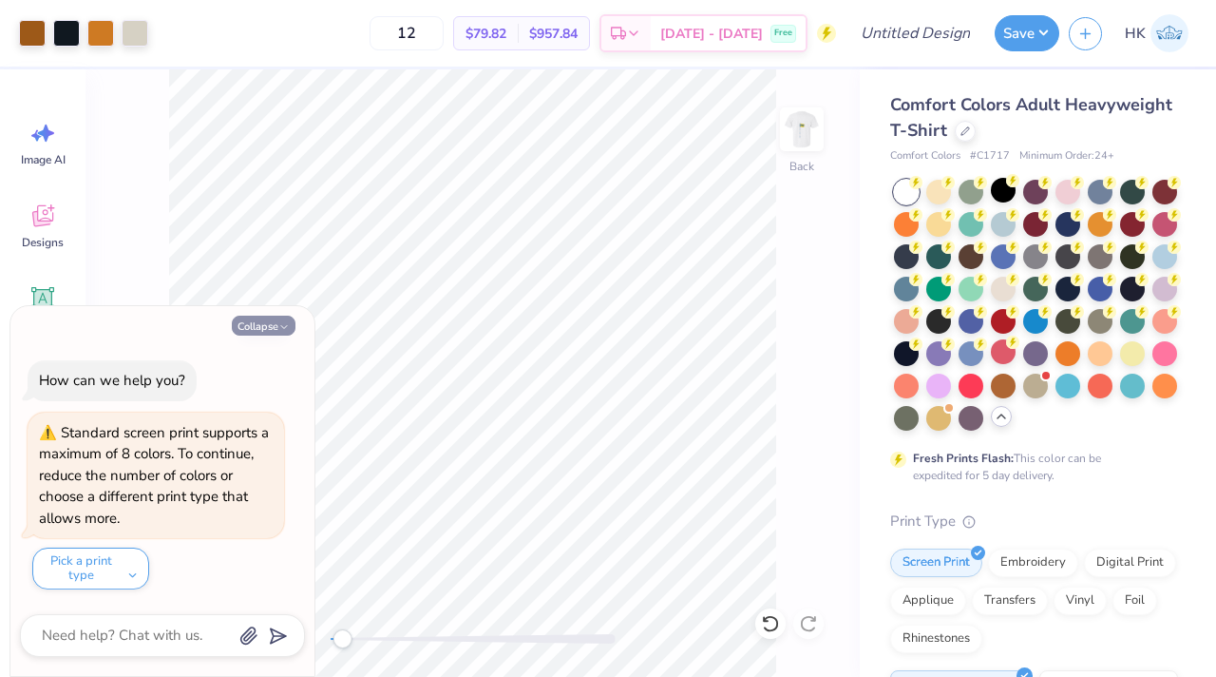
click at [288, 323] on icon "button" at bounding box center [283, 326] width 11 height 11
type textarea "x"
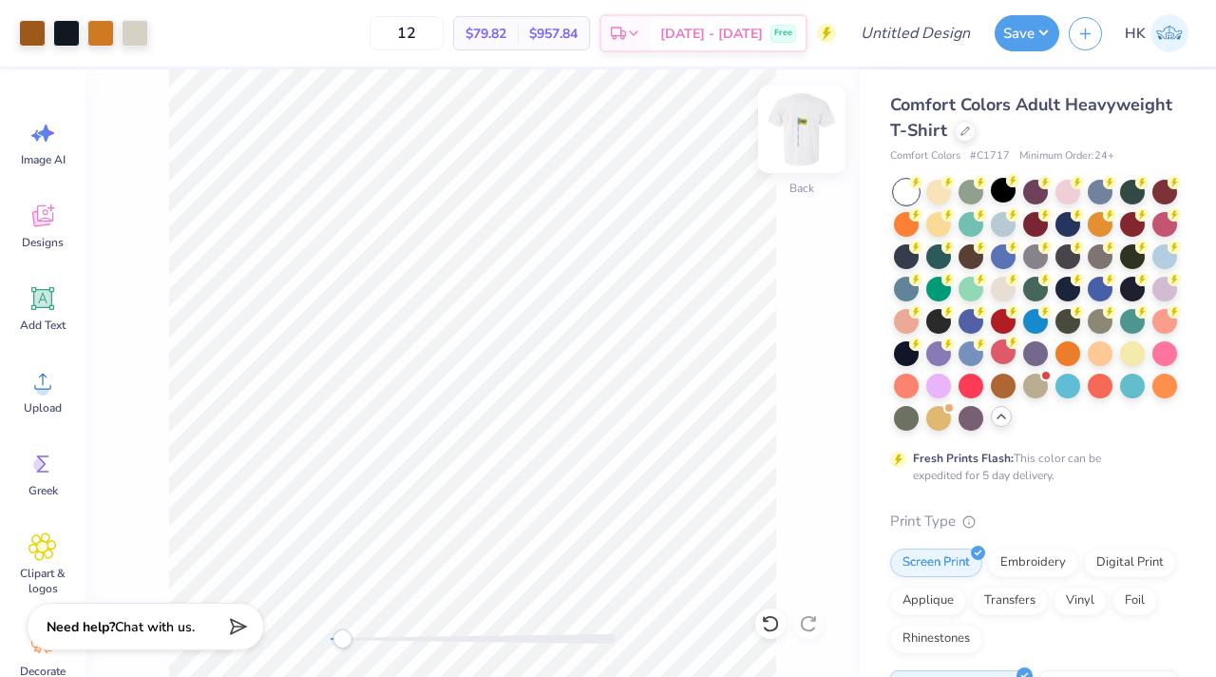
click at [822, 140] on img at bounding box center [802, 129] width 76 height 76
click at [570, 637] on div "Front" at bounding box center [473, 372] width 774 height 607
click at [339, 648] on div "Front" at bounding box center [473, 372] width 774 height 607
click at [24, 37] on div at bounding box center [32, 31] width 27 height 27
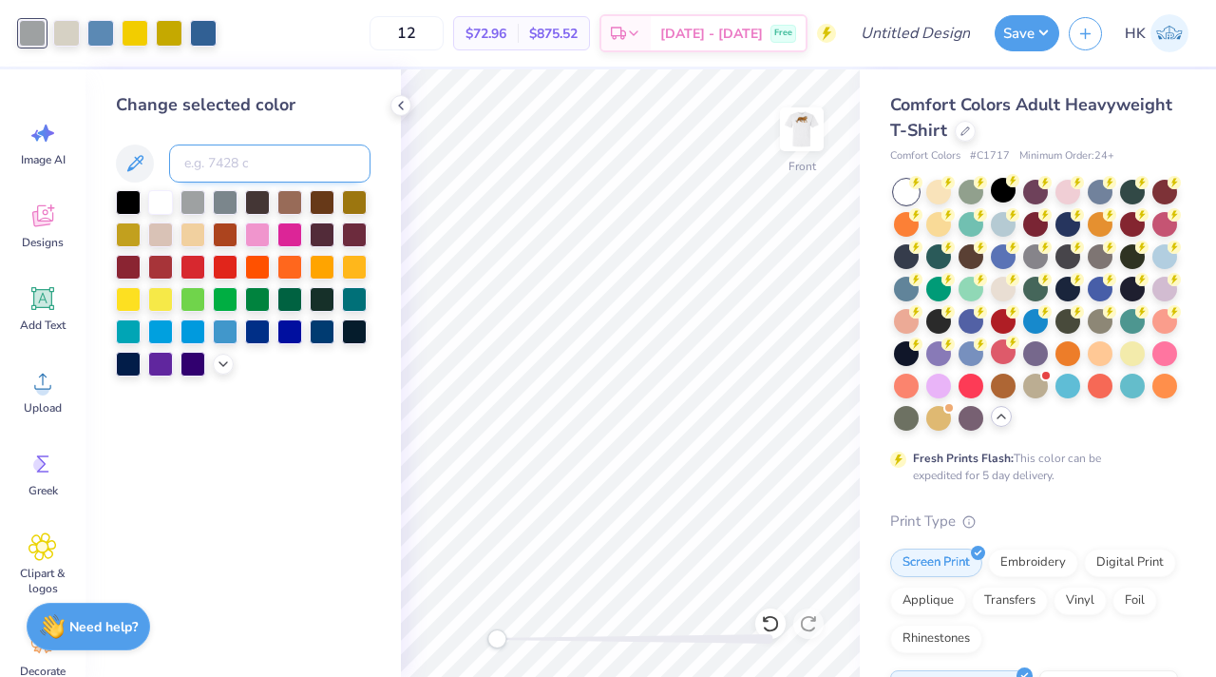
click at [261, 171] on input at bounding box center [269, 163] width 201 height 38
type input "7527"
click at [397, 106] on icon at bounding box center [400, 105] width 15 height 15
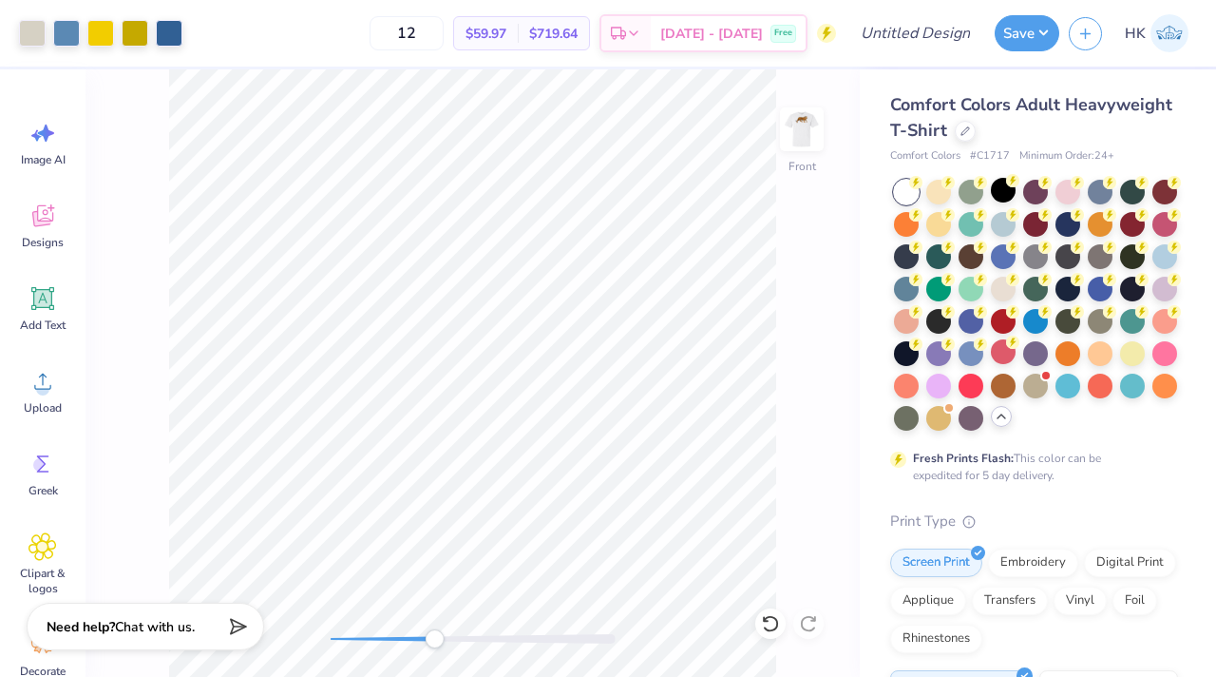
click at [434, 660] on div "Front" at bounding box center [473, 372] width 774 height 607
drag, startPoint x: 434, startPoint y: 643, endPoint x: 348, endPoint y: 643, distance: 86.5
click at [348, 643] on div "Accessibility label" at bounding box center [350, 638] width 19 height 19
click at [768, 623] on icon at bounding box center [770, 623] width 19 height 19
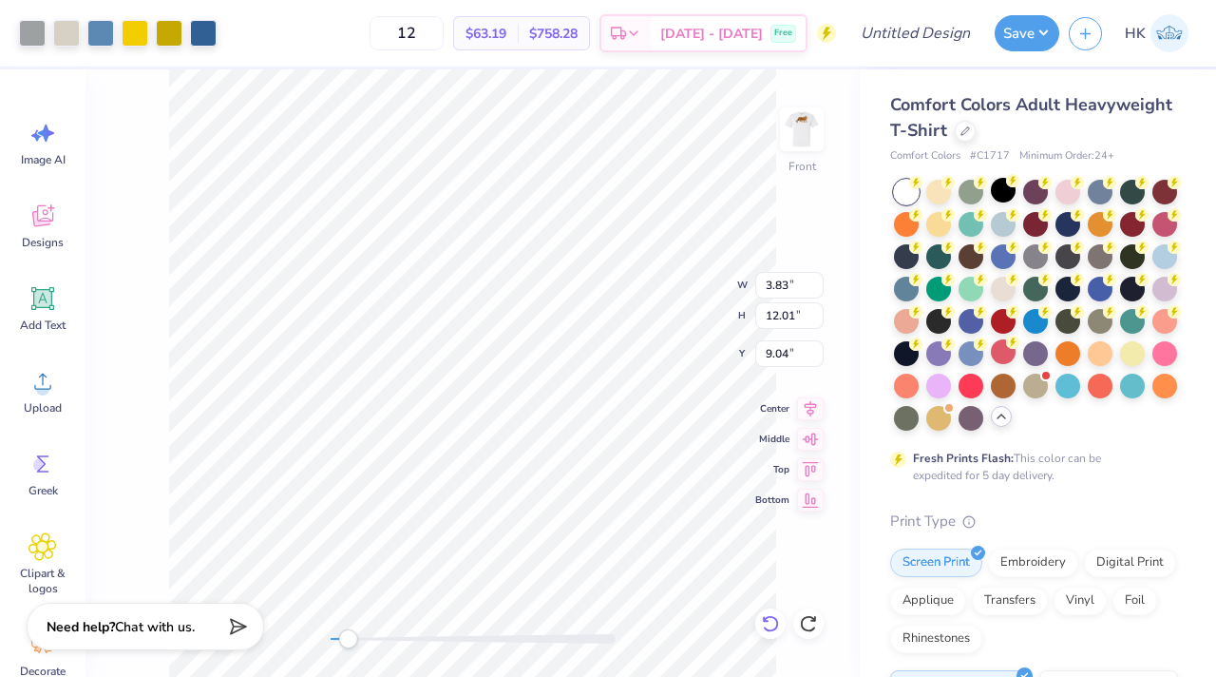
type input "1.84"
type input "7.26"
type input "9.05"
type input "3.83"
type input "12.01"
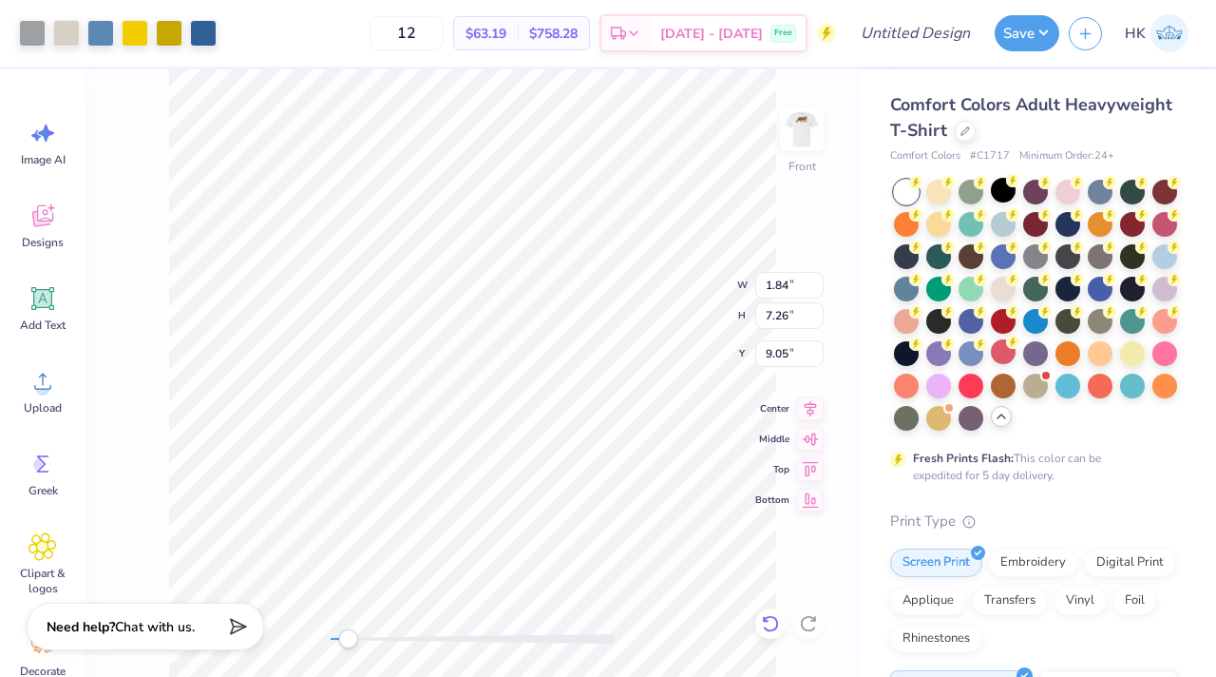
type input "9.04"
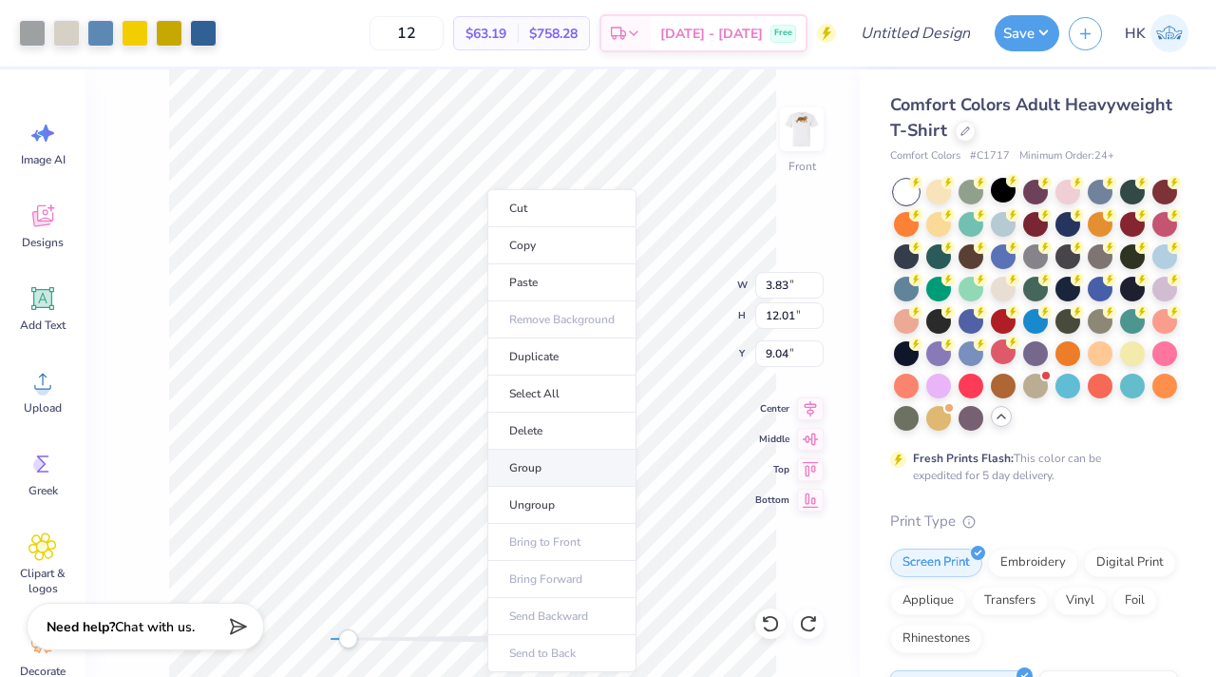
click at [516, 467] on li "Group" at bounding box center [561, 467] width 149 height 37
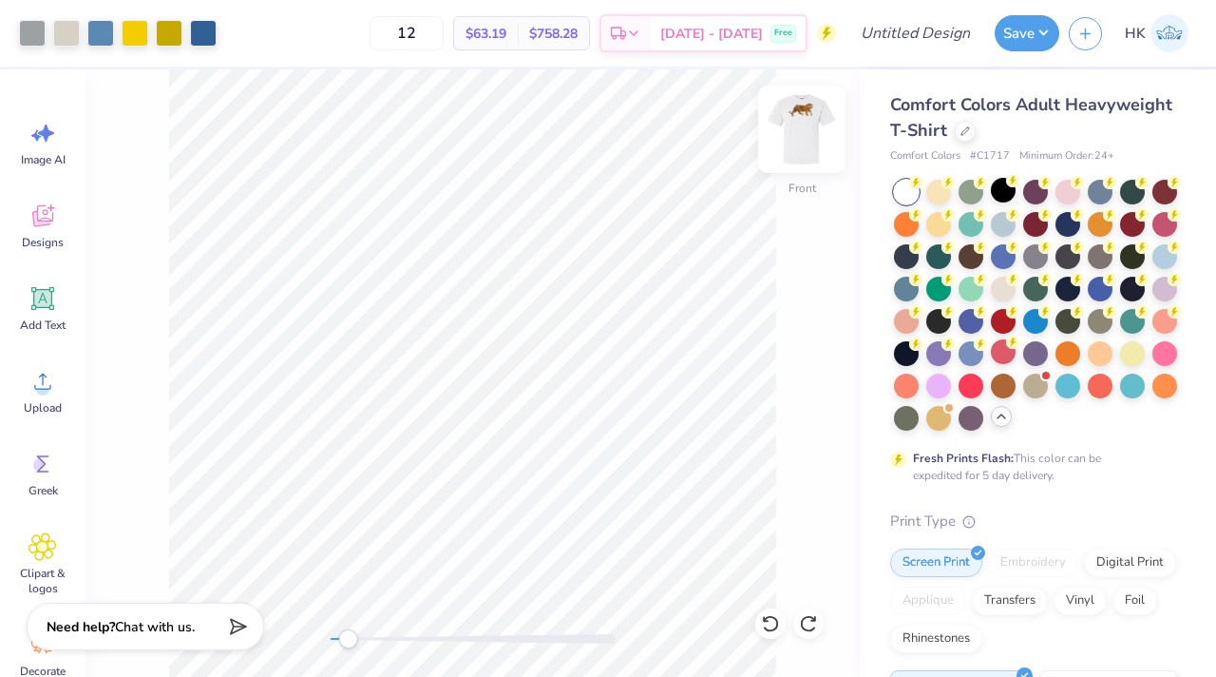
click at [803, 131] on img at bounding box center [802, 129] width 76 height 76
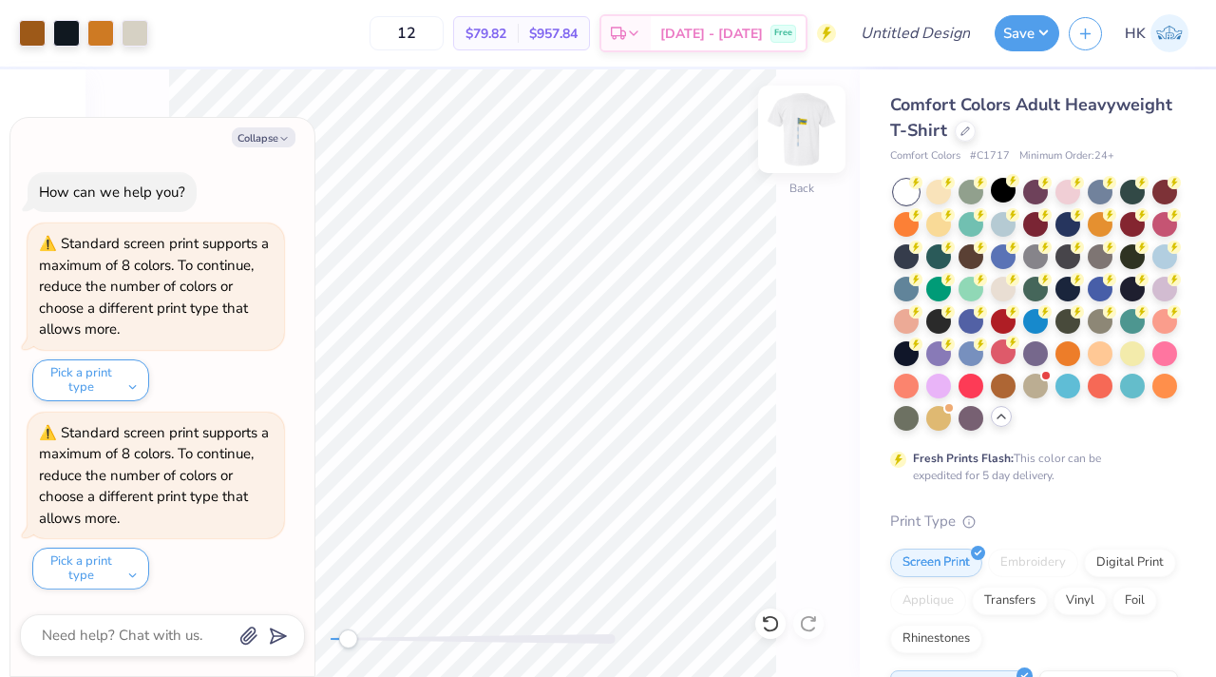
click at [799, 144] on img at bounding box center [802, 129] width 76 height 76
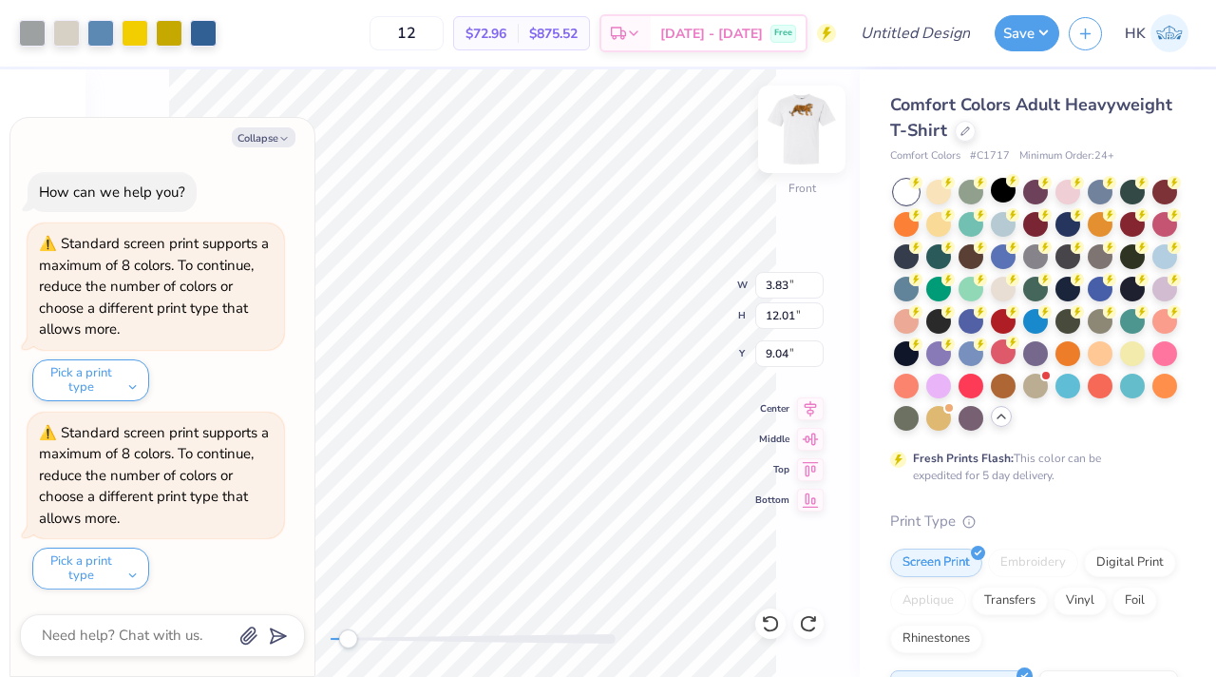
click at [810, 130] on img at bounding box center [802, 129] width 76 height 76
type textarea "x"
type input "3.77"
type input "11.82"
type input "6.59"
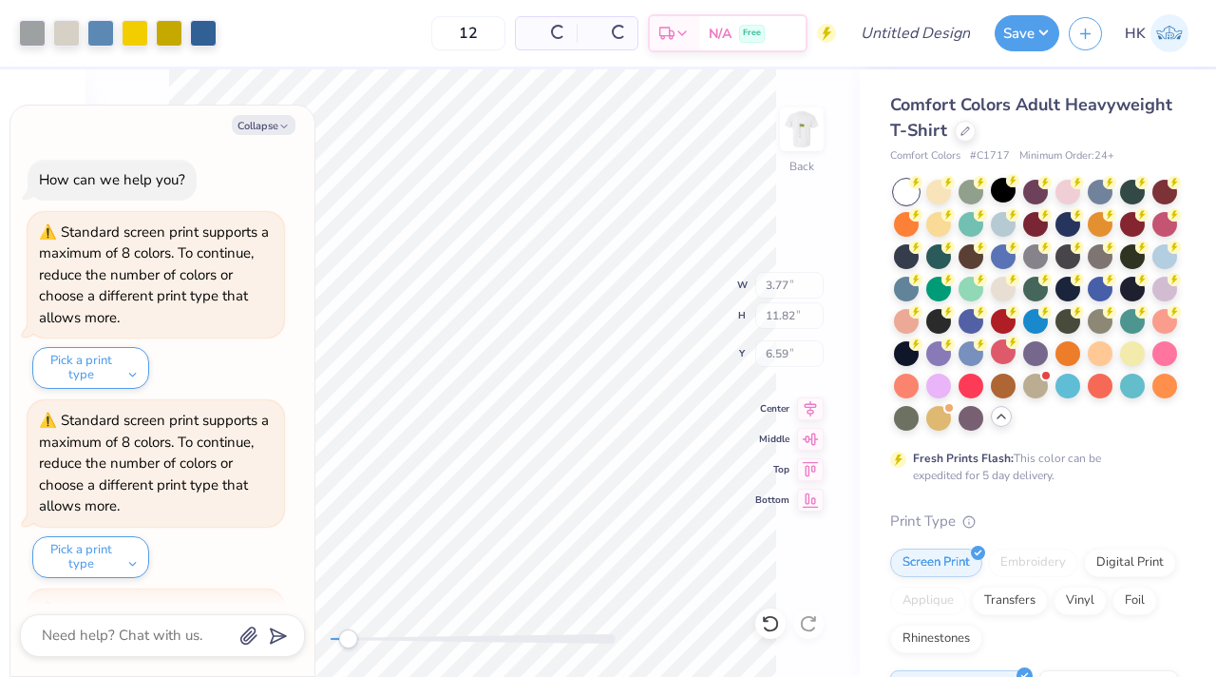
scroll to position [177, 0]
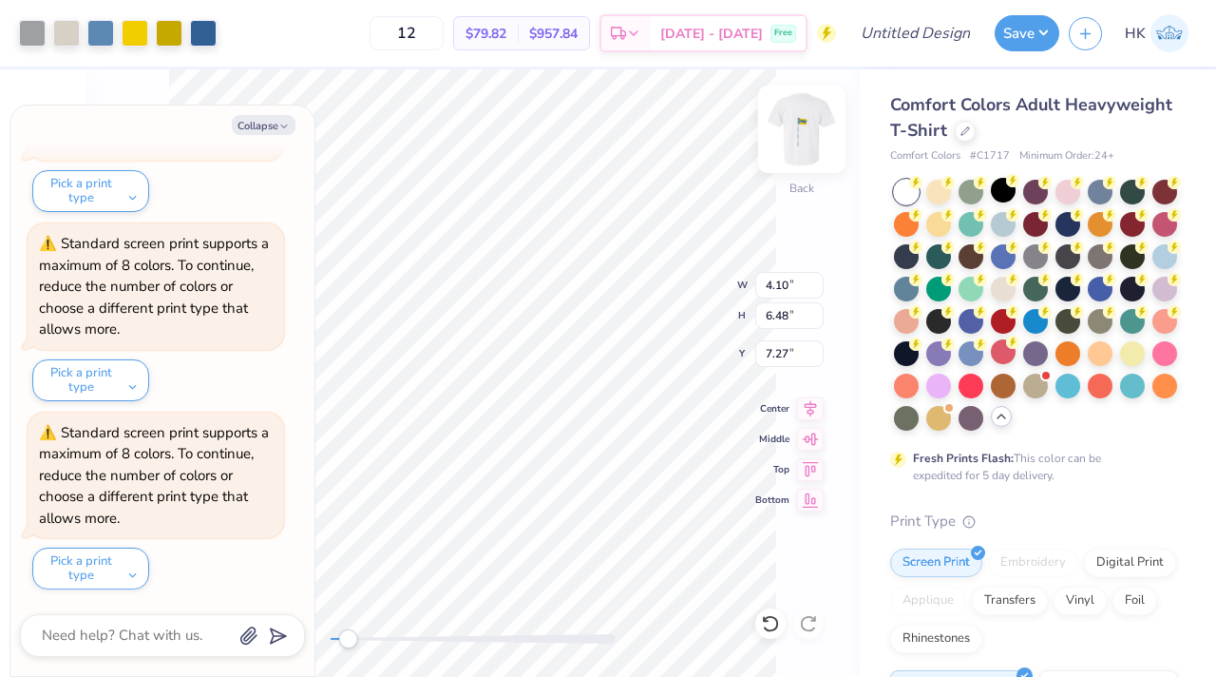
click at [803, 135] on img at bounding box center [802, 129] width 76 height 76
type textarea "x"
type input "4.16"
type input "6.59"
type input "9.74"
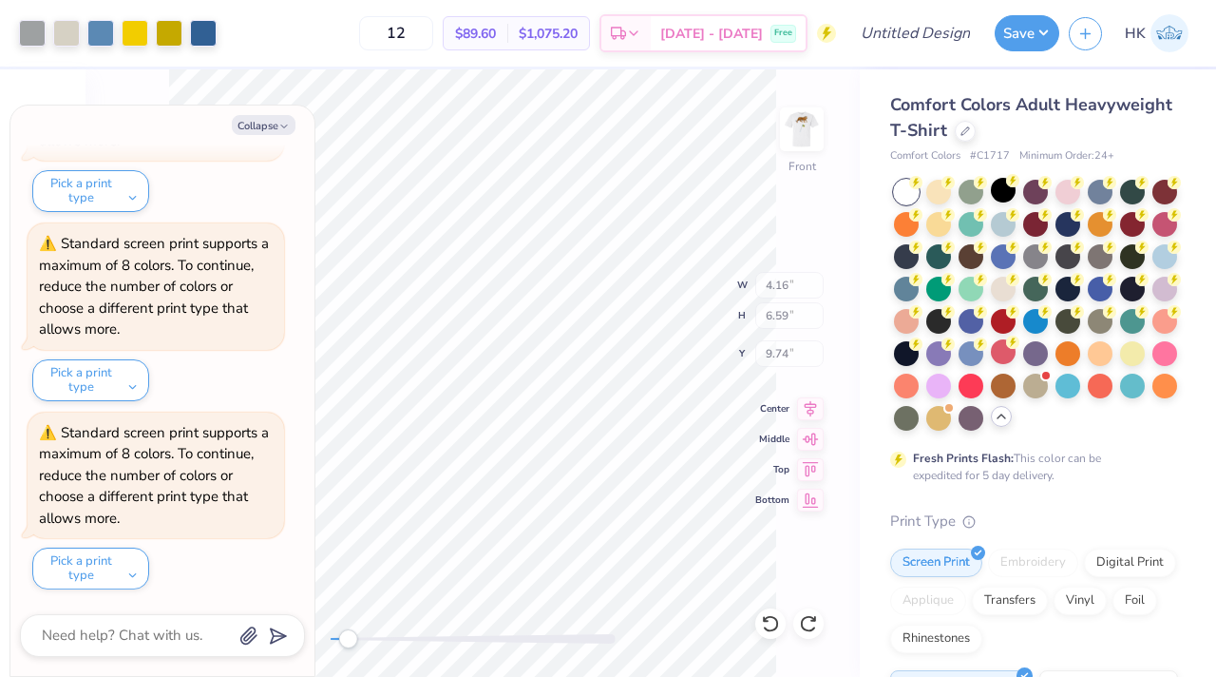
type textarea "x"
type input "3.83"
type input "12.01"
type input "9.04"
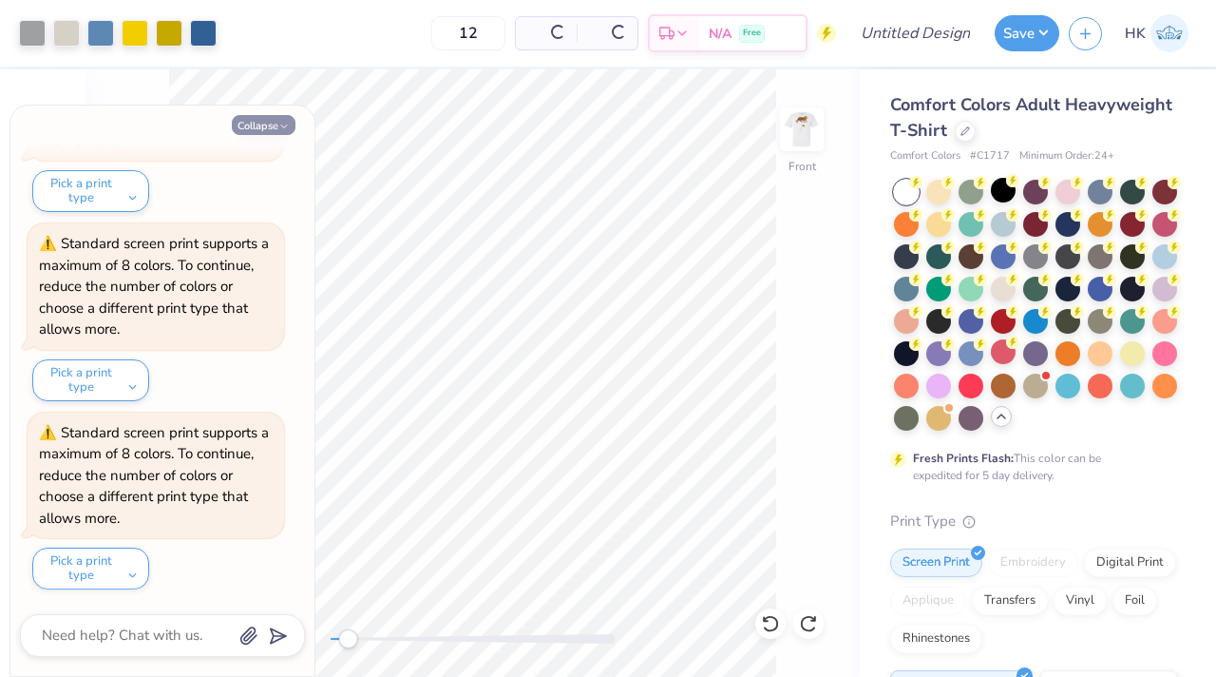
click at [273, 126] on button "Collapse" at bounding box center [264, 125] width 64 height 20
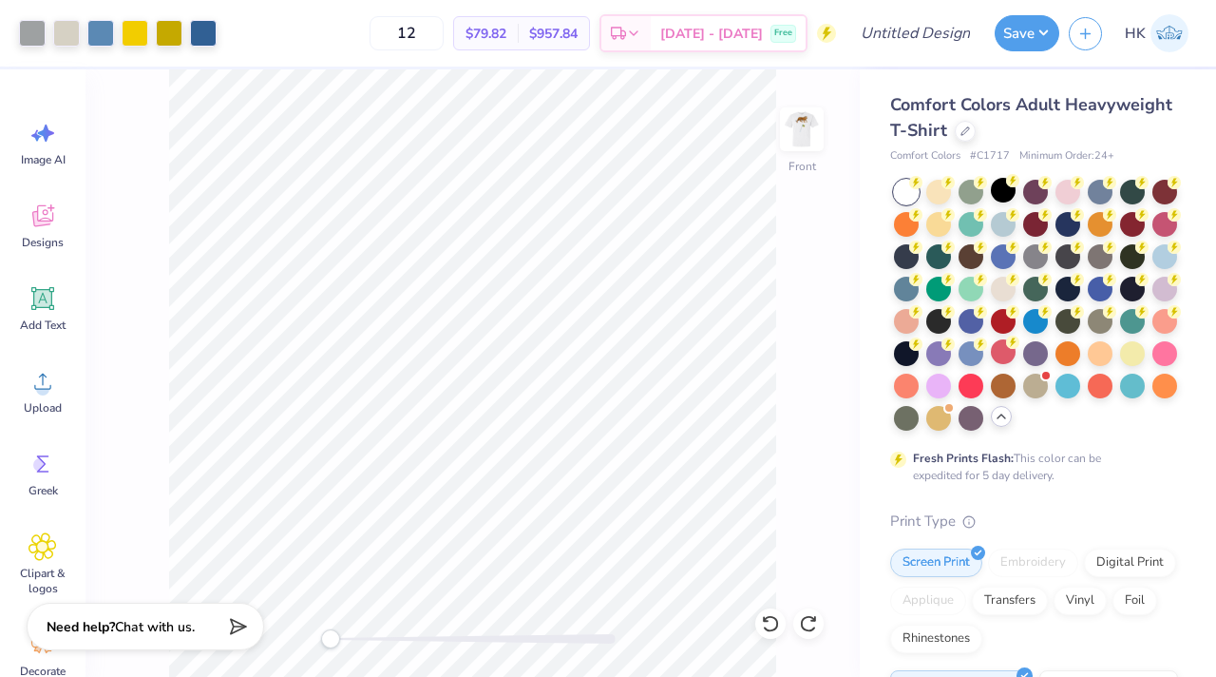
click at [268, 637] on div "Front" at bounding box center [473, 372] width 774 height 607
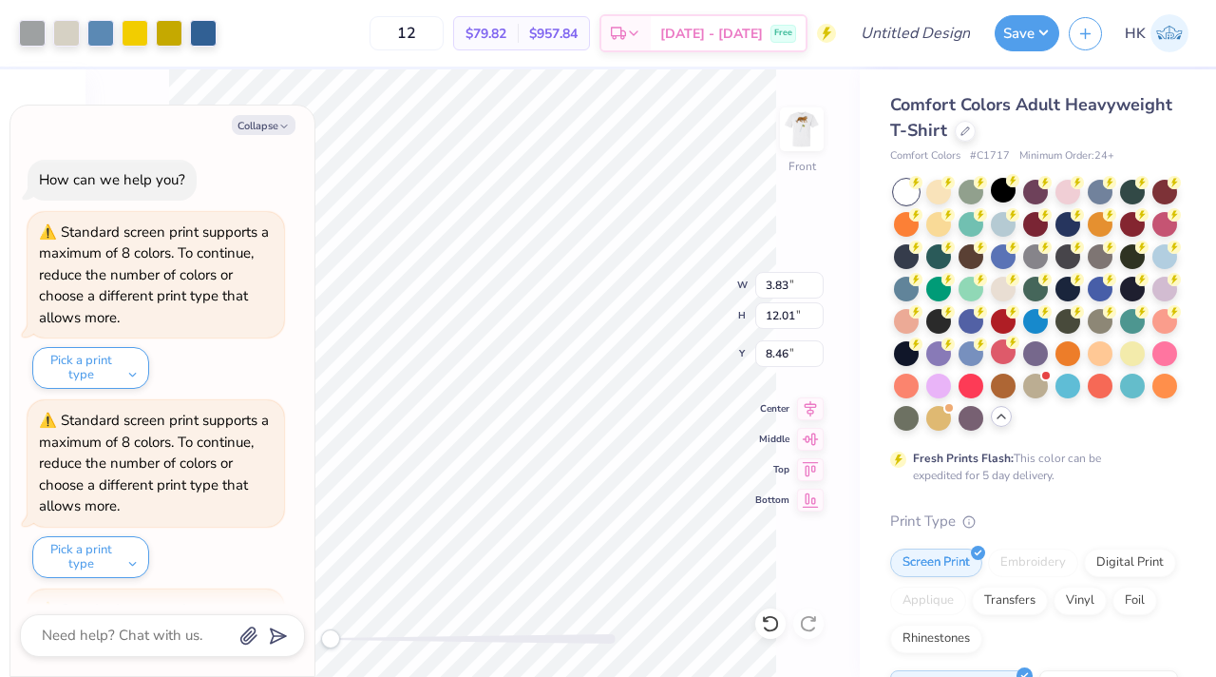
scroll to position [334, 0]
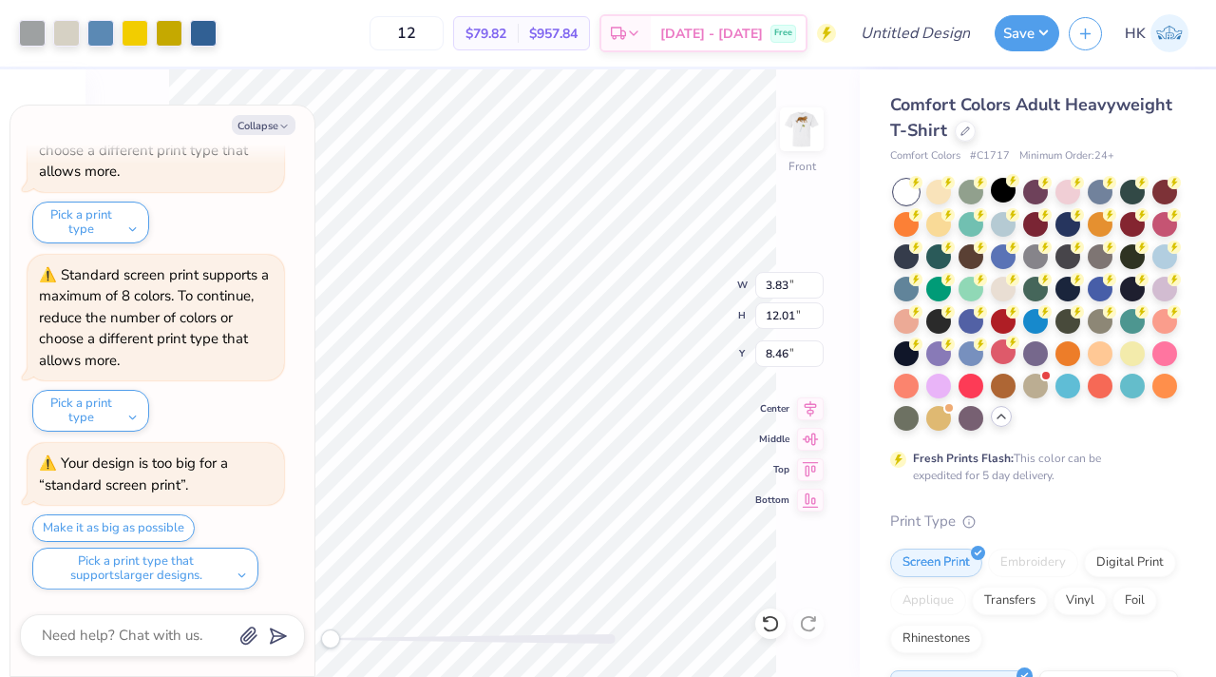
type textarea "x"
type input "14.11"
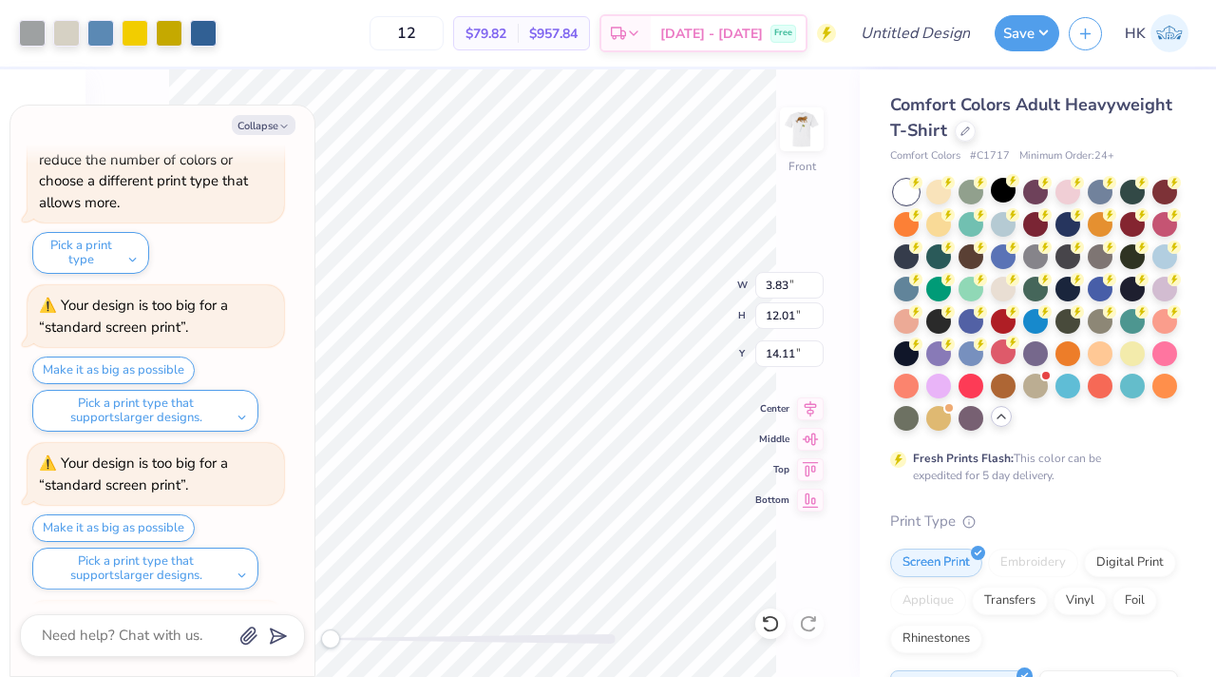
scroll to position [650, 0]
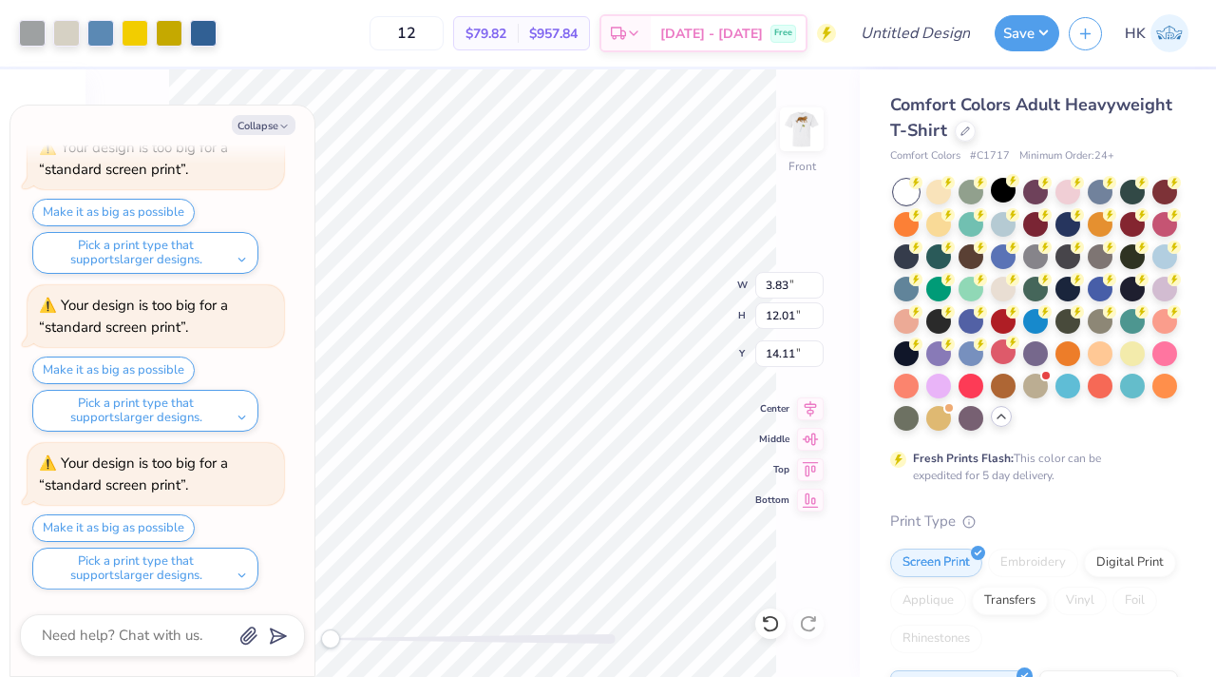
type textarea "x"
type input "5.41"
type input "16.96"
type input "9.16"
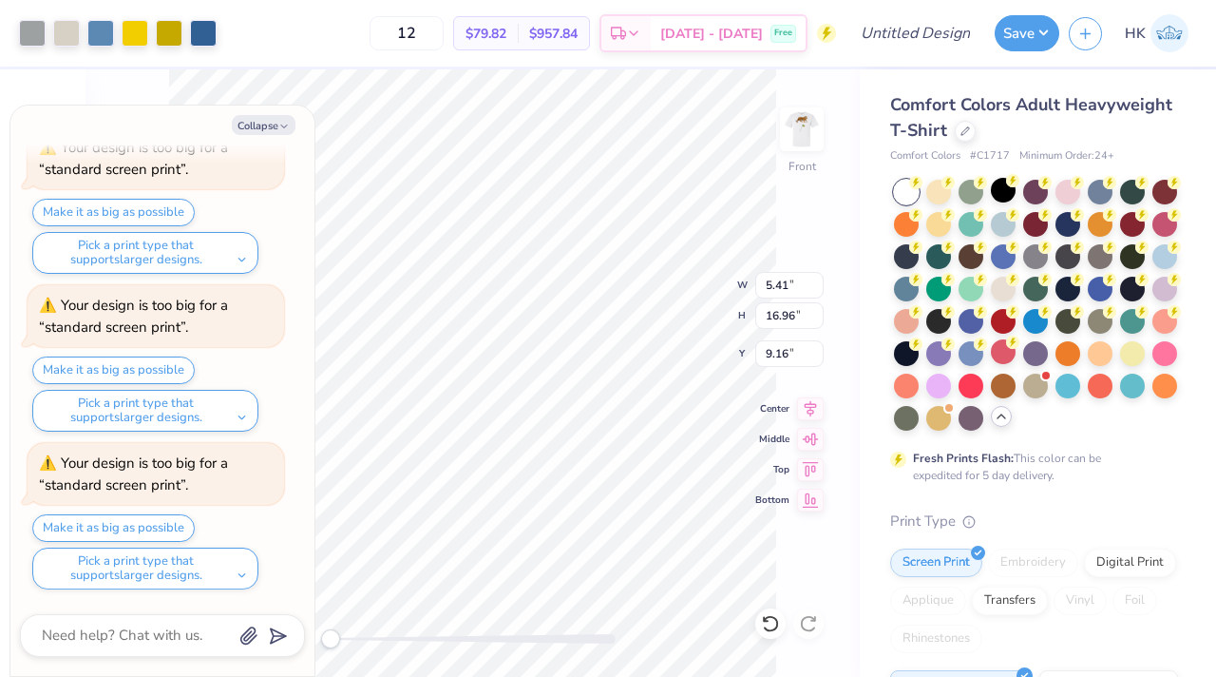
type textarea "x"
type input "4.17"
click at [281, 131] on icon "button" at bounding box center [283, 126] width 11 height 11
type textarea "x"
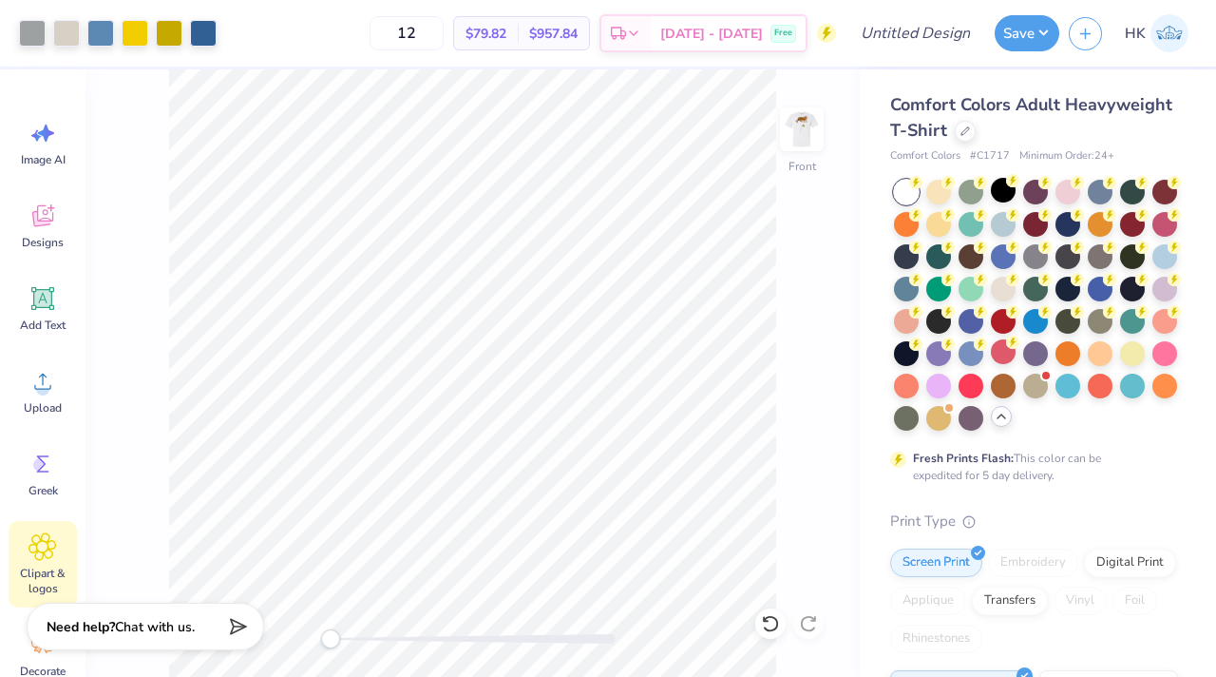
click at [55, 545] on icon at bounding box center [43, 546] width 28 height 29
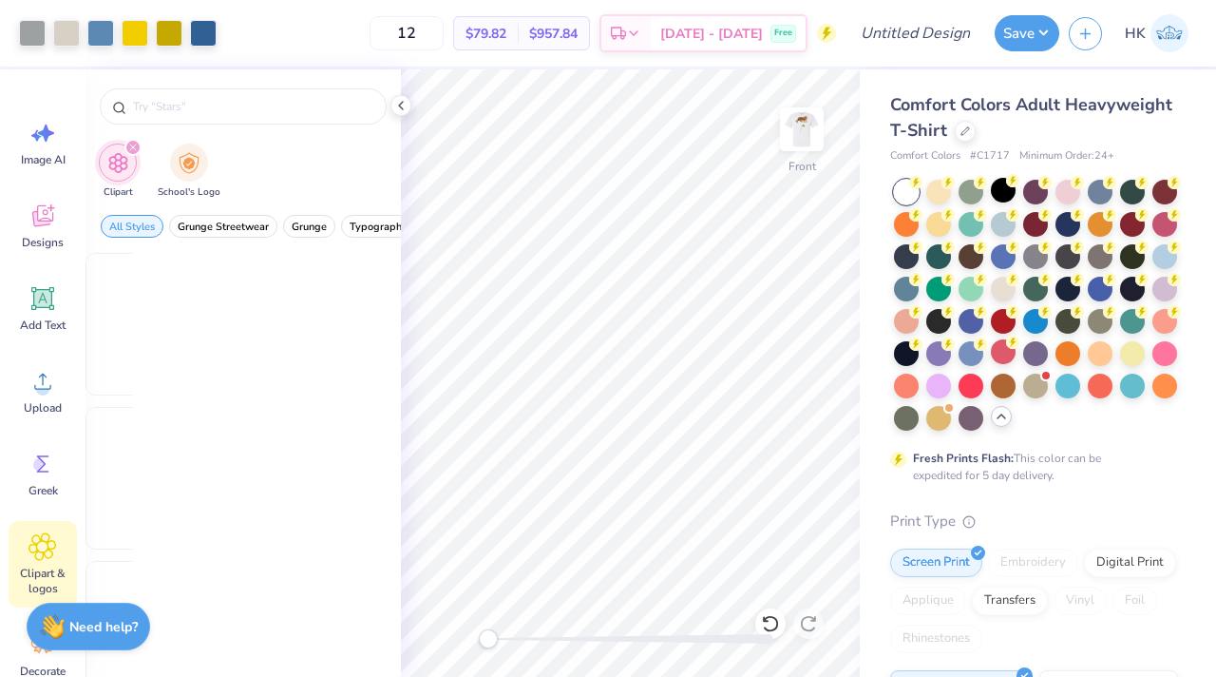
scroll to position [0, 0]
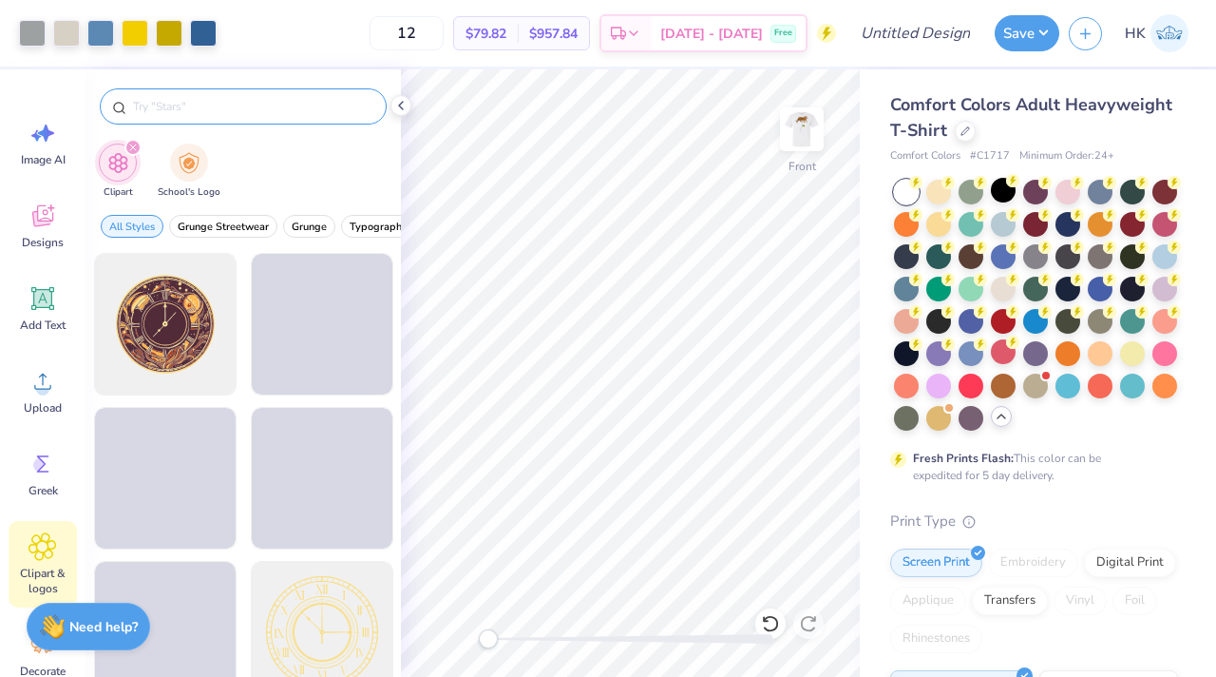
click at [301, 109] on input "text" at bounding box center [252, 106] width 243 height 19
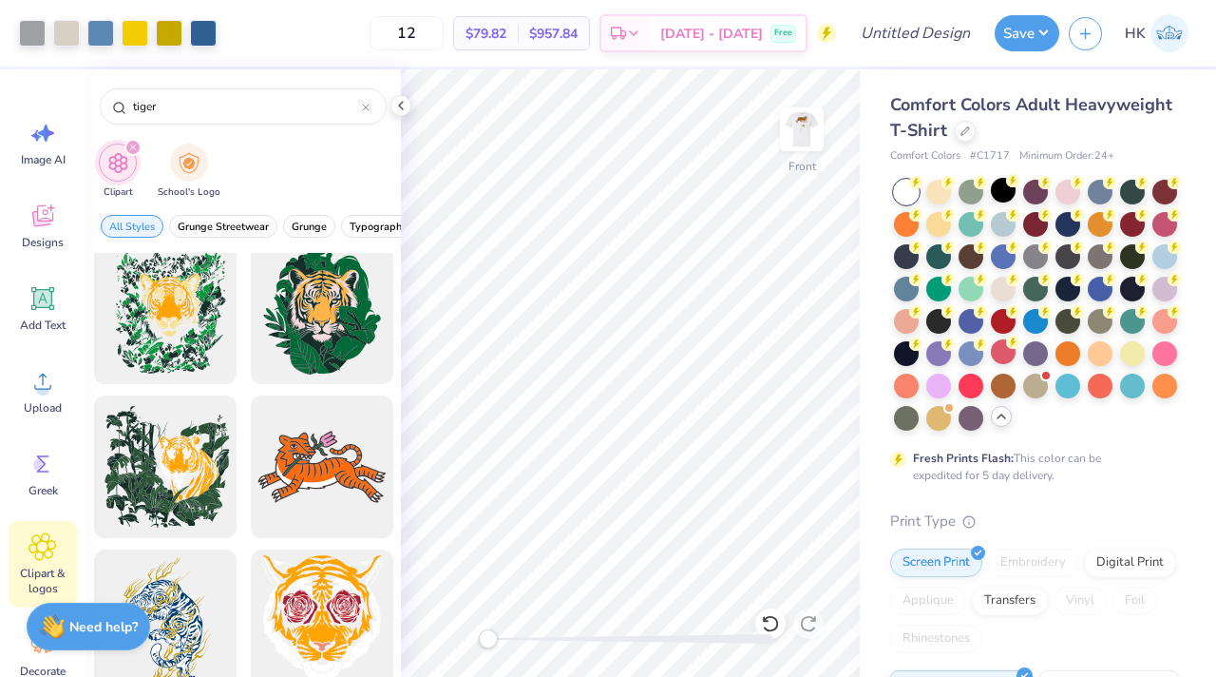
scroll to position [2012, 0]
type input "tiger"
click at [299, 463] on div at bounding box center [321, 468] width 157 height 157
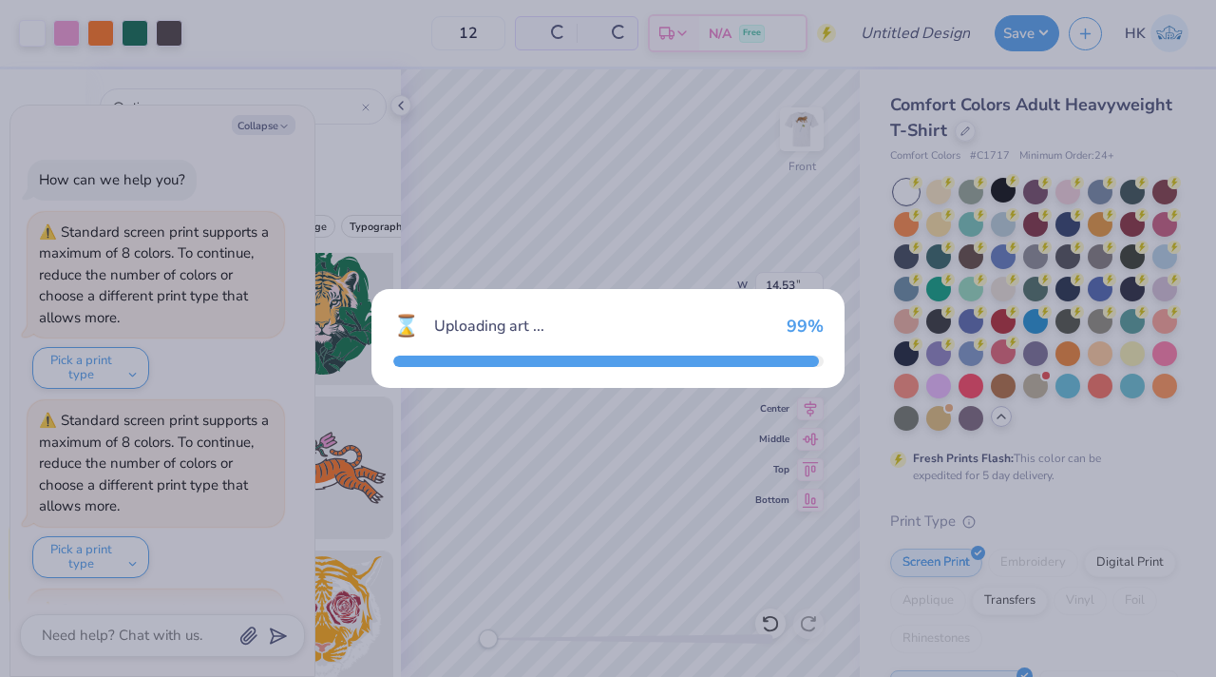
scroll to position [1011, 0]
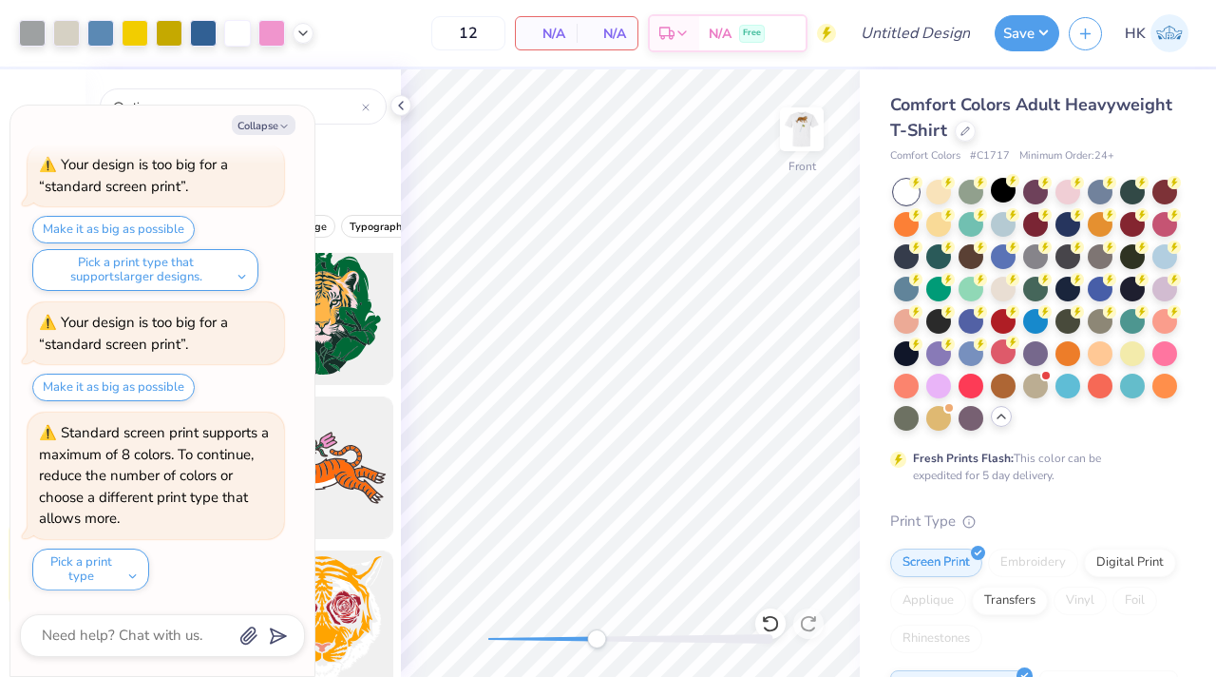
drag, startPoint x: 488, startPoint y: 640, endPoint x: 611, endPoint y: 636, distance: 122.7
click at [606, 636] on div "Accessibility label" at bounding box center [596, 638] width 19 height 19
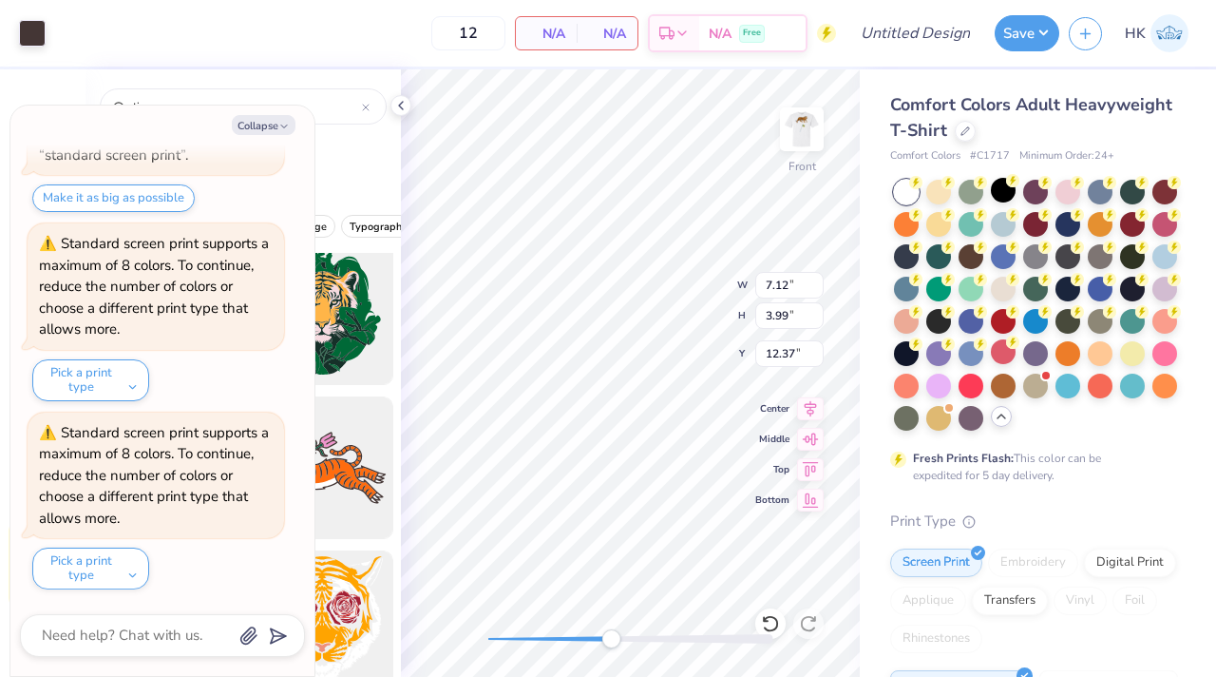
type textarea "x"
type input "5.41"
type input "16.96"
type input "4.17"
type textarea "x"
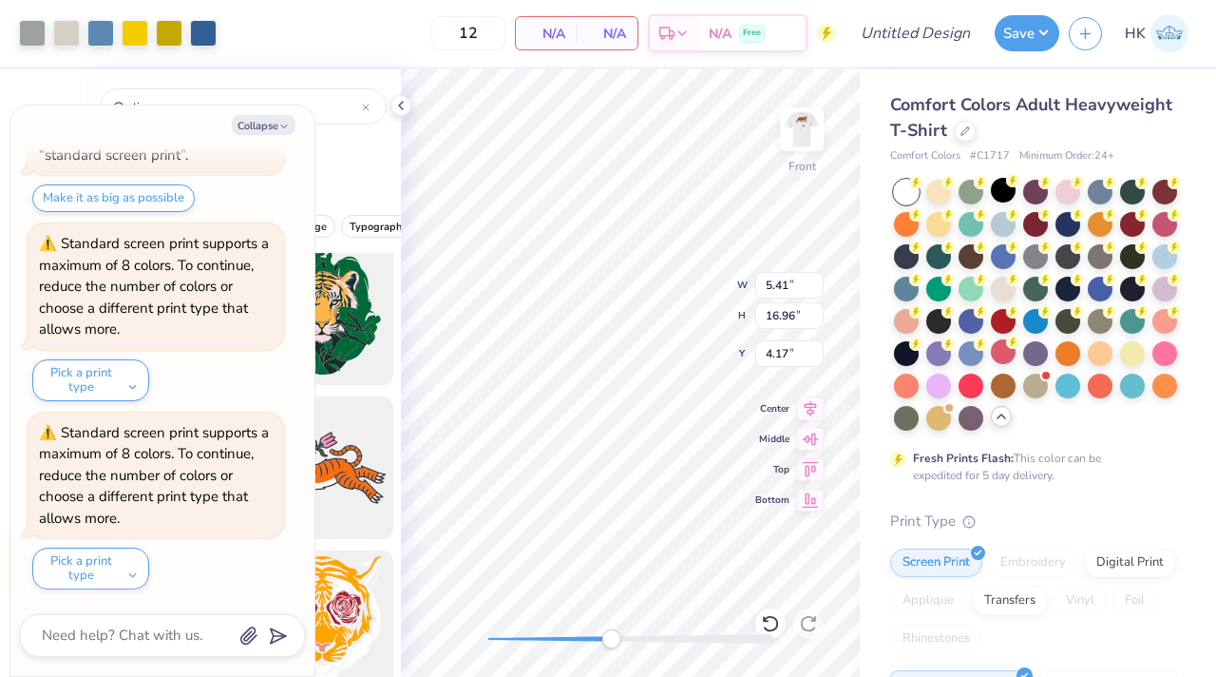
type input "7.12"
type input "3.99"
type input "12.37"
click at [658, 657] on div "Front W 7.12 7.12 " H 3.99 3.99 " Y 12.37 12.37 " Center Middle Top Bottom" at bounding box center [630, 372] width 459 height 607
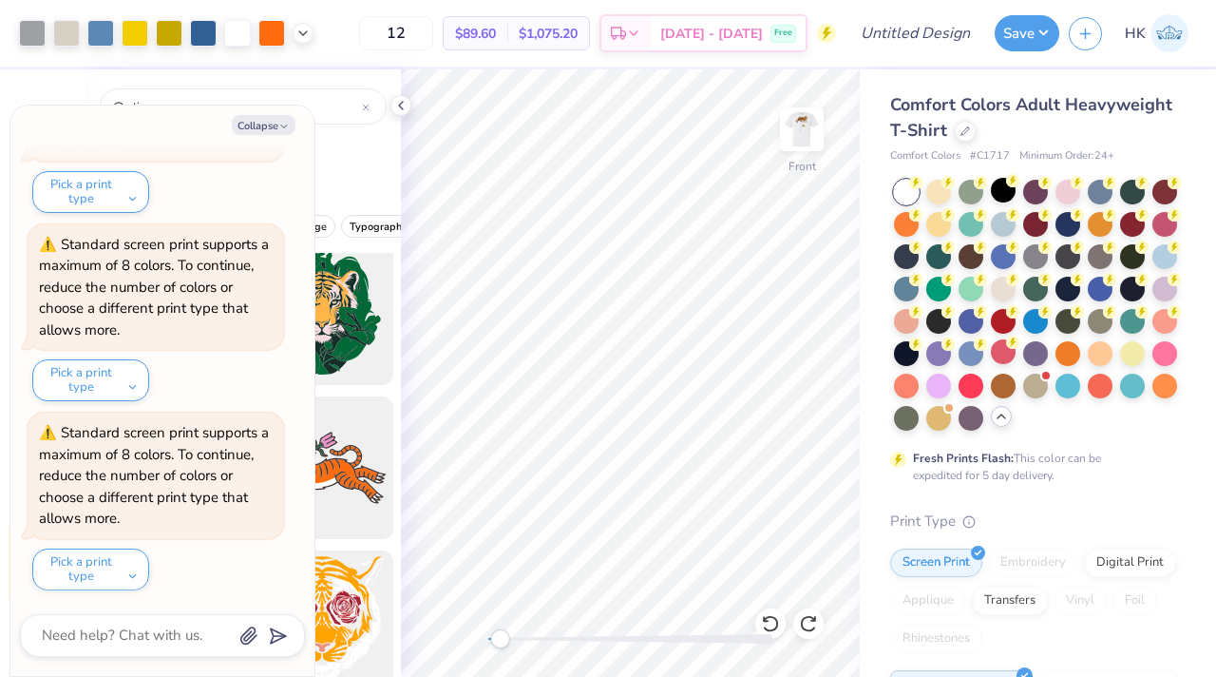
drag, startPoint x: 659, startPoint y: 640, endPoint x: 500, endPoint y: 639, distance: 159.6
click at [500, 639] on div "Accessibility label" at bounding box center [499, 638] width 19 height 19
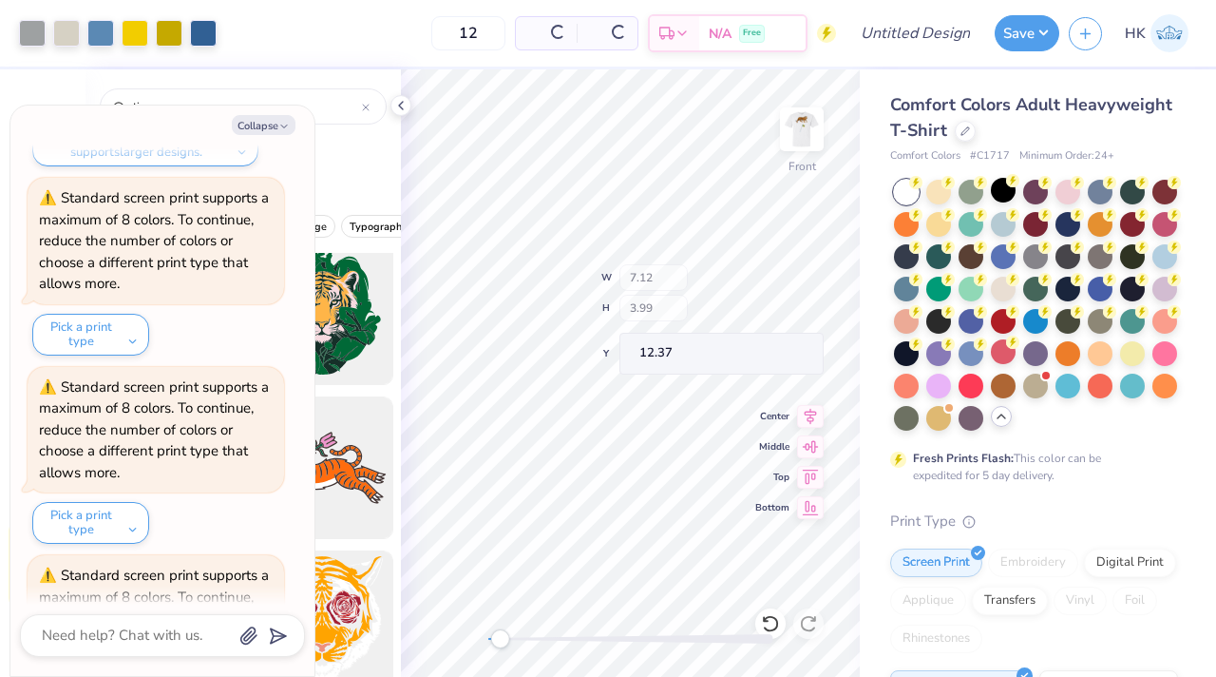
scroll to position [1531, 0]
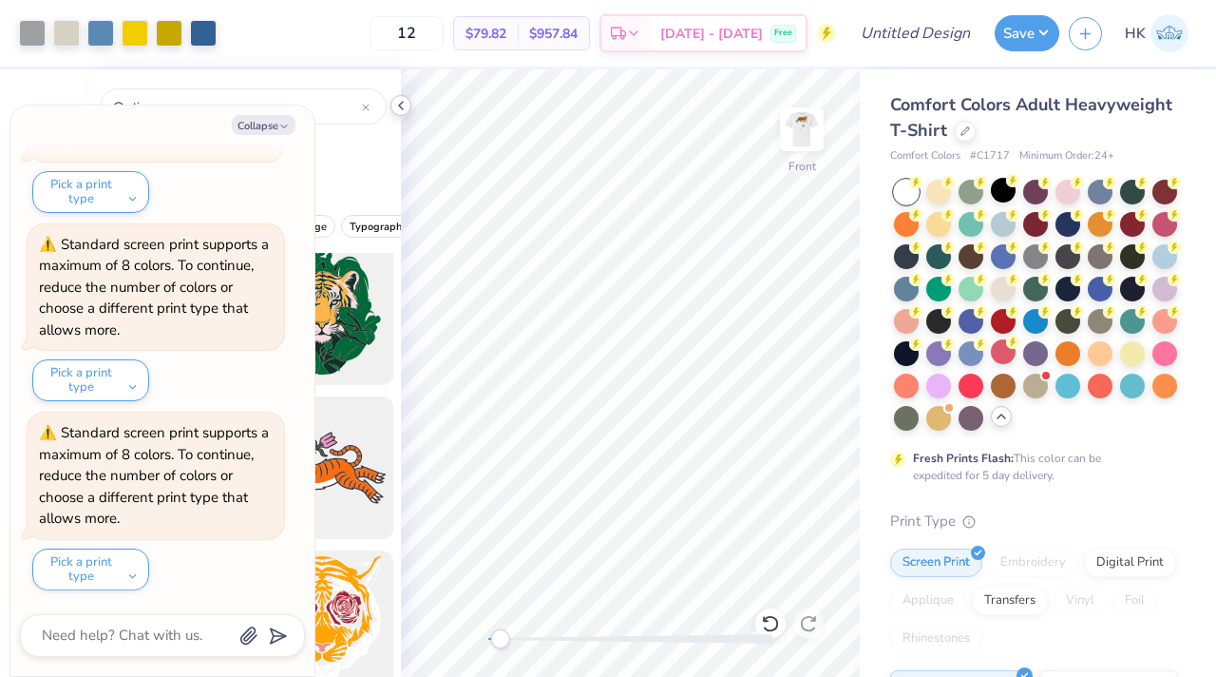
click at [402, 99] on icon at bounding box center [400, 105] width 15 height 15
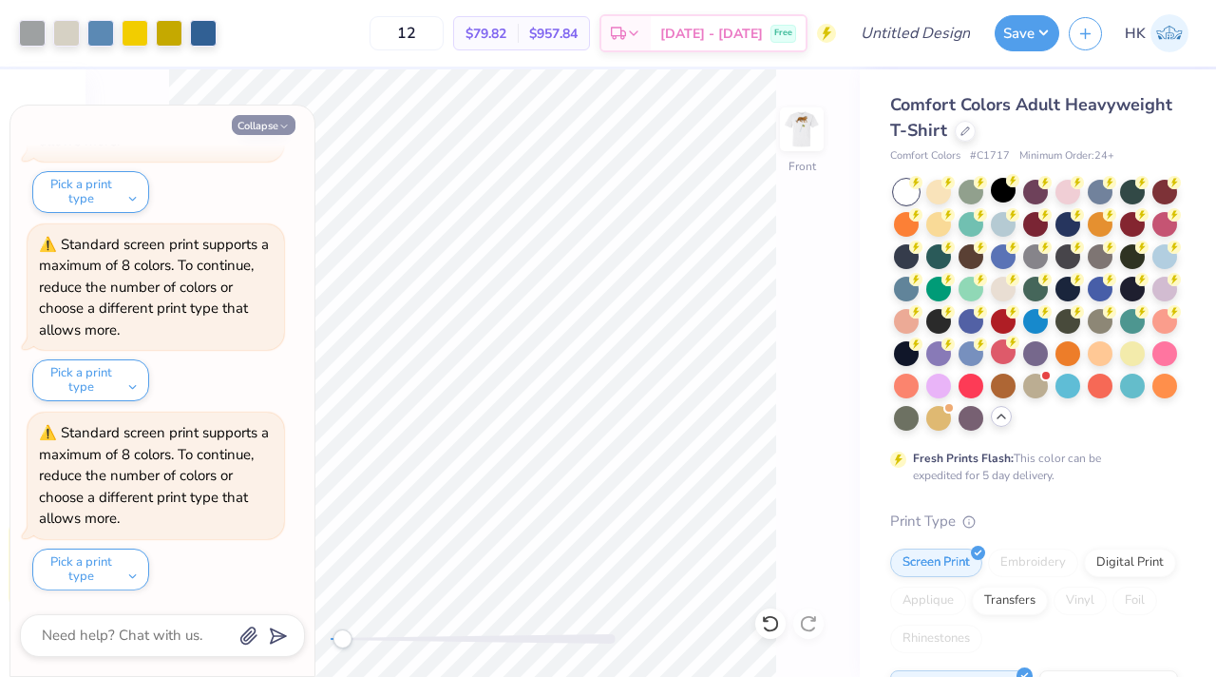
click at [281, 121] on icon "button" at bounding box center [283, 126] width 11 height 11
type textarea "x"
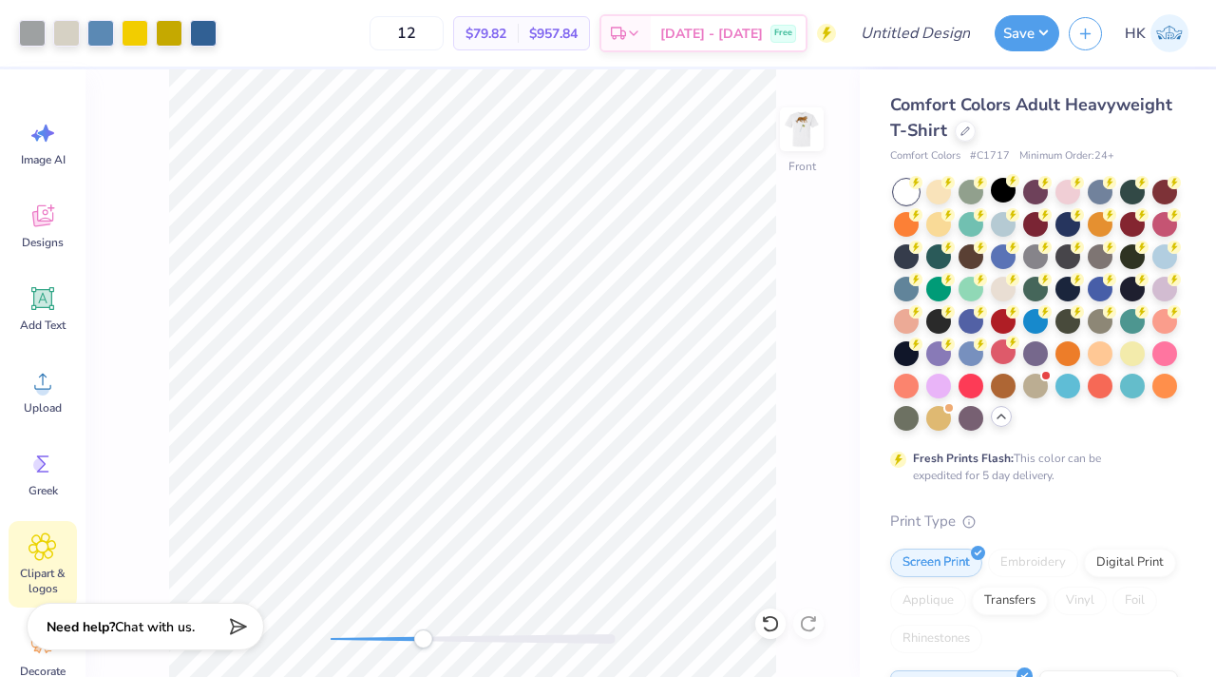
click at [425, 650] on div "Front" at bounding box center [473, 372] width 774 height 607
drag, startPoint x: 431, startPoint y: 643, endPoint x: 339, endPoint y: 634, distance: 92.7
click at [339, 634] on div "Accessibility label" at bounding box center [339, 638] width 19 height 19
